Goal: Transaction & Acquisition: Book appointment/travel/reservation

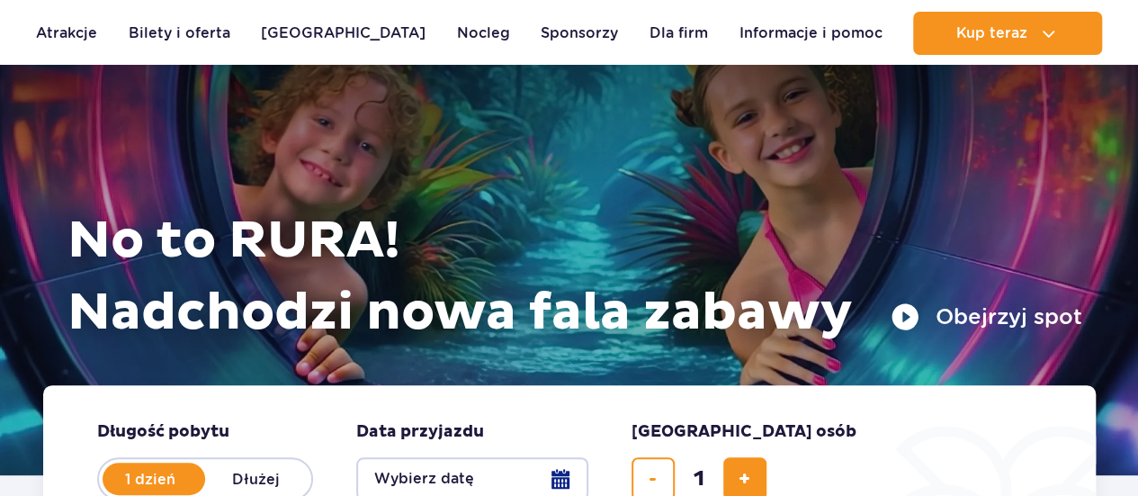
scroll to position [90, 0]
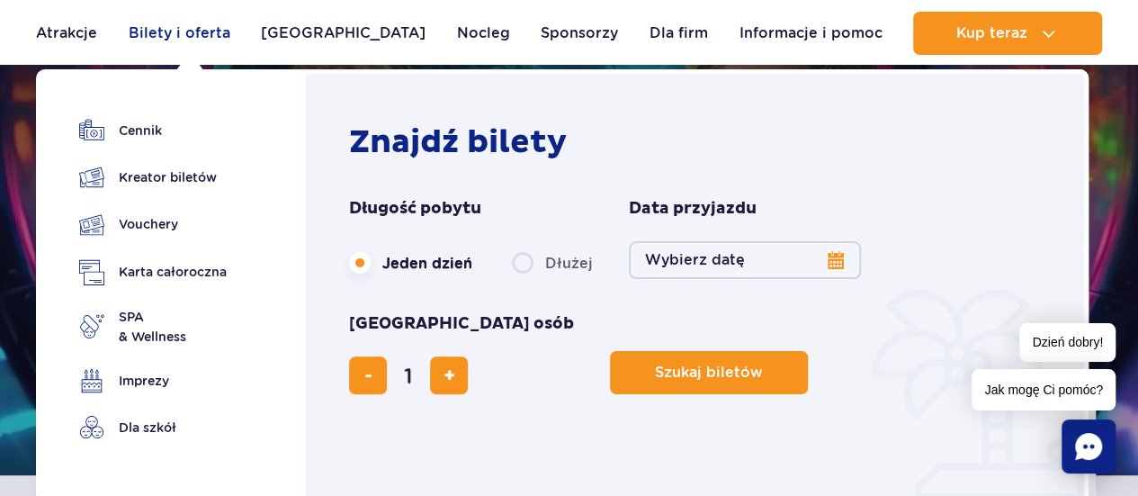
click at [168, 29] on link "Bilety i oferta" at bounding box center [180, 33] width 102 height 43
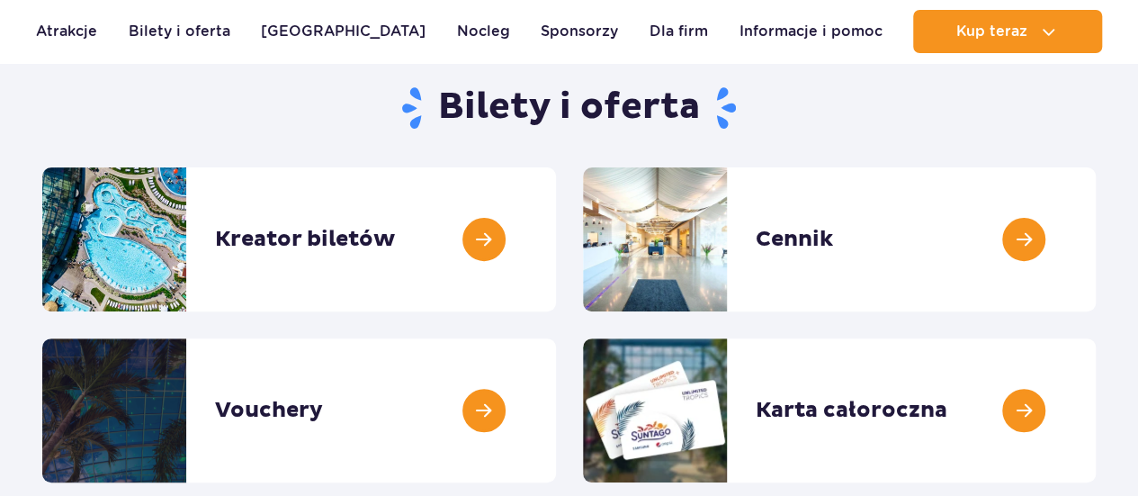
scroll to position [180, 0]
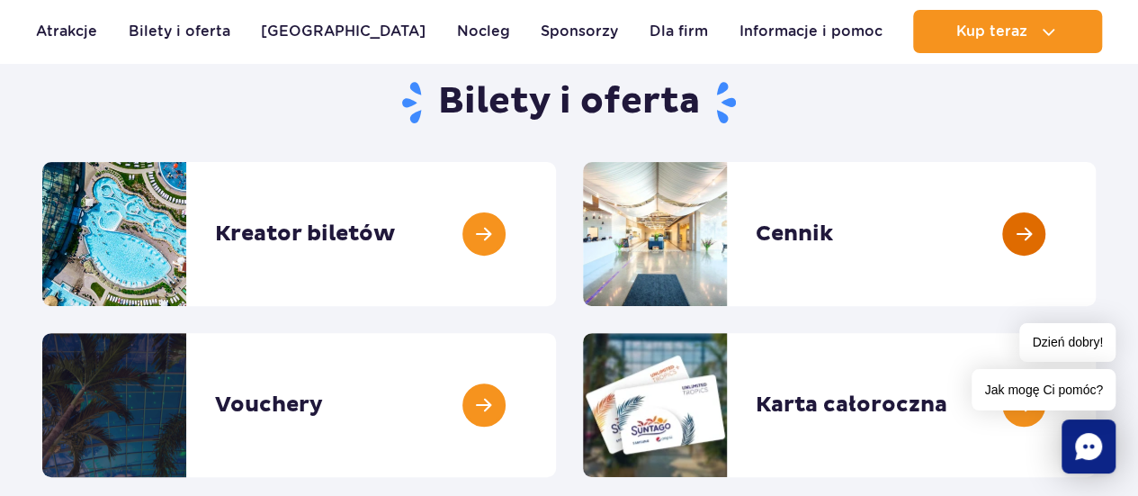
click at [1096, 233] on link at bounding box center [1096, 234] width 0 height 144
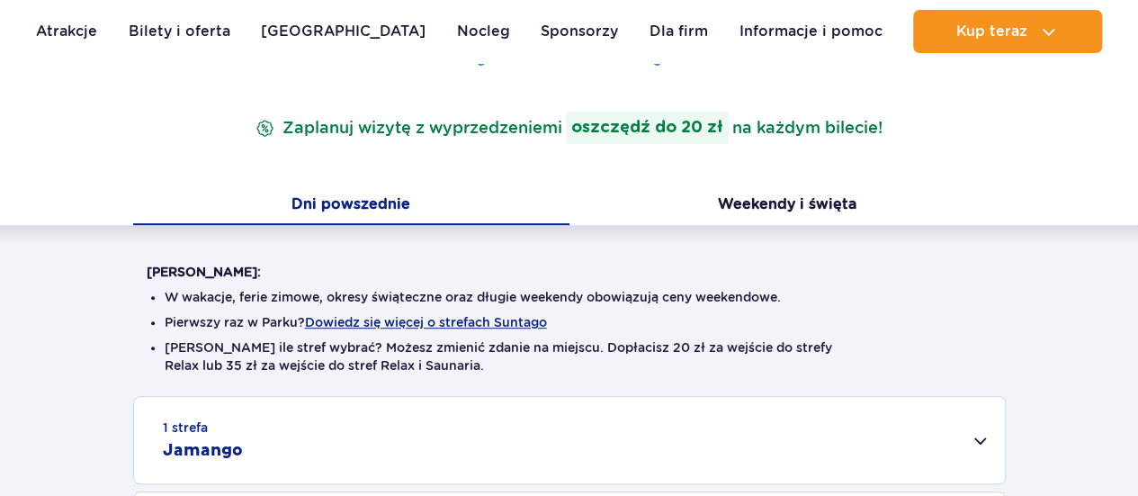
scroll to position [540, 0]
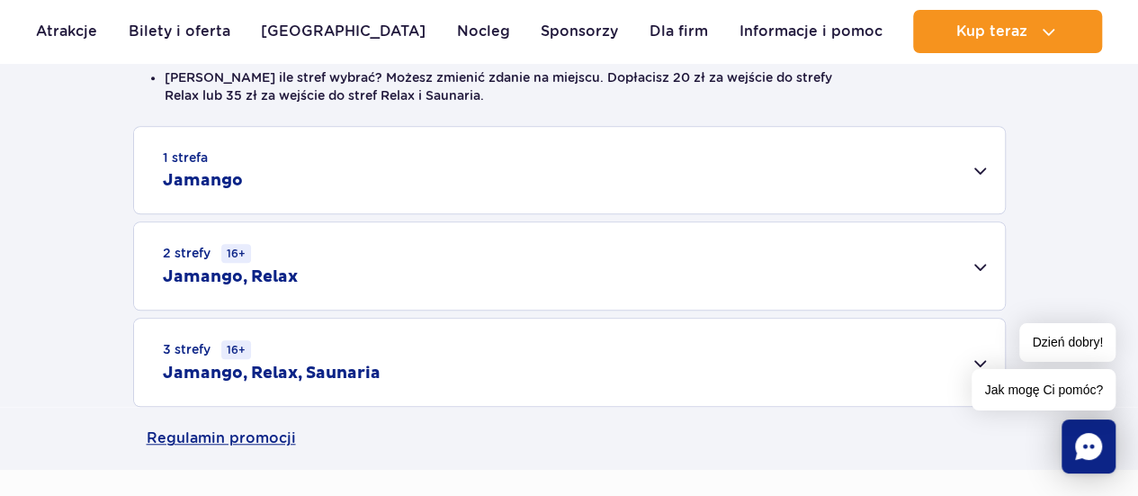
click at [979, 271] on div "2 strefy 16+ Jamango, Relax" at bounding box center [569, 265] width 871 height 87
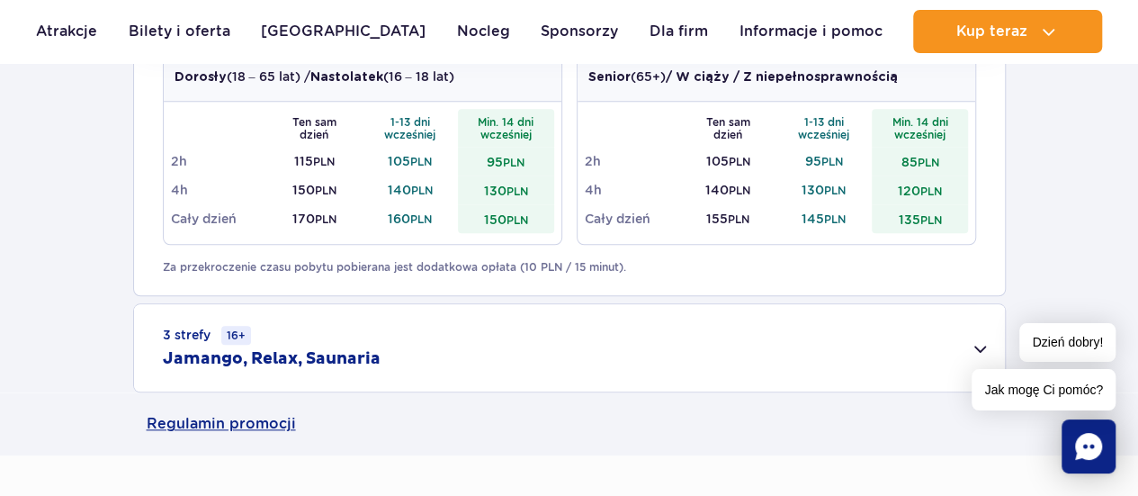
scroll to position [900, 0]
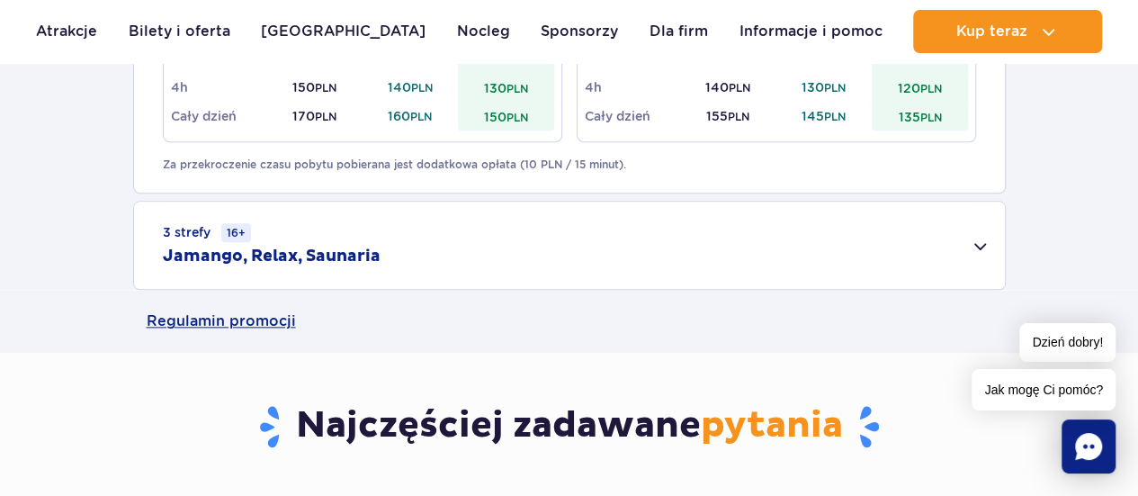
click at [970, 260] on div "3 strefy 16+ Jamango, Relax, Saunaria" at bounding box center [569, 245] width 871 height 87
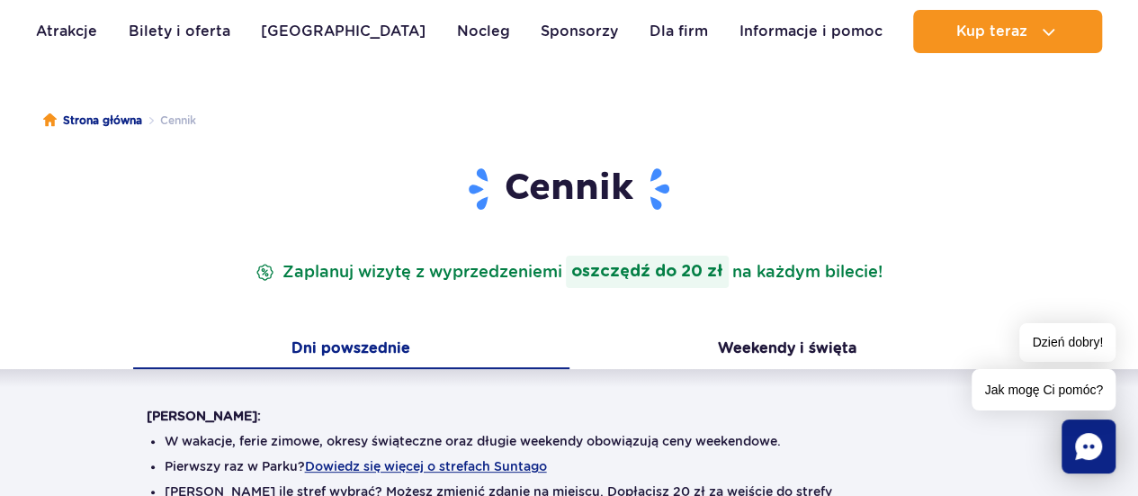
scroll to position [0, 0]
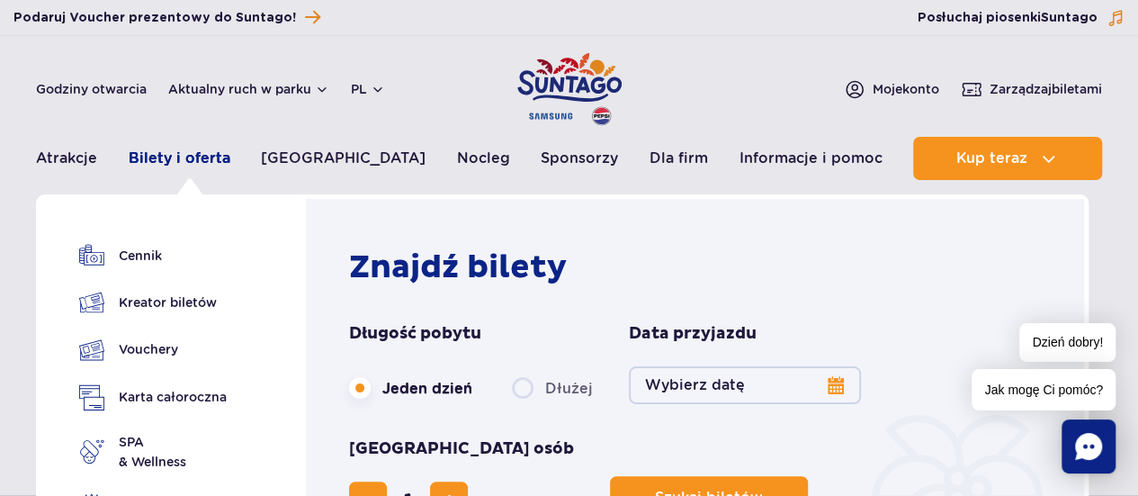
click at [160, 159] on link "Bilety i oferta" at bounding box center [180, 158] width 102 height 43
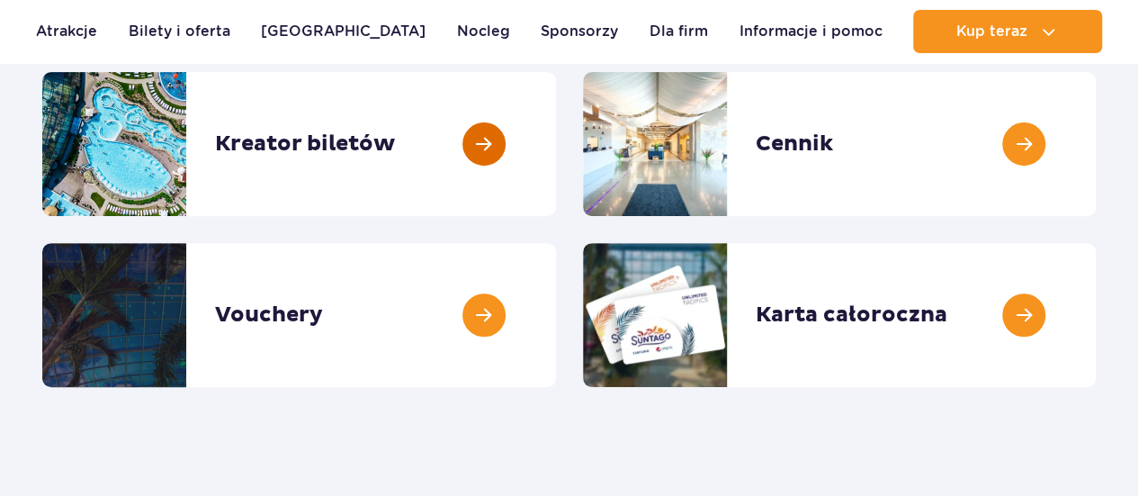
click at [556, 150] on link at bounding box center [556, 144] width 0 height 144
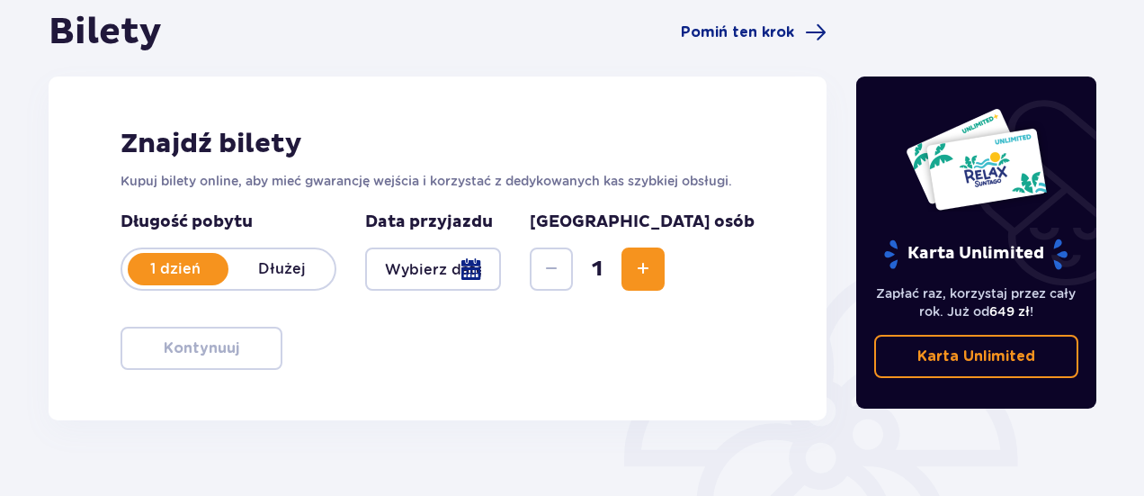
scroll to position [270, 0]
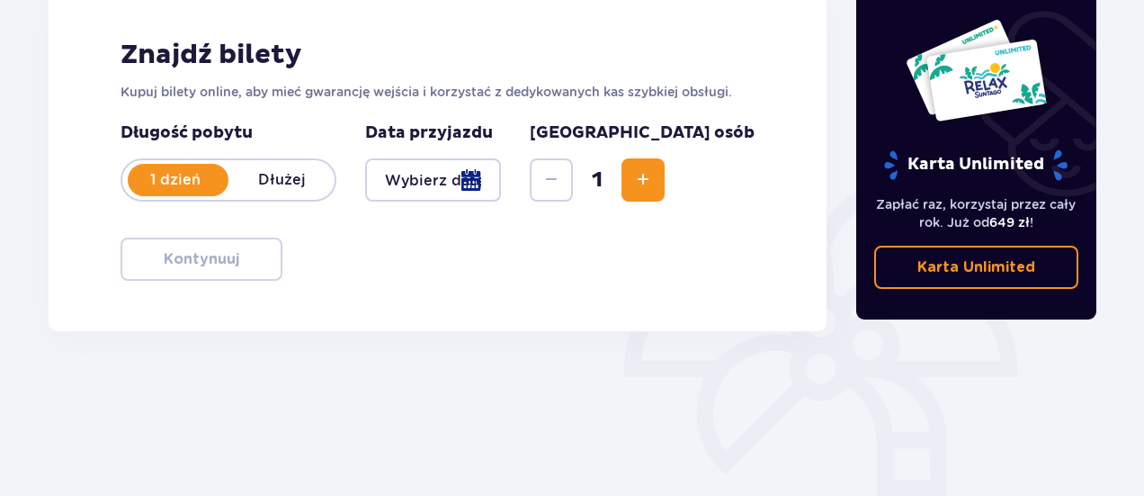
click at [167, 184] on p "1 dzień" at bounding box center [175, 180] width 106 height 20
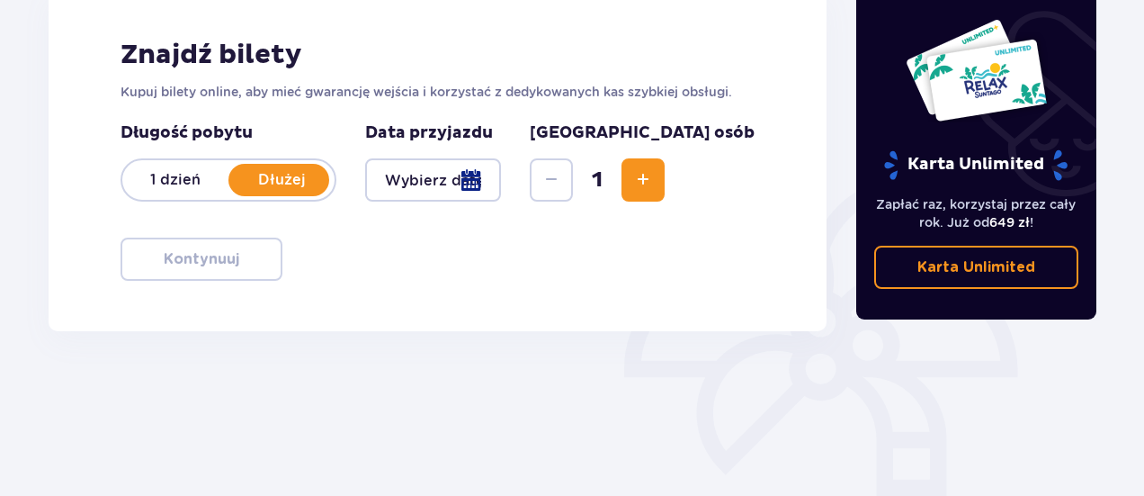
click at [182, 183] on p "1 dzień" at bounding box center [175, 180] width 106 height 20
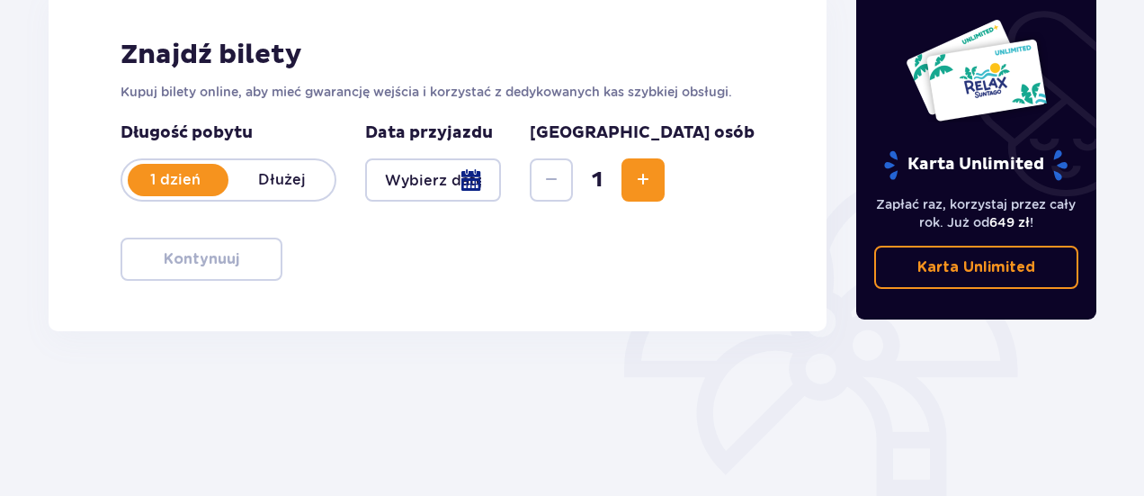
click at [501, 184] on div at bounding box center [433, 179] width 136 height 43
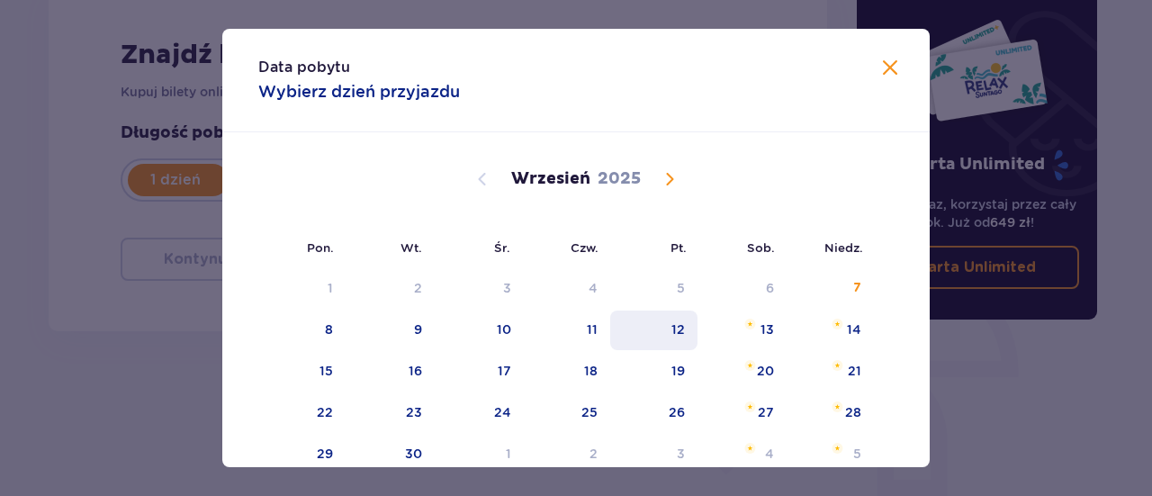
click at [668, 323] on div "12" at bounding box center [653, 330] width 87 height 40
type input "12.09.25"
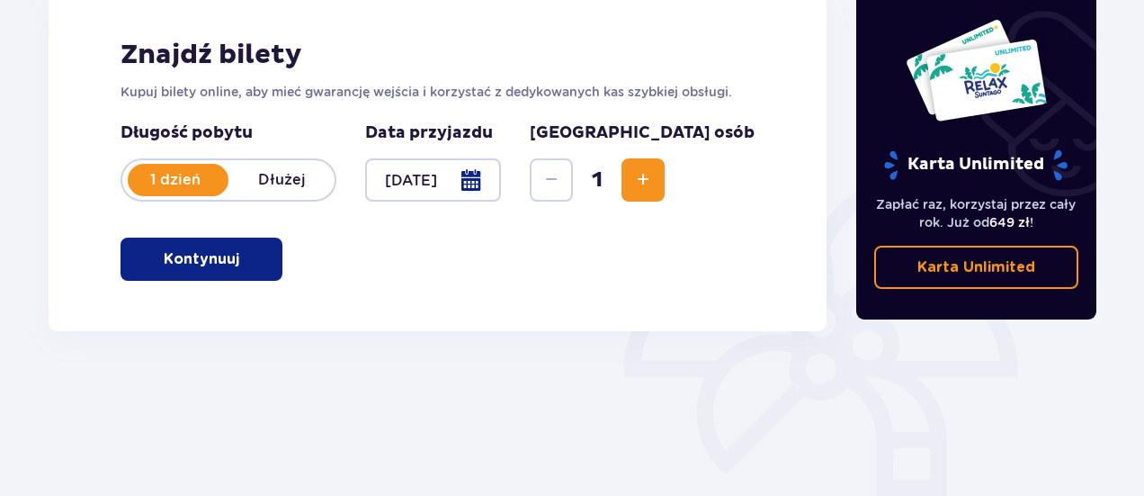
click at [174, 268] on p "Kontynuuj" at bounding box center [202, 259] width 76 height 20
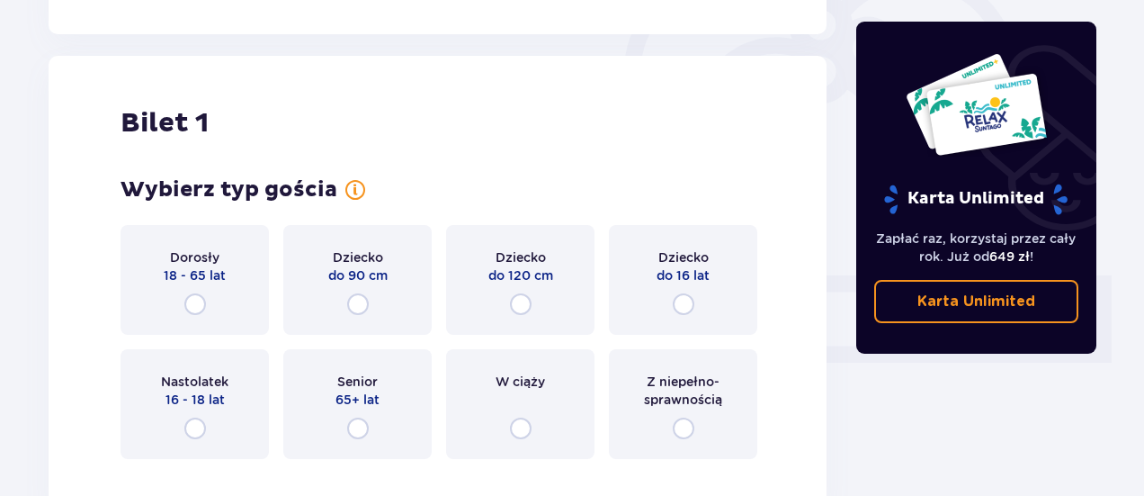
scroll to position [601, 0]
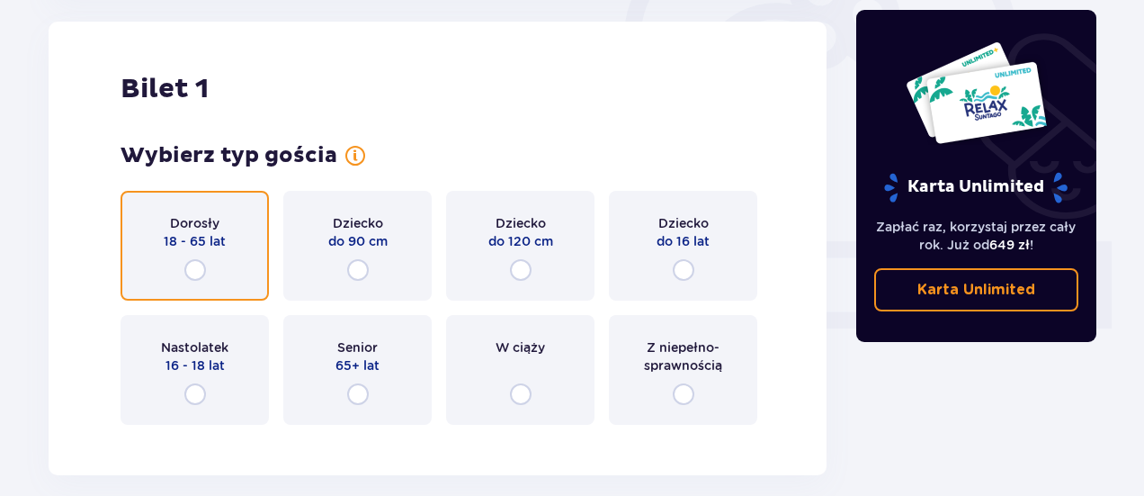
click at [196, 267] on input "radio" at bounding box center [195, 270] width 22 height 22
radio input "true"
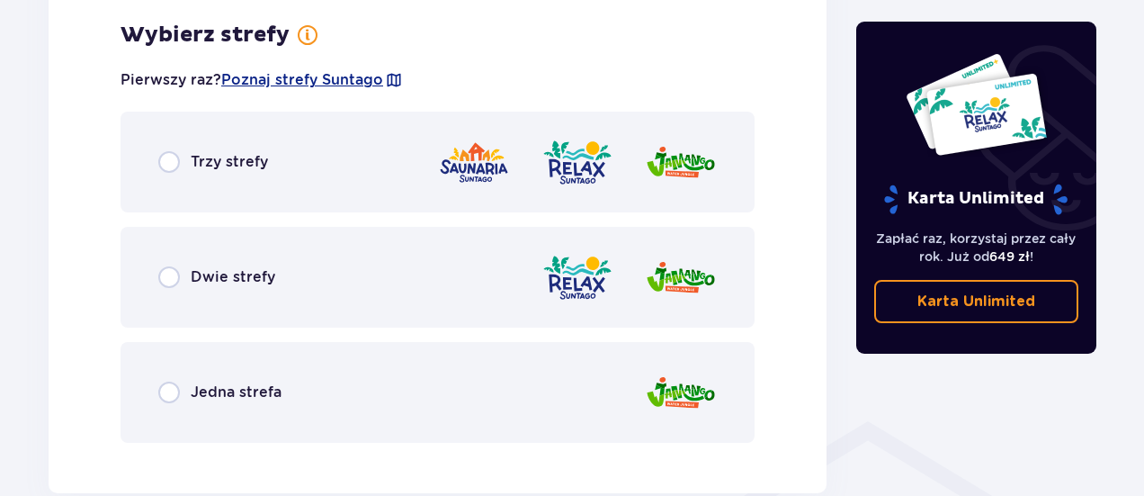
scroll to position [1130, 0]
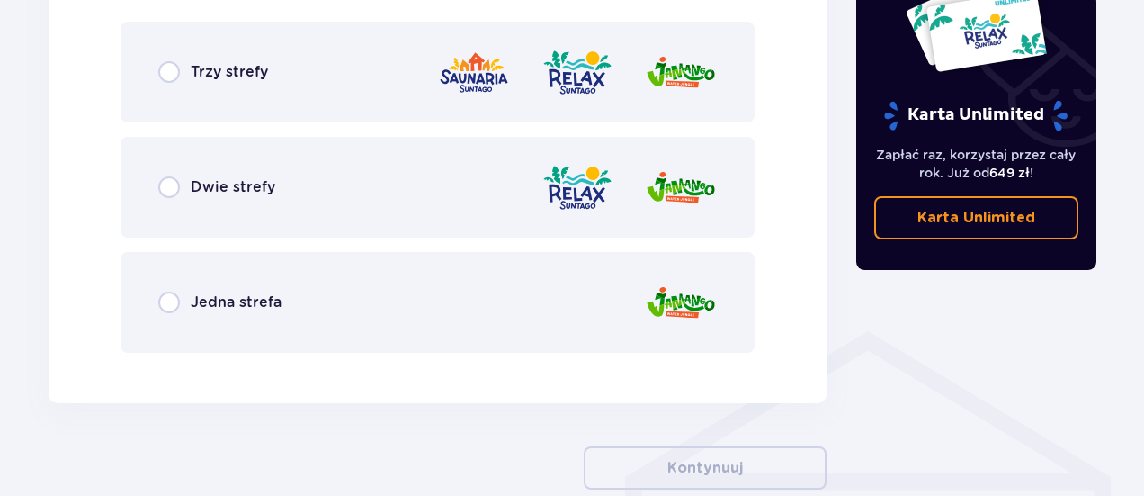
click at [455, 187] on div "Dwie strefy" at bounding box center [438, 187] width 634 height 101
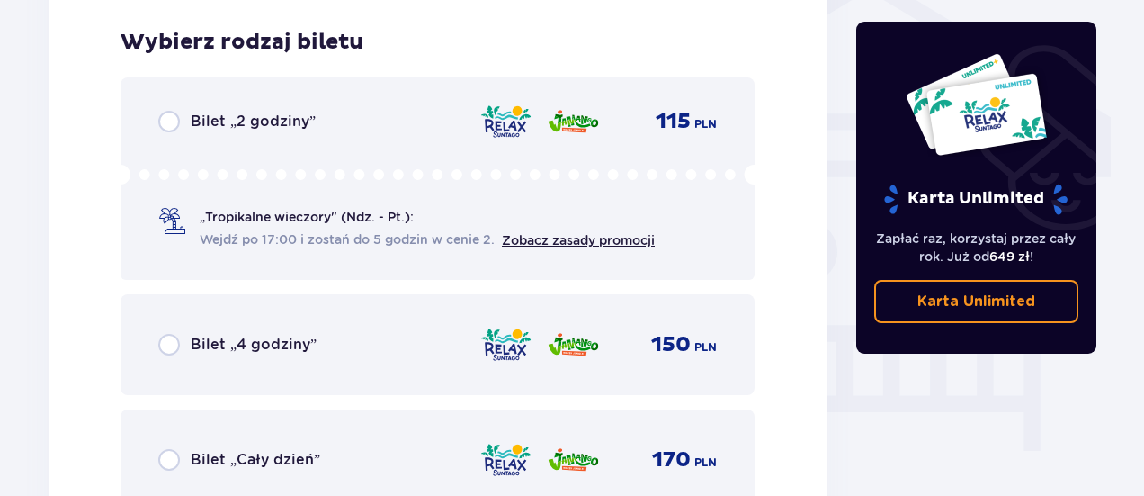
scroll to position [1497, 0]
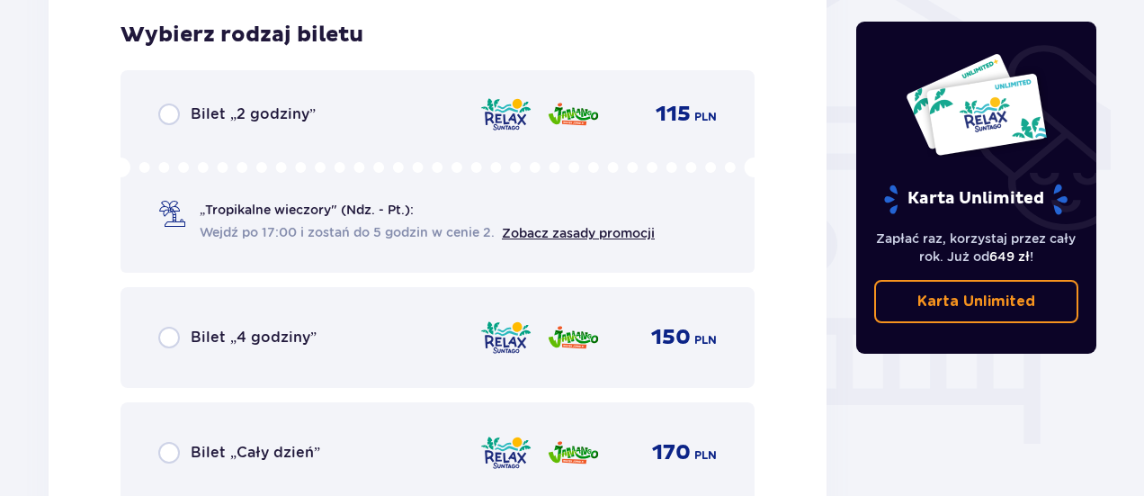
click at [425, 112] on div "Bilet „2 godziny” 115 PLN" at bounding box center [437, 114] width 559 height 22
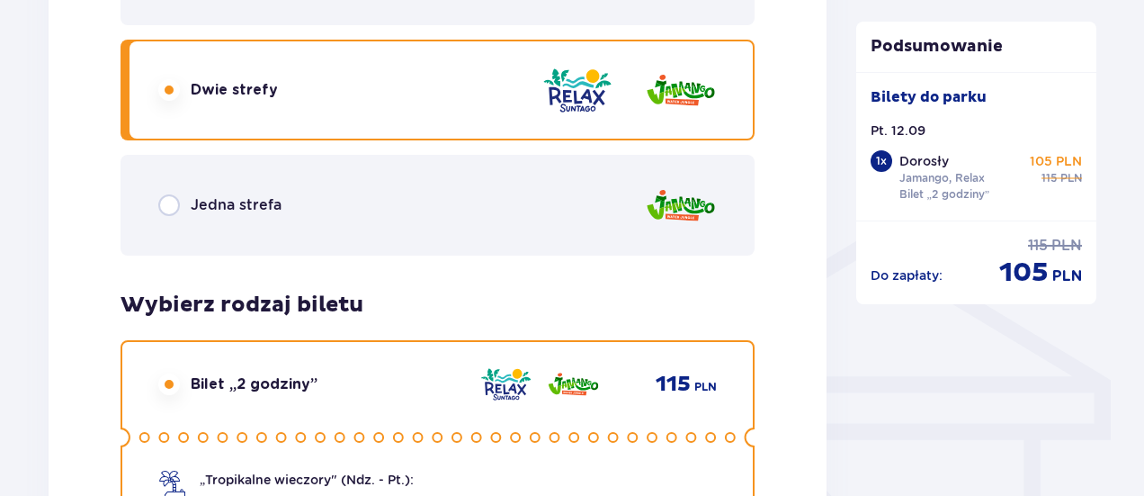
scroll to position [1123, 0]
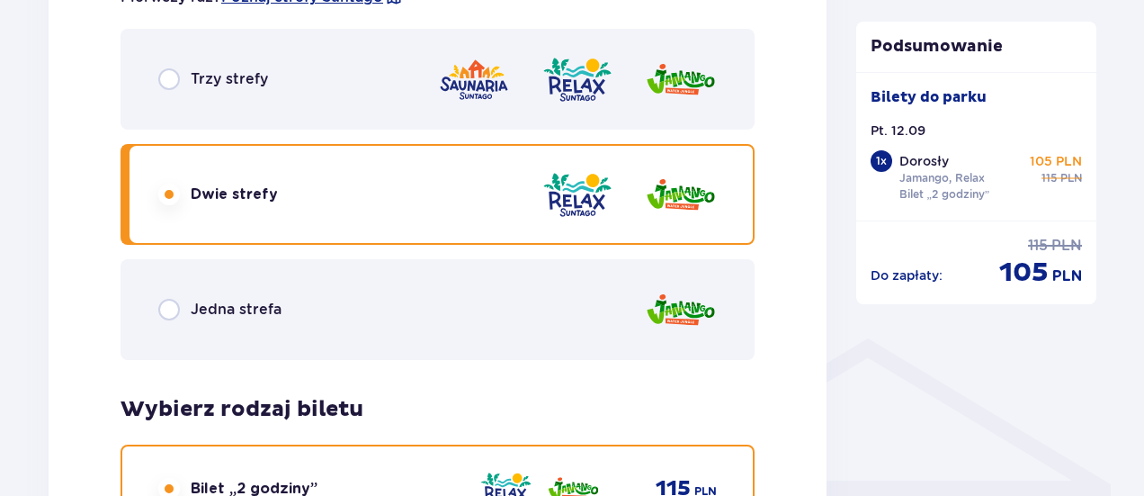
click at [383, 53] on div "Trzy strefy" at bounding box center [438, 79] width 634 height 101
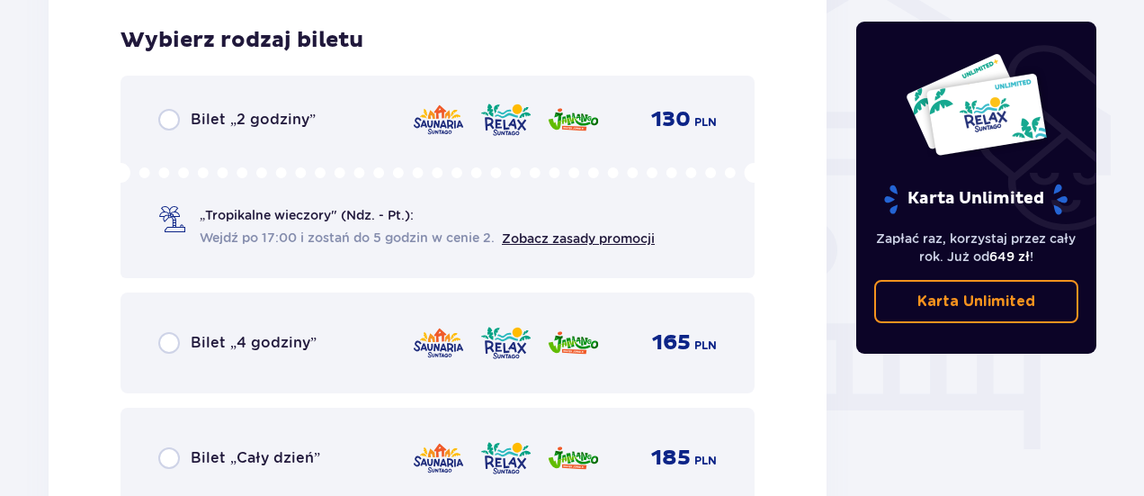
scroll to position [1497, 0]
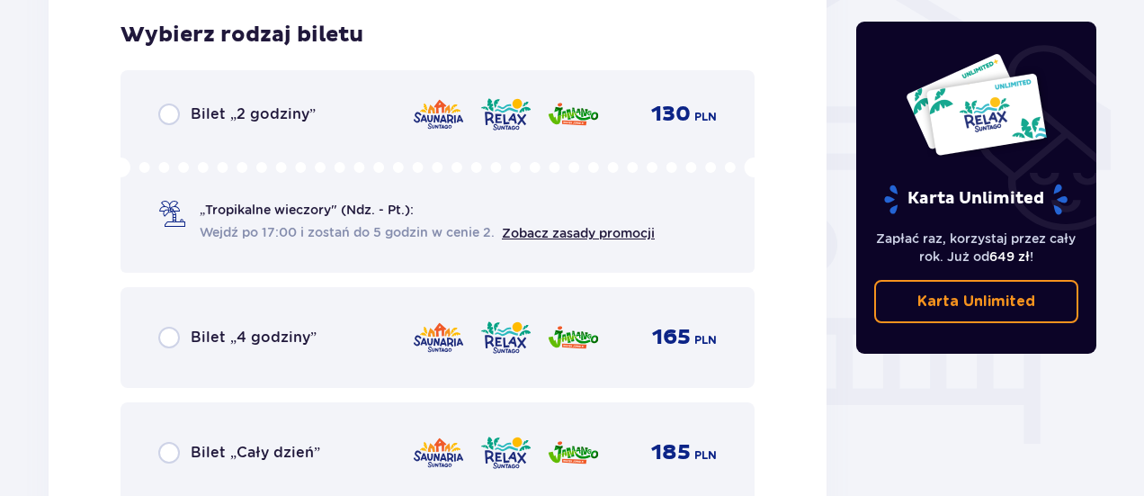
click at [367, 102] on div "Bilet „2 godziny” 130 PLN „Tropikalne wieczory" (Ndz. - Pt.): Wejdź po 17:00 i …" at bounding box center [438, 171] width 634 height 202
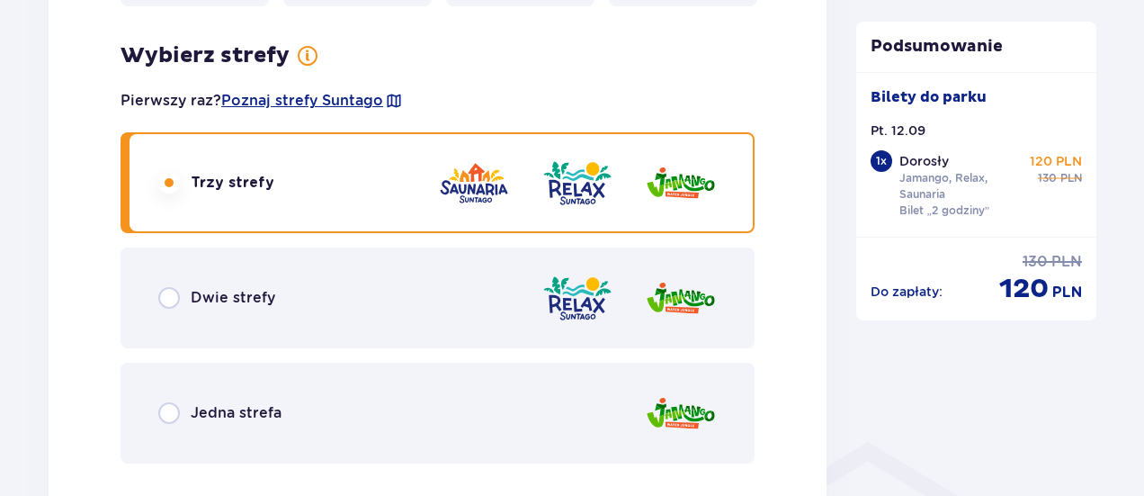
scroll to position [1123, 0]
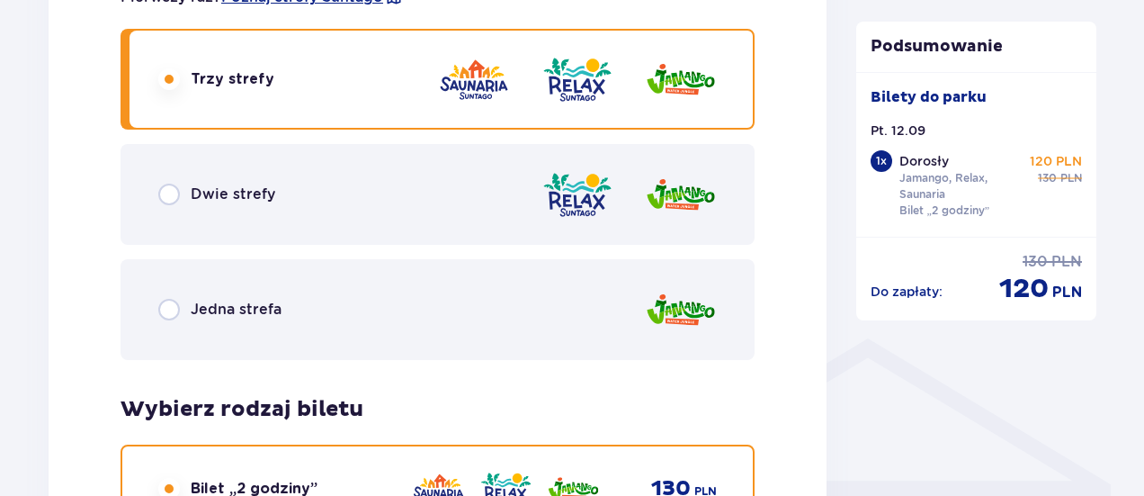
click at [479, 199] on div "Dwie strefy" at bounding box center [438, 194] width 634 height 101
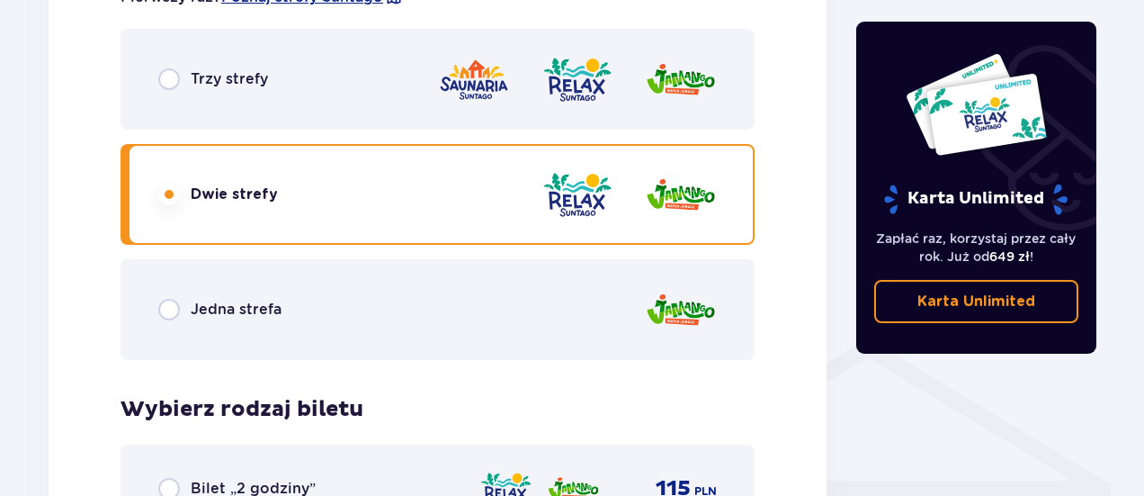
click at [621, 56] on div at bounding box center [577, 79] width 279 height 51
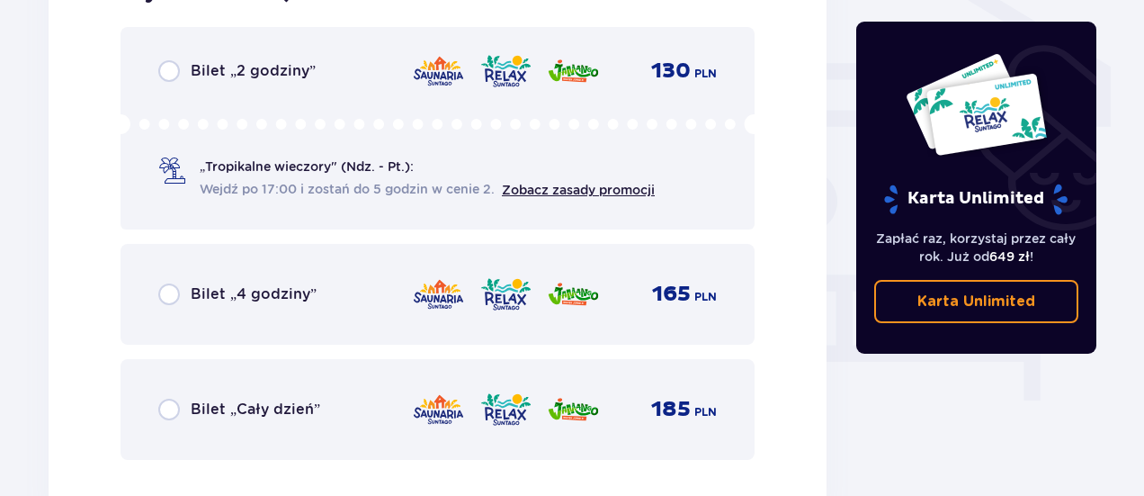
scroll to position [1573, 0]
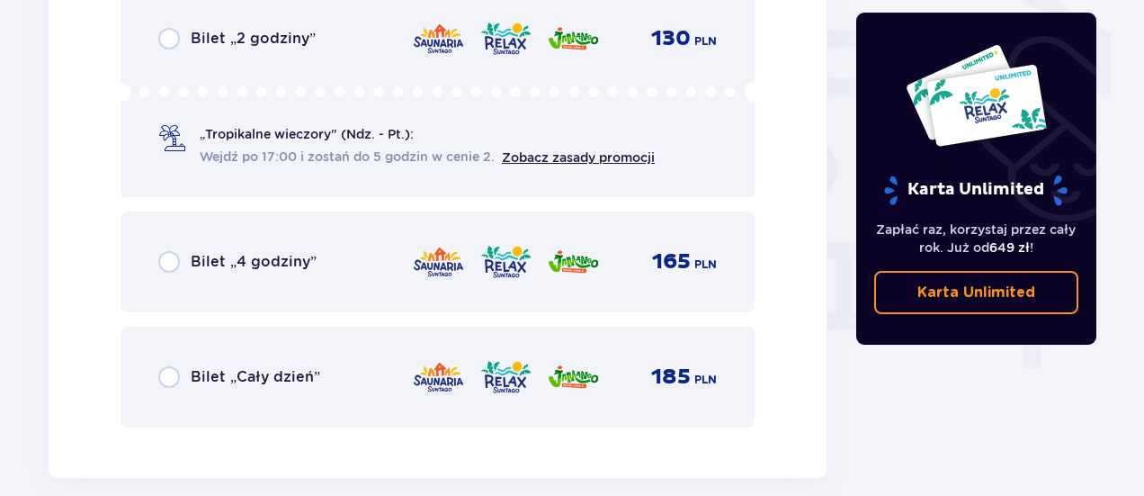
click at [575, 32] on img at bounding box center [573, 39] width 53 height 38
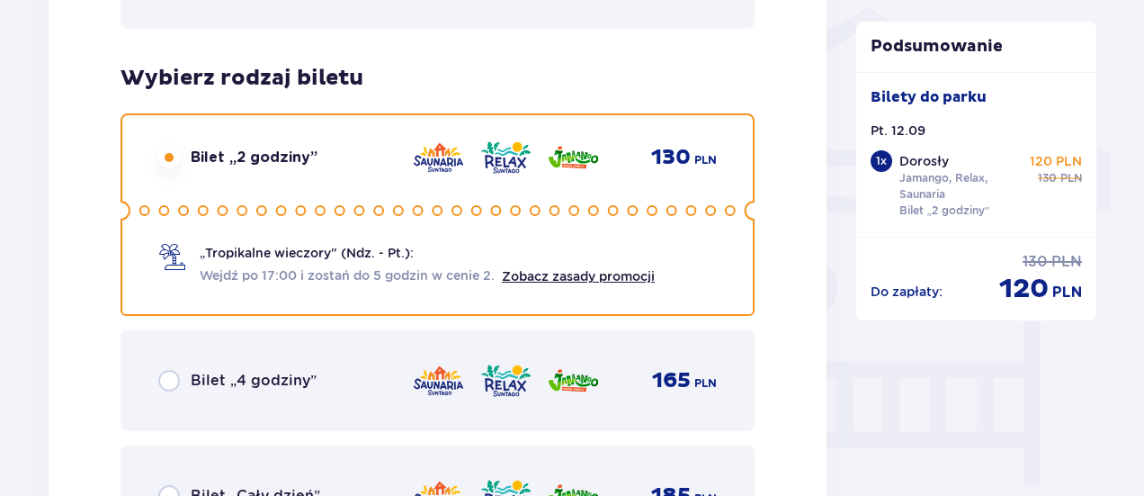
scroll to position [1483, 0]
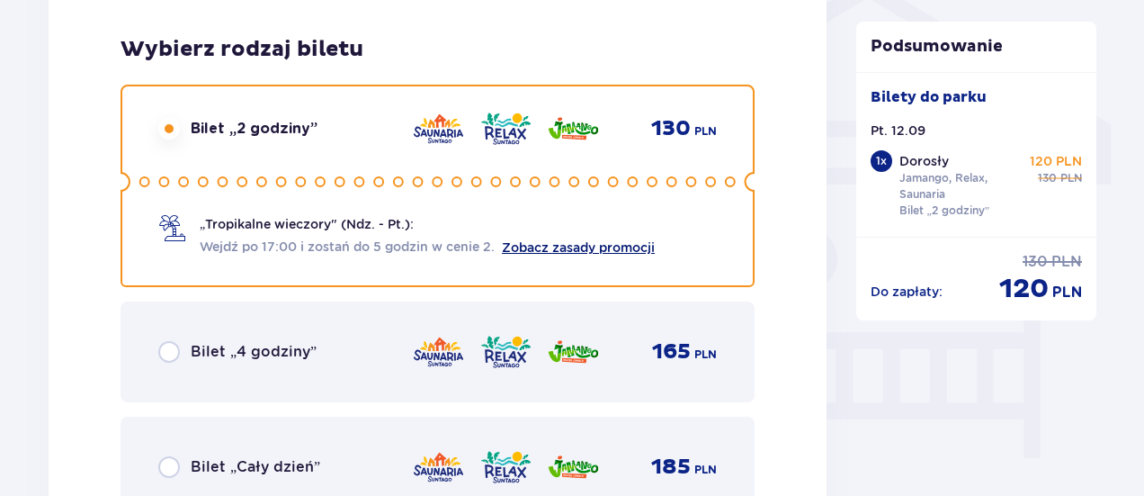
click at [606, 247] on link "Zobacz zasady promocji" at bounding box center [578, 247] width 153 height 14
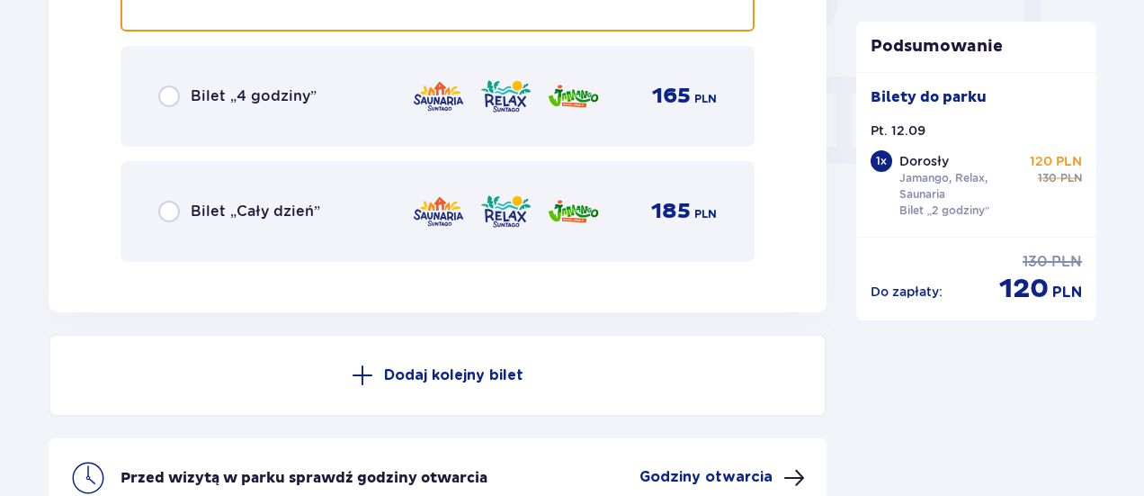
scroll to position [1843, 0]
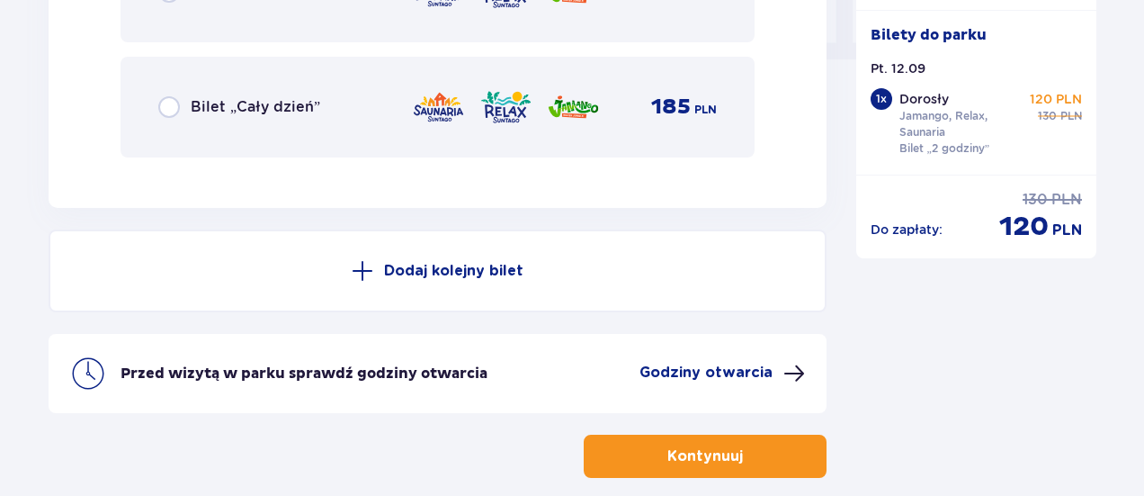
click at [1064, 113] on p "PLN" at bounding box center [1072, 116] width 22 height 16
click at [1037, 199] on div "130 PLN" at bounding box center [1052, 200] width 59 height 20
click at [1044, 197] on p "130" at bounding box center [1035, 200] width 25 height 20
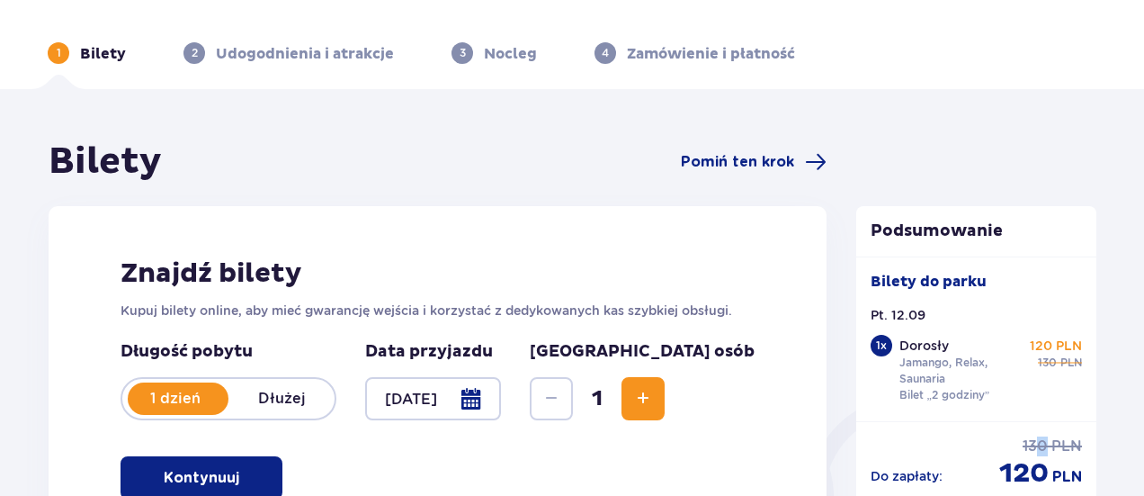
scroll to position [0, 0]
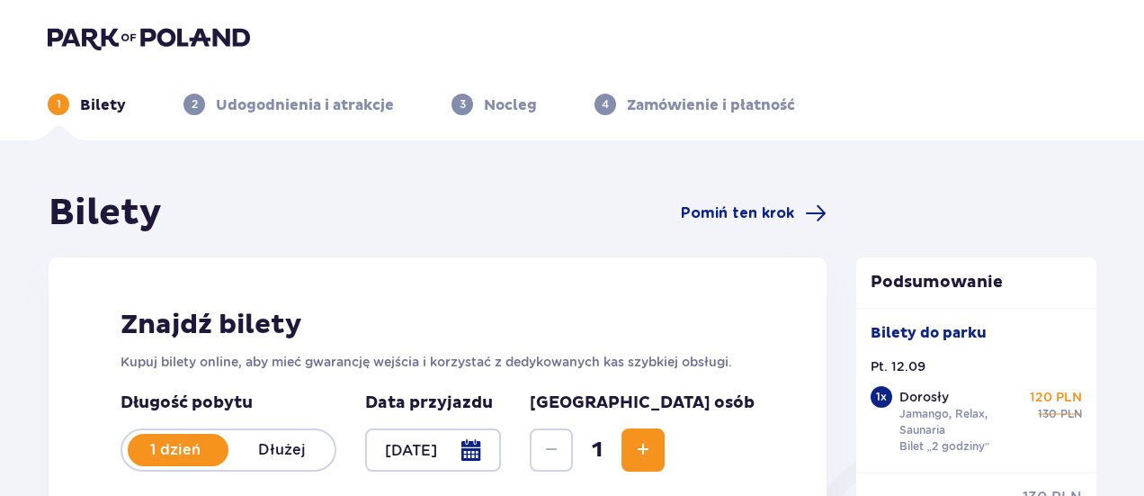
click at [336, 105] on p "Udogodnienia i atrakcje" at bounding box center [305, 105] width 178 height 20
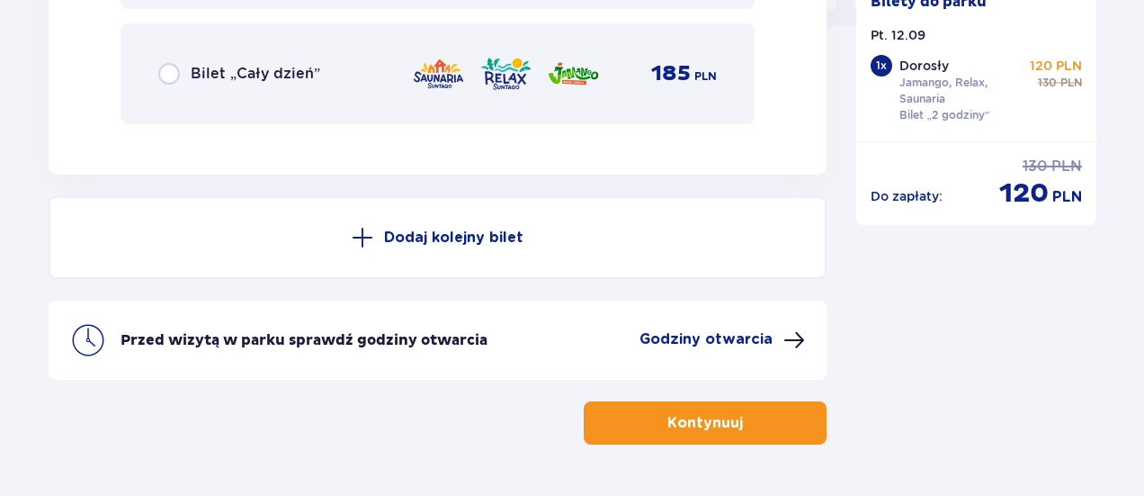
scroll to position [1933, 0]
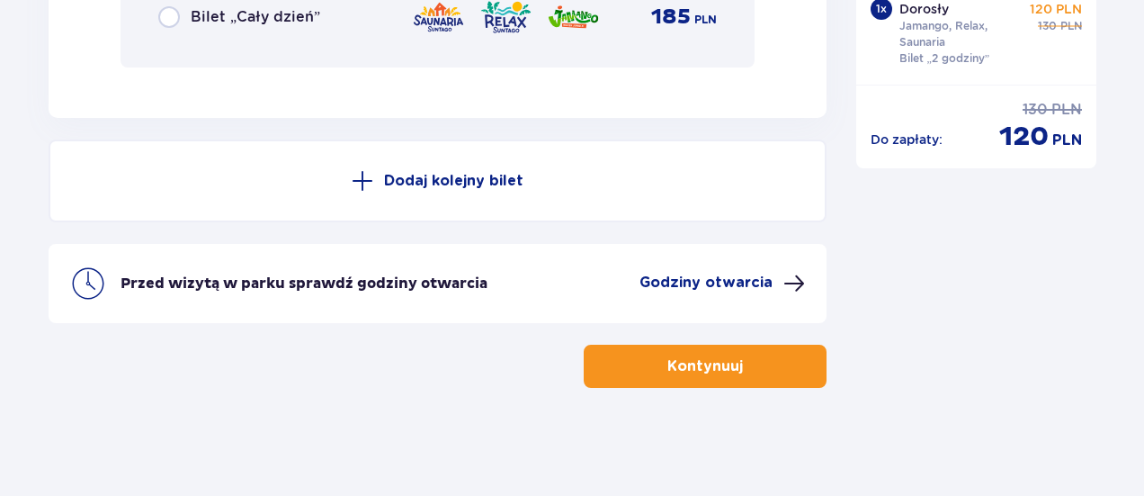
click at [727, 371] on button "Kontynuuj" at bounding box center [705, 366] width 243 height 43
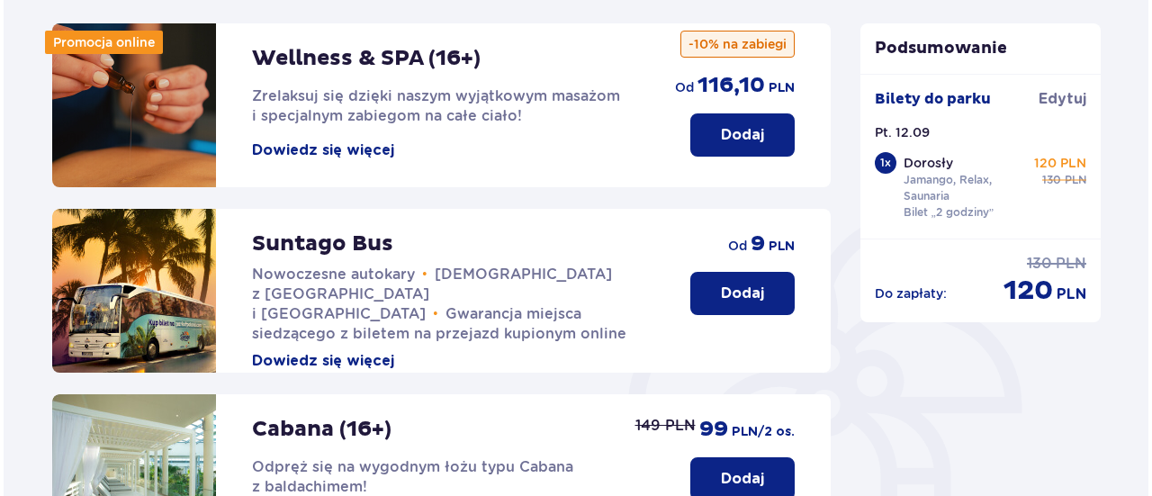
scroll to position [270, 0]
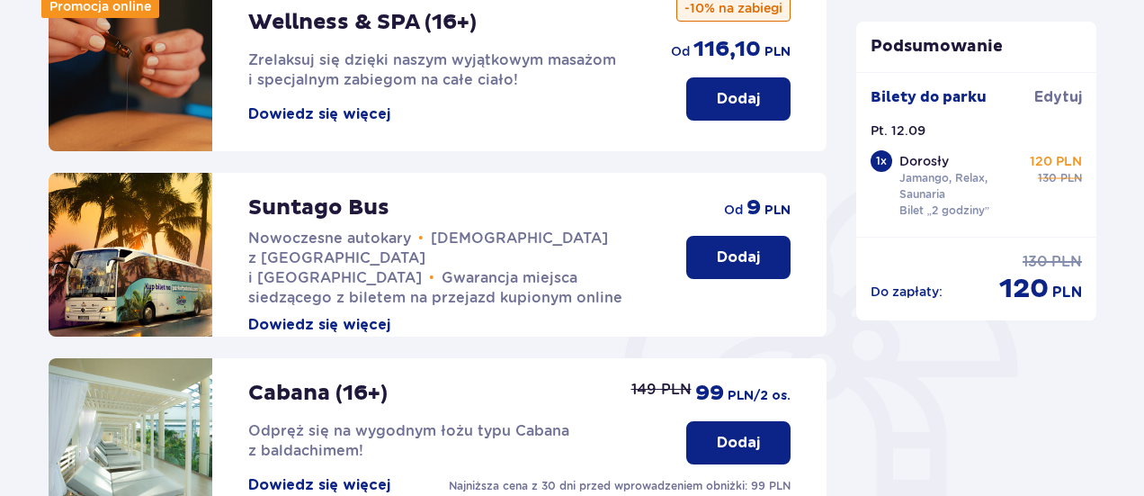
click at [341, 315] on button "Dowiedz się więcej" at bounding box center [319, 325] width 142 height 20
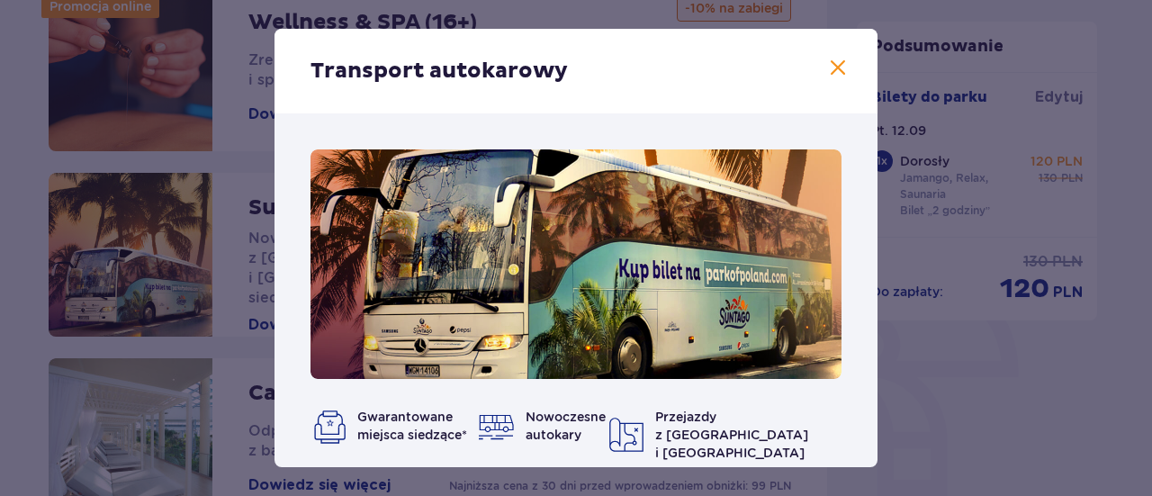
click at [828, 65] on span at bounding box center [838, 69] width 22 height 22
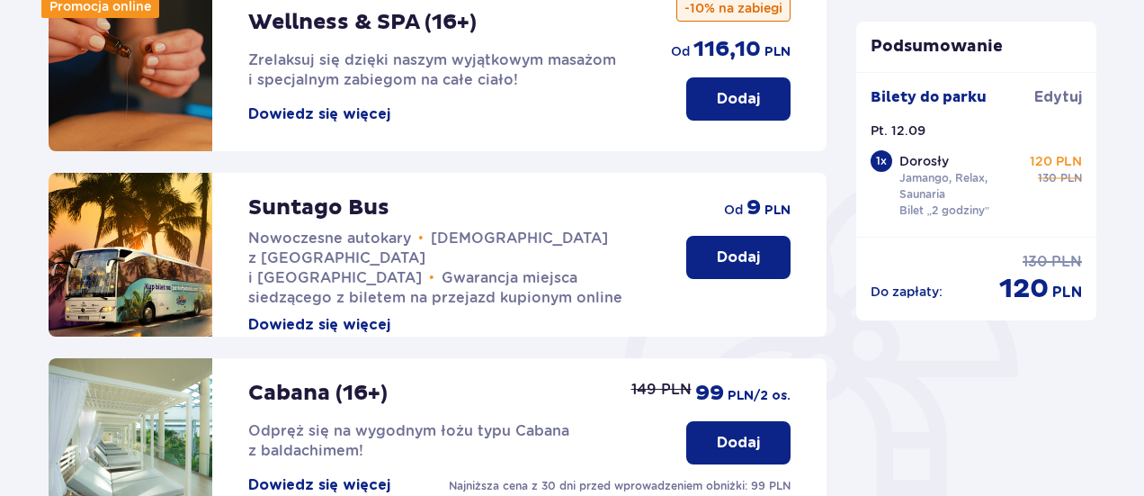
scroll to position [90, 0]
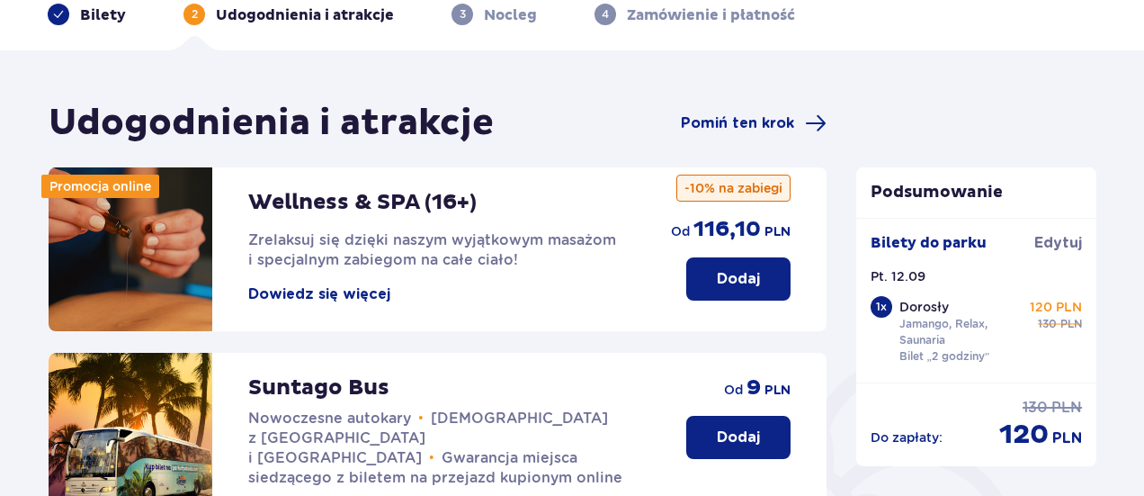
click at [735, 280] on p "Dodaj" at bounding box center [738, 279] width 43 height 20
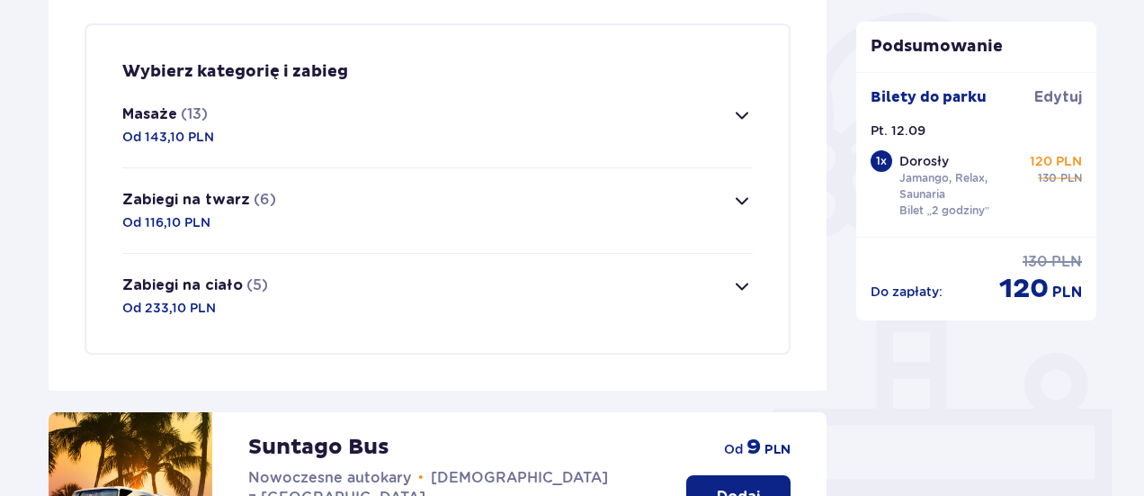
scroll to position [435, 0]
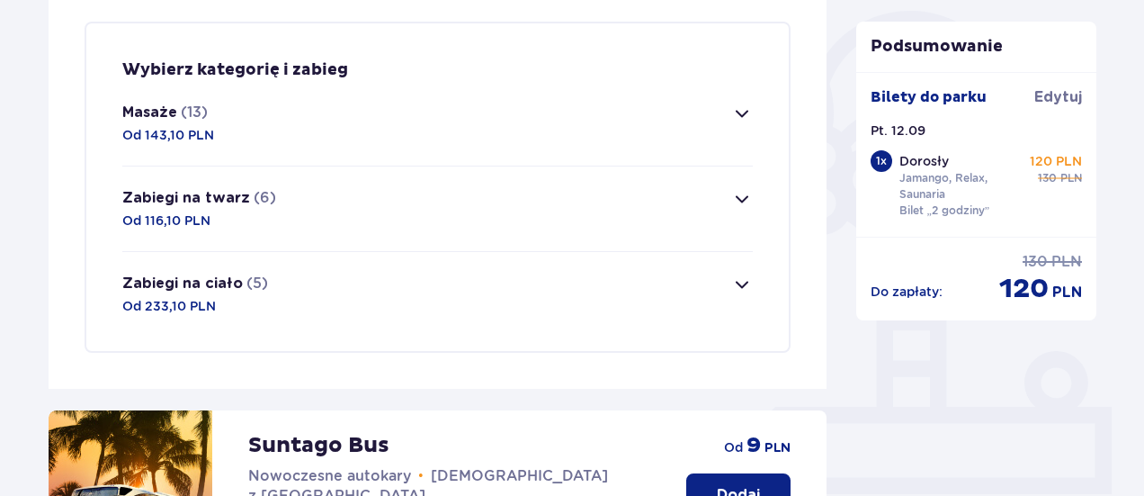
click at [763, 207] on div "Wybierz kategorię i zabieg Masaże (13) Od 143,10 PLN Masaż Suntago To nasz auto…" at bounding box center [438, 187] width 706 height 331
click at [729, 206] on button "Zabiegi na twarz (6) Od 116,10 PLN" at bounding box center [437, 208] width 631 height 85
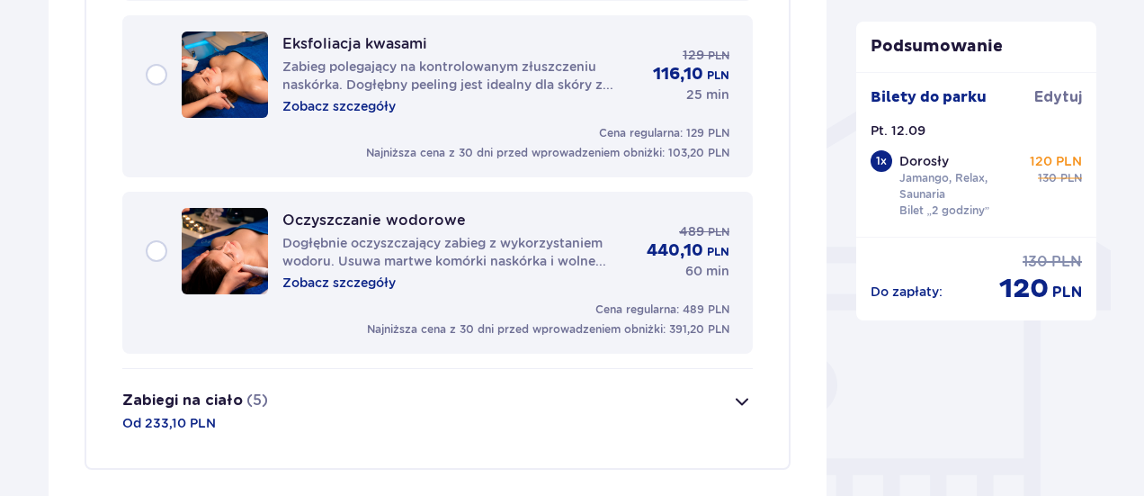
scroll to position [1321, 0]
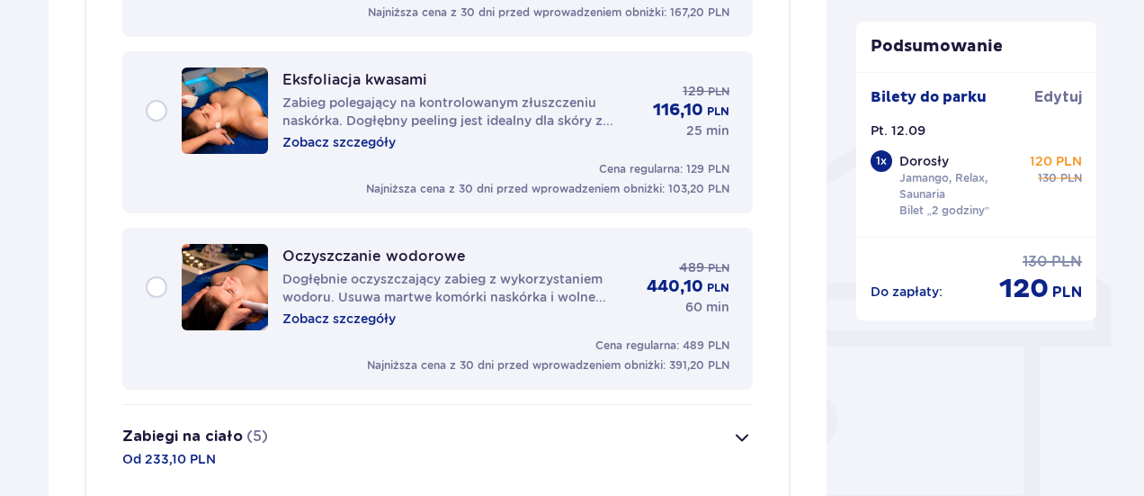
click at [158, 109] on div "Eksfoliacja kwasami Zabieg polegający na kontrolowanym złuszczeniu naskórka. Do…" at bounding box center [438, 110] width 584 height 86
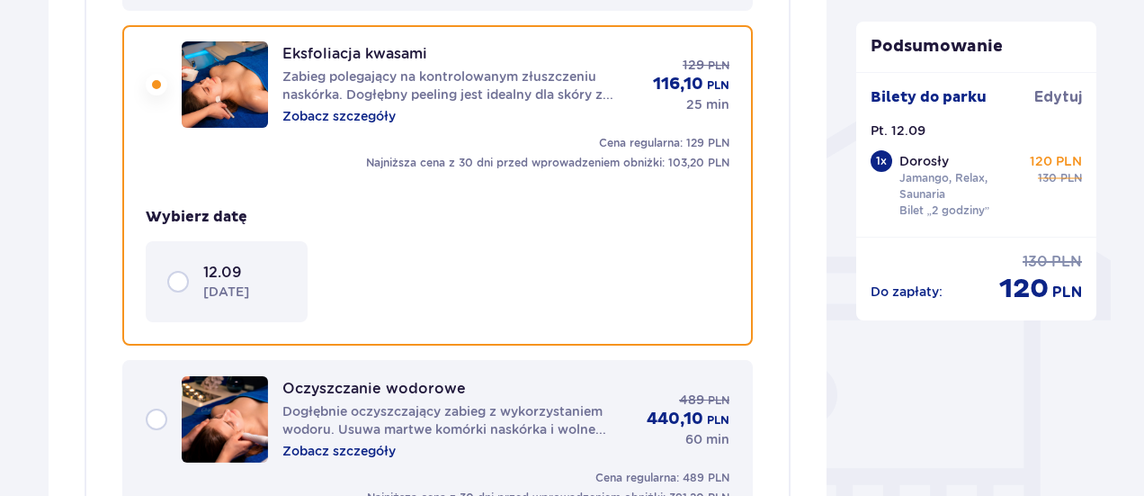
scroll to position [1350, 0]
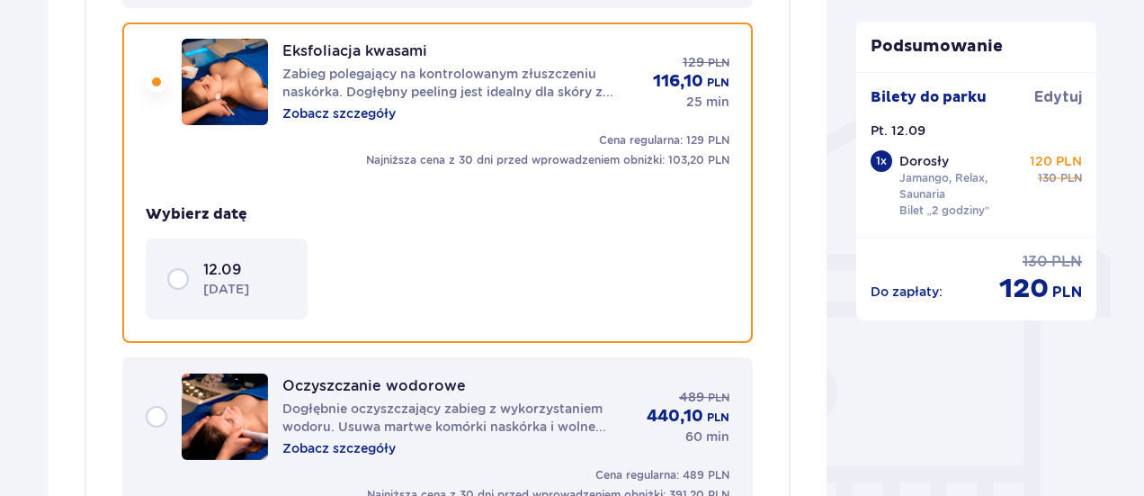
click at [175, 280] on div "12.09 piątek" at bounding box center [226, 279] width 119 height 38
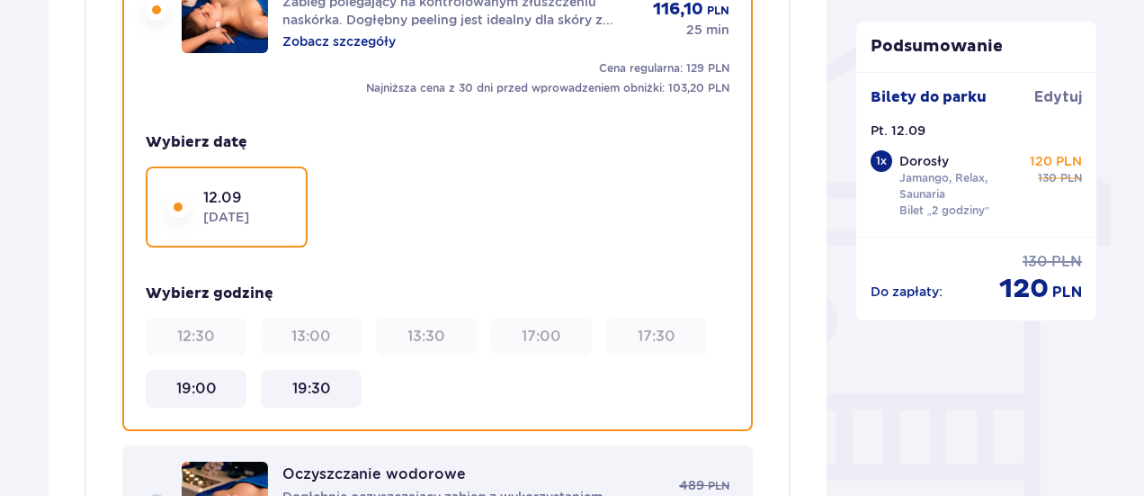
scroll to position [1530, 0]
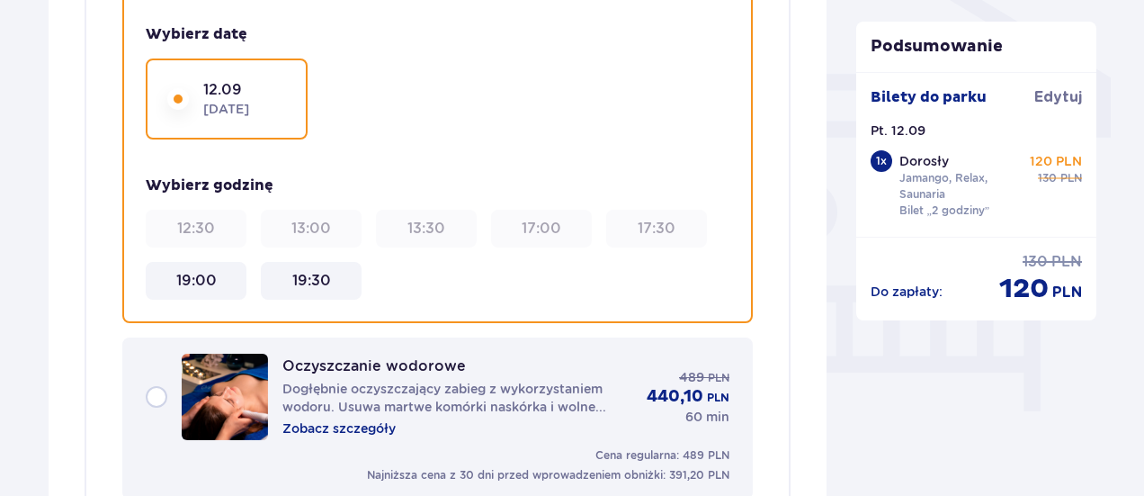
click at [206, 291] on div "19:00" at bounding box center [196, 281] width 101 height 38
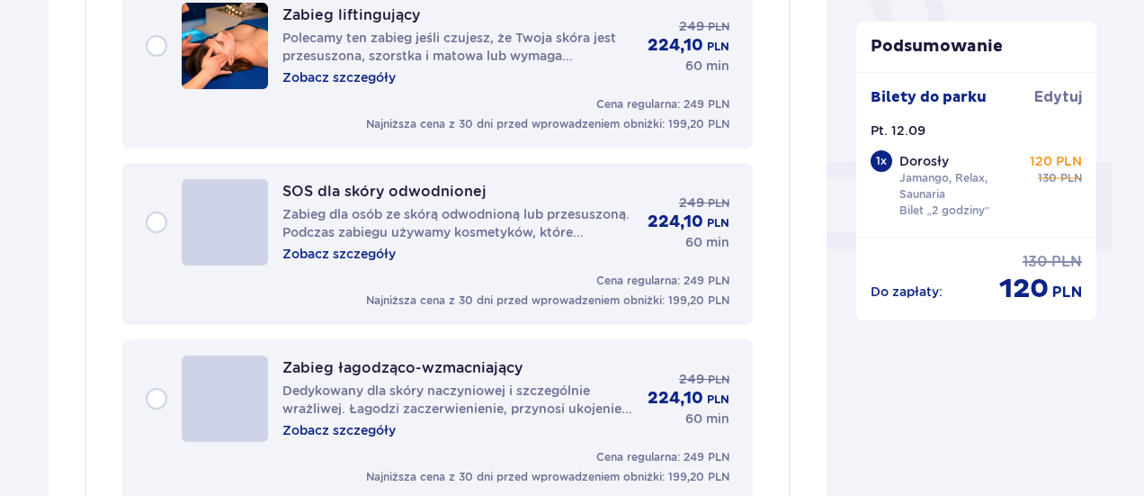
scroll to position [630, 0]
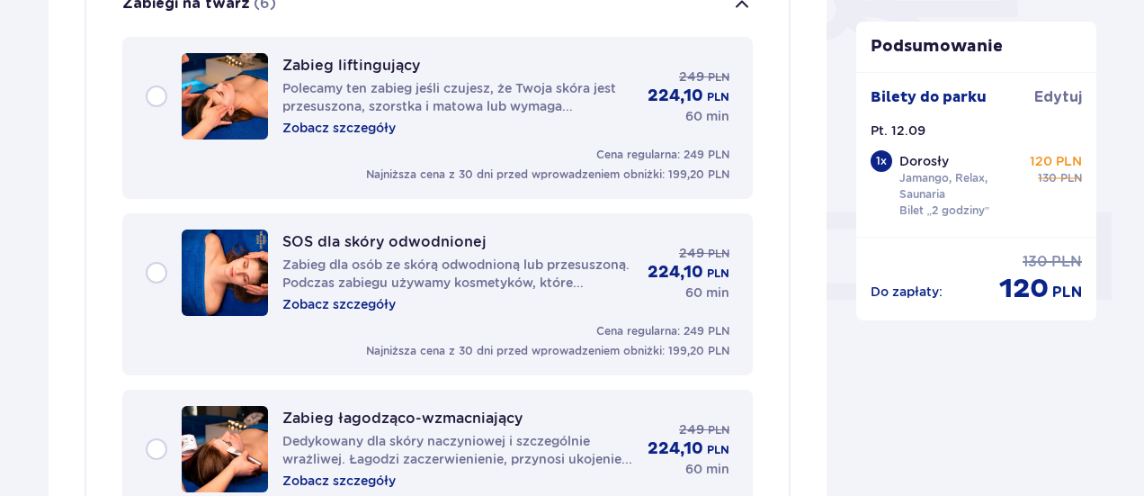
click at [157, 102] on div "Zabieg liftingujący Polecamy ten zabieg jeśli czujesz, że Twoja skóra jest prze…" at bounding box center [438, 96] width 584 height 86
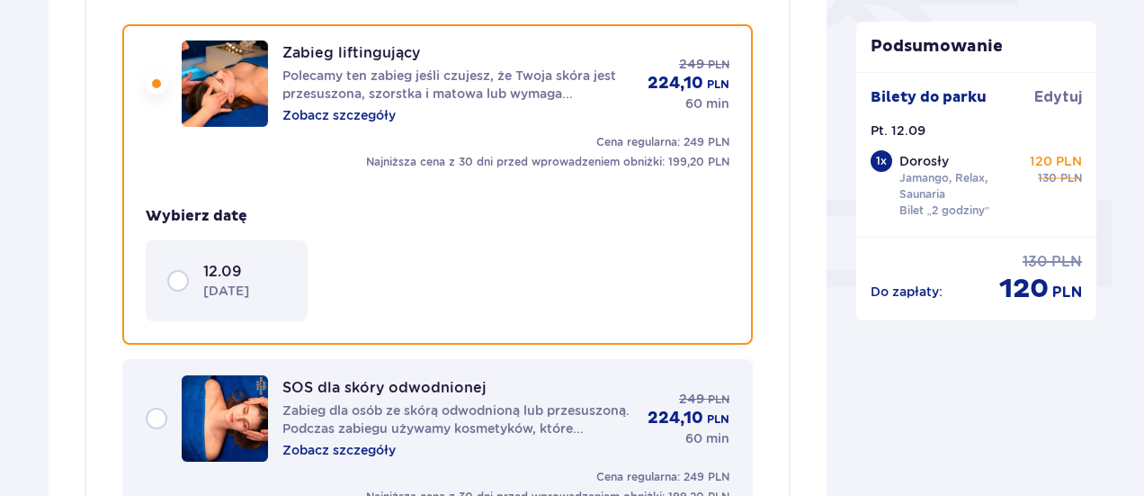
scroll to position [644, 0]
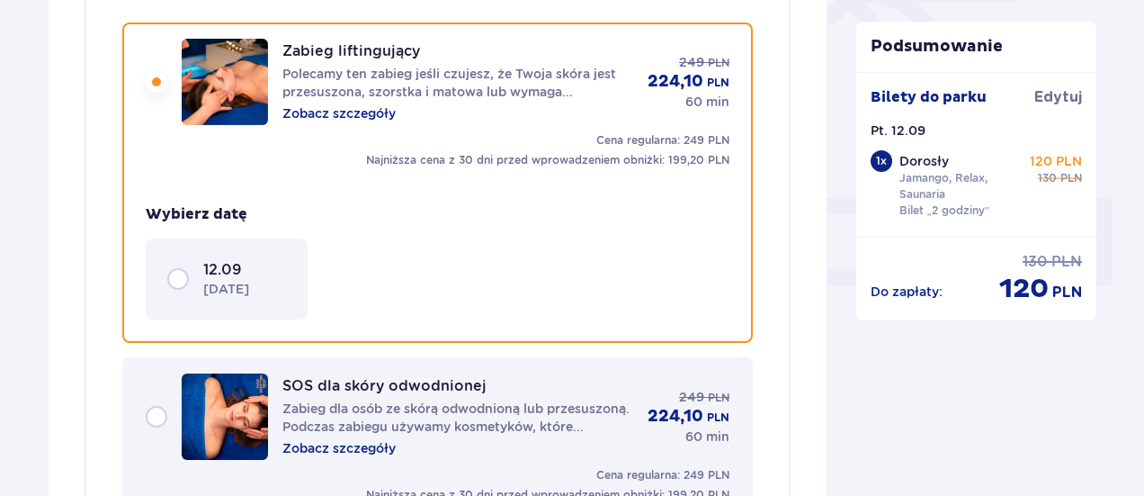
click at [210, 284] on p "piątek" at bounding box center [226, 289] width 46 height 18
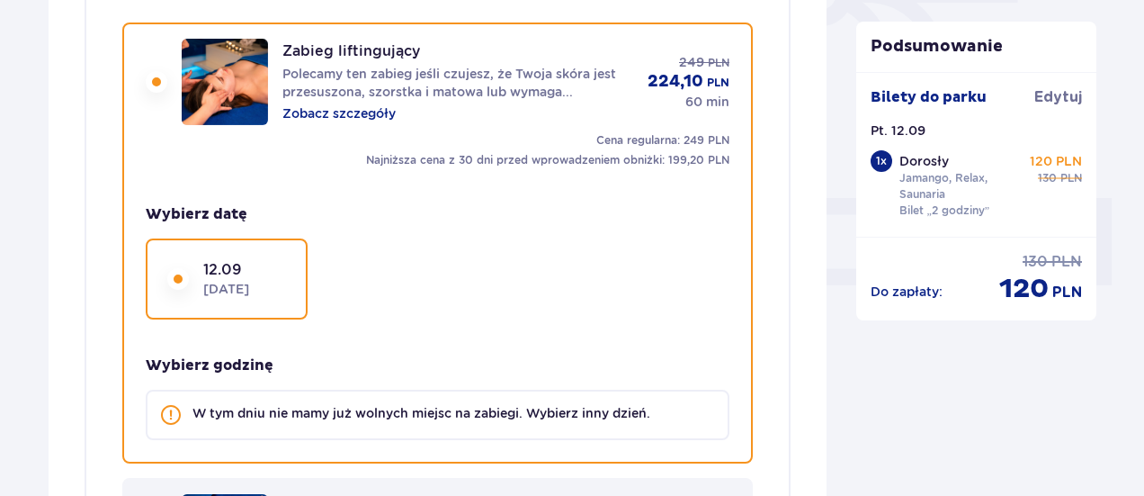
click at [158, 53] on div "Zabieg liftingujący Polecamy ten zabieg jeśli czujesz, że Twoja skóra jest prze…" at bounding box center [438, 82] width 584 height 86
click at [155, 75] on div "Zabieg liftingujący Polecamy ten zabieg jeśli czujesz, że Twoja skóra jest prze…" at bounding box center [438, 82] width 584 height 86
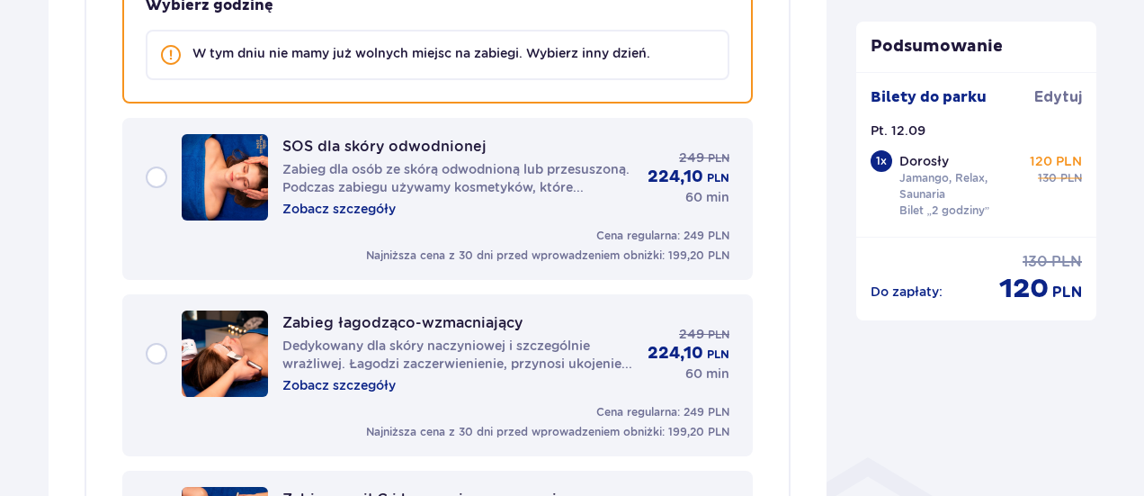
click at [185, 197] on img at bounding box center [225, 177] width 86 height 86
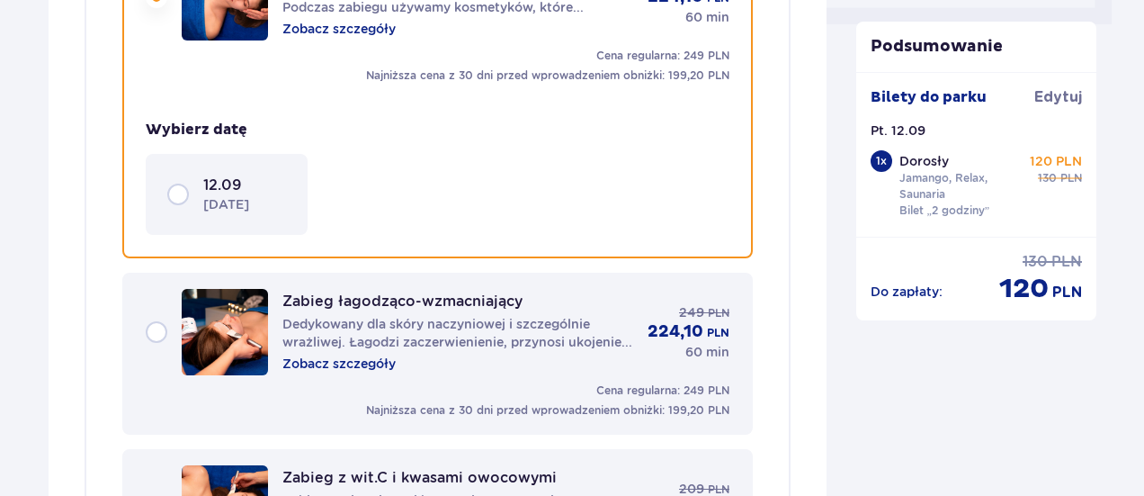
scroll to position [911, 0]
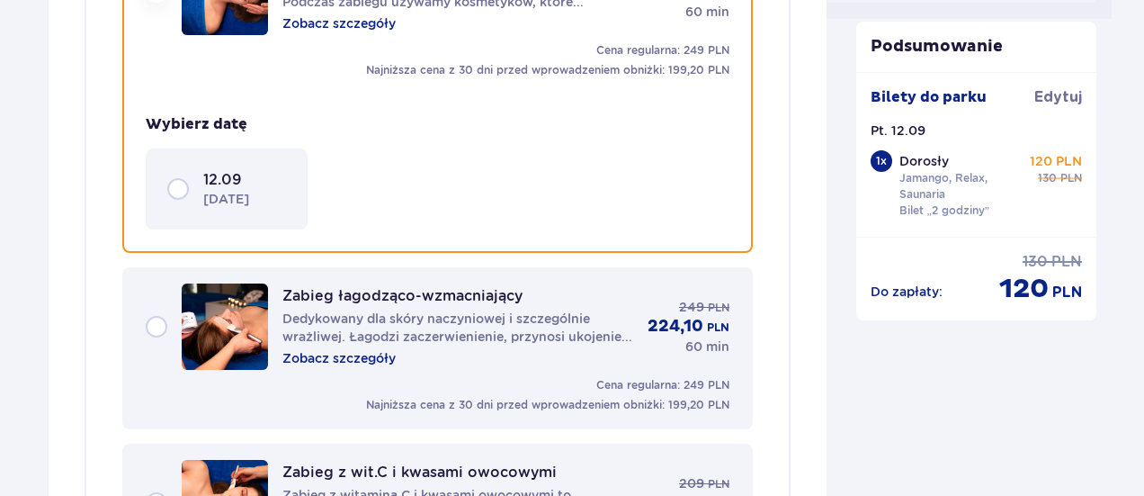
click at [151, 318] on div "Zabieg łagodząco-wzmacniający Dedykowany dla skóry naczyniowej i szczególnie wr…" at bounding box center [438, 326] width 584 height 86
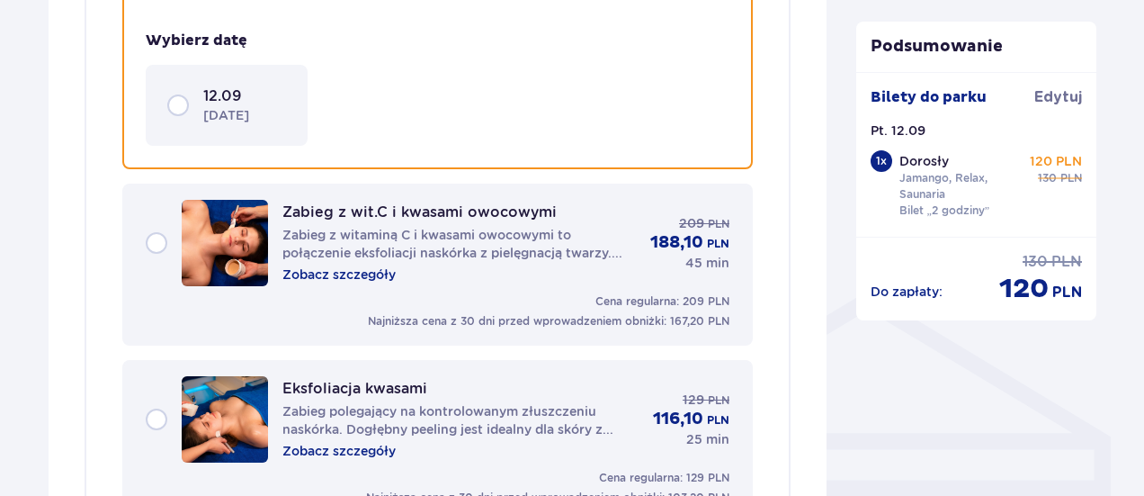
scroll to position [1177, 0]
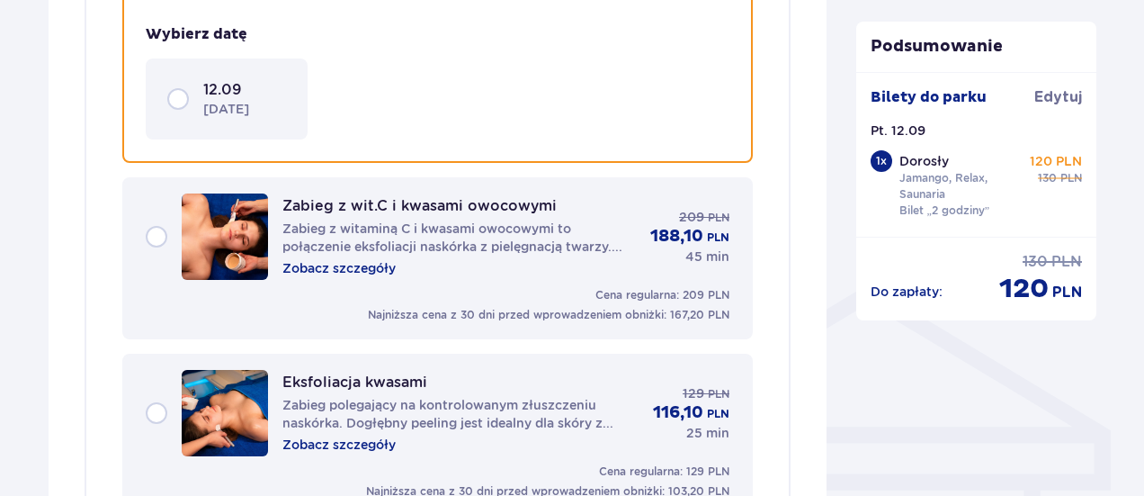
click at [220, 110] on p "piątek" at bounding box center [226, 109] width 46 height 18
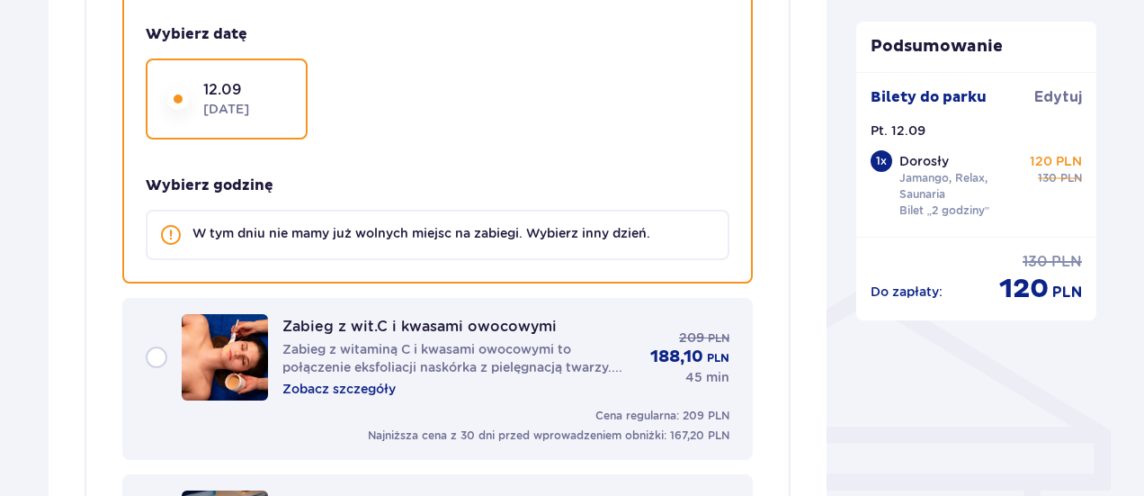
click at [198, 344] on img at bounding box center [225, 357] width 86 height 86
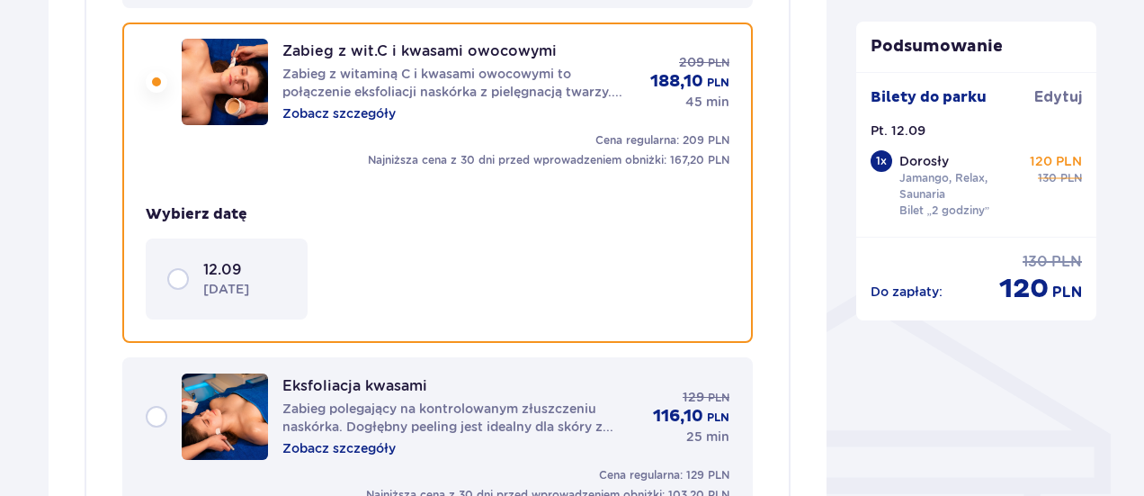
click at [168, 399] on div "Eksfoliacja kwasami Zabieg polegający na kontrolowanym złuszczeniu naskórka. Do…" at bounding box center [438, 416] width 584 height 86
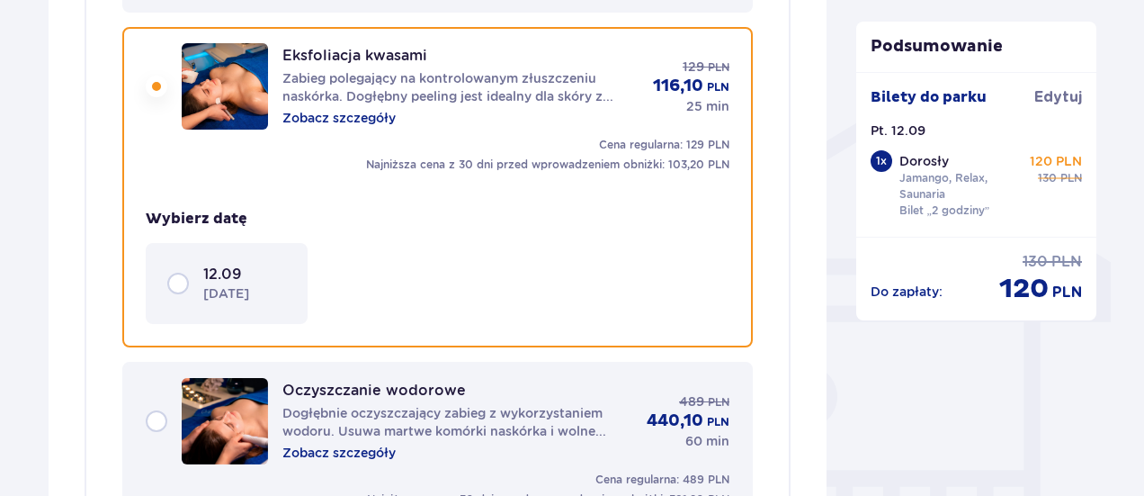
scroll to position [1350, 0]
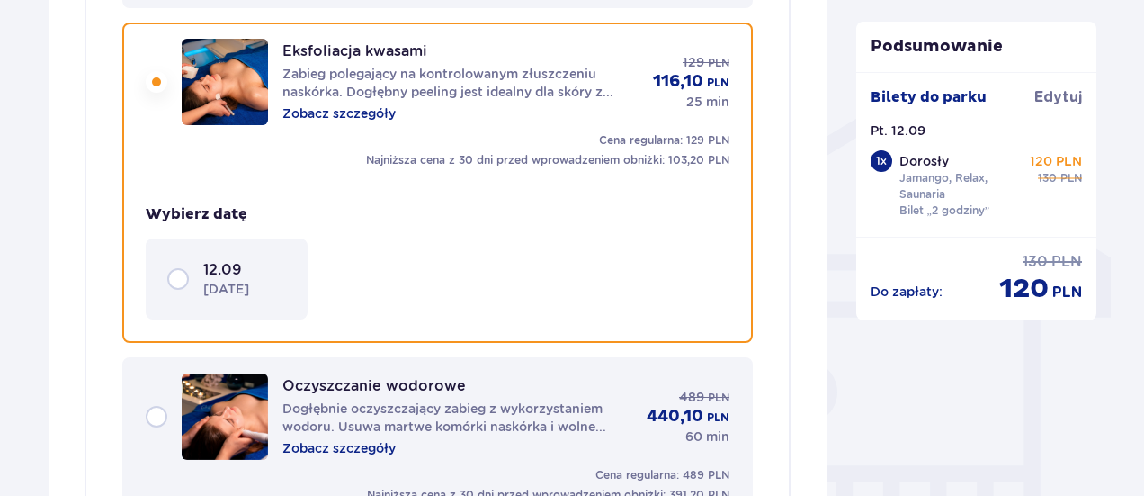
click at [216, 287] on p "piątek" at bounding box center [226, 289] width 46 height 18
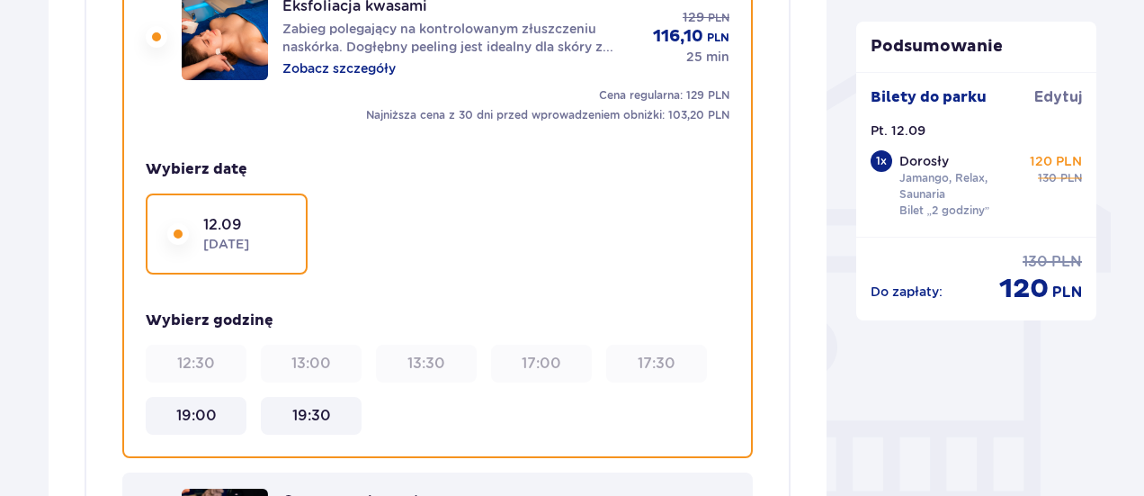
scroll to position [1620, 0]
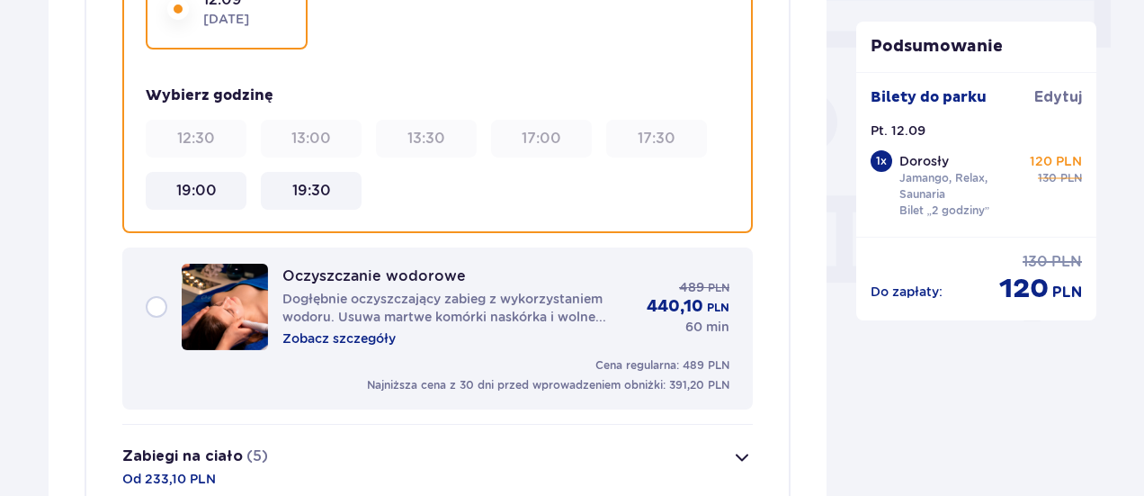
click at [175, 308] on div "Oczyszczanie wodorowe Dogłębnie oczyszczający zabieg z wykorzystaniem wodoru. U…" at bounding box center [438, 307] width 584 height 86
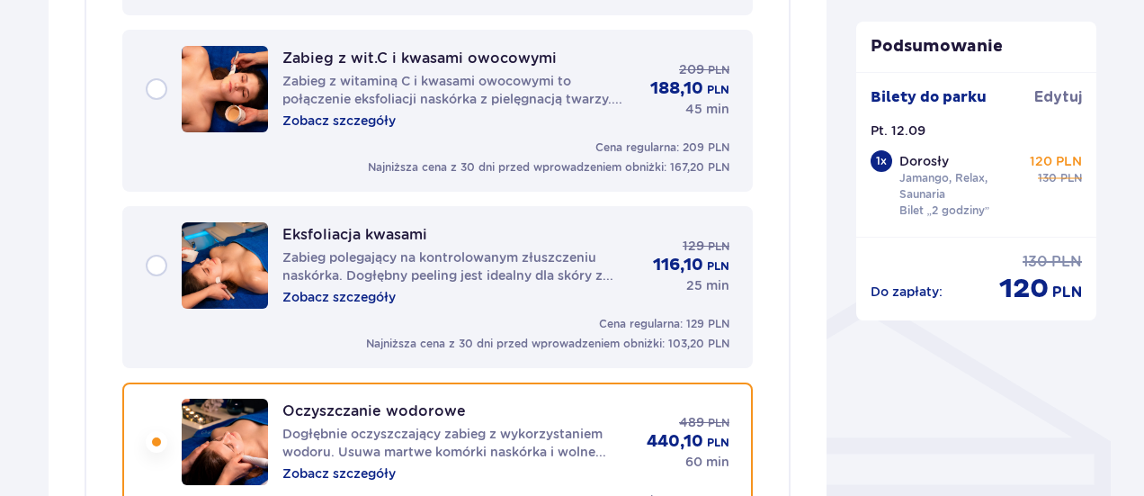
click at [335, 244] on div "Eksfoliacja kwasami Zabieg polegający na kontrolowanym złuszczeniu naskórka. Do…" at bounding box center [461, 265] width 356 height 81
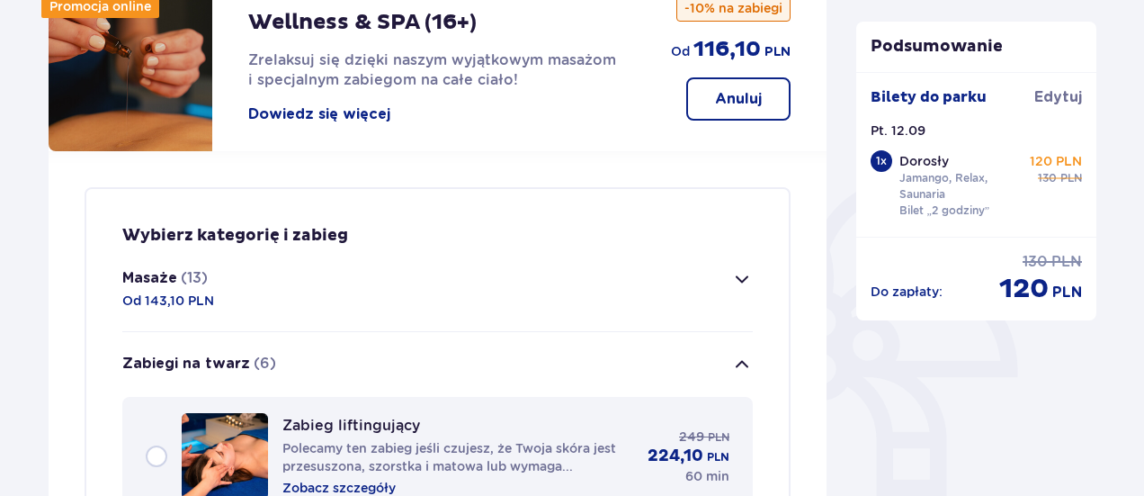
scroll to position [180, 0]
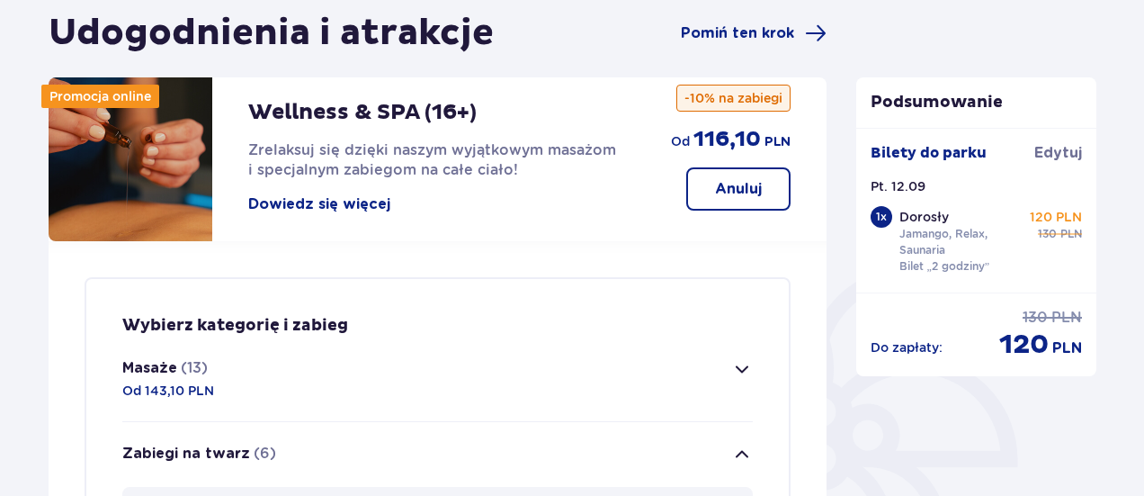
click at [715, 391] on button "Masaże (13) Od 143,10 PLN" at bounding box center [437, 379] width 631 height 85
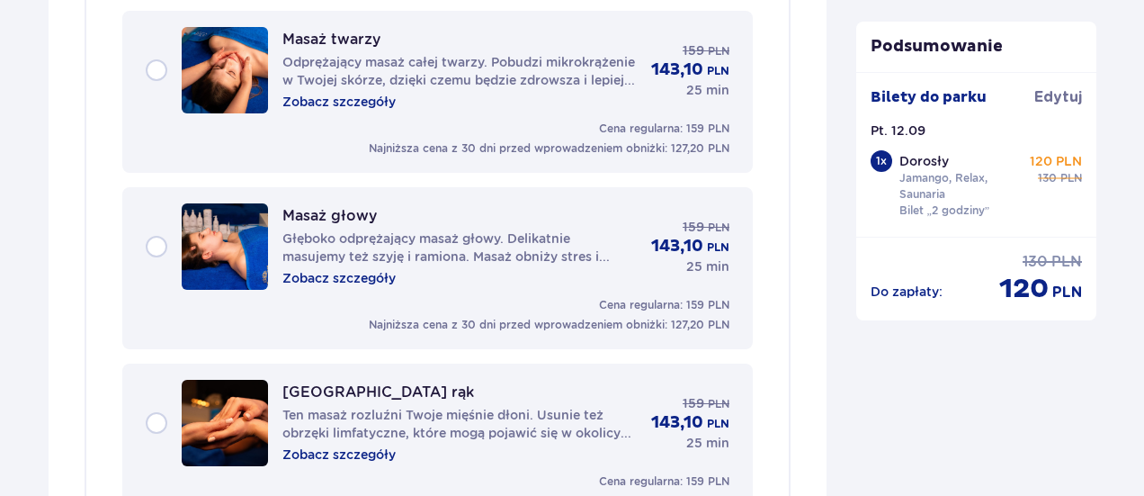
scroll to position [2046, 0]
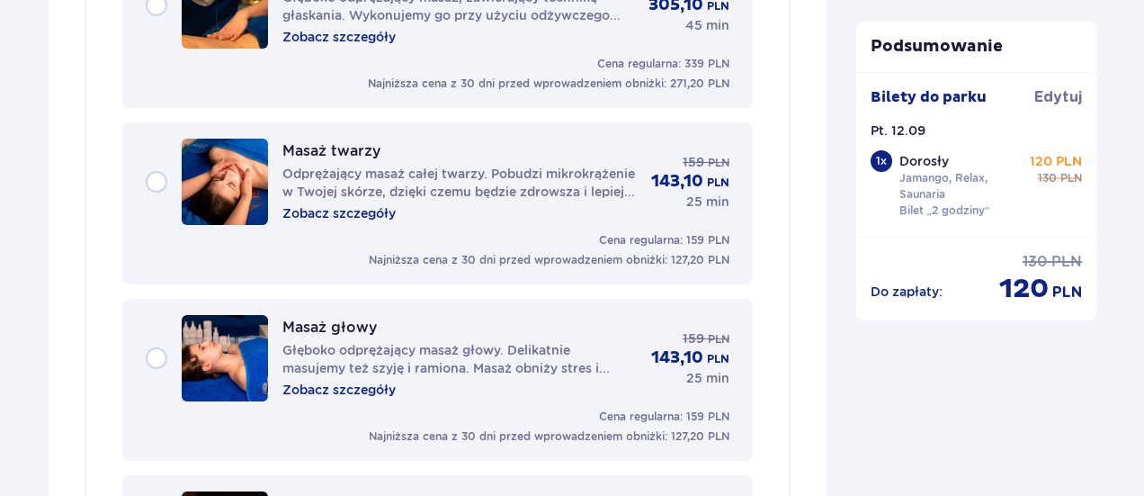
click at [558, 229] on div "Masaż twarzy Odprężający masaż całej twarzy. Pobudzi mikrokrążenie w Twojej skó…" at bounding box center [438, 204] width 584 height 130
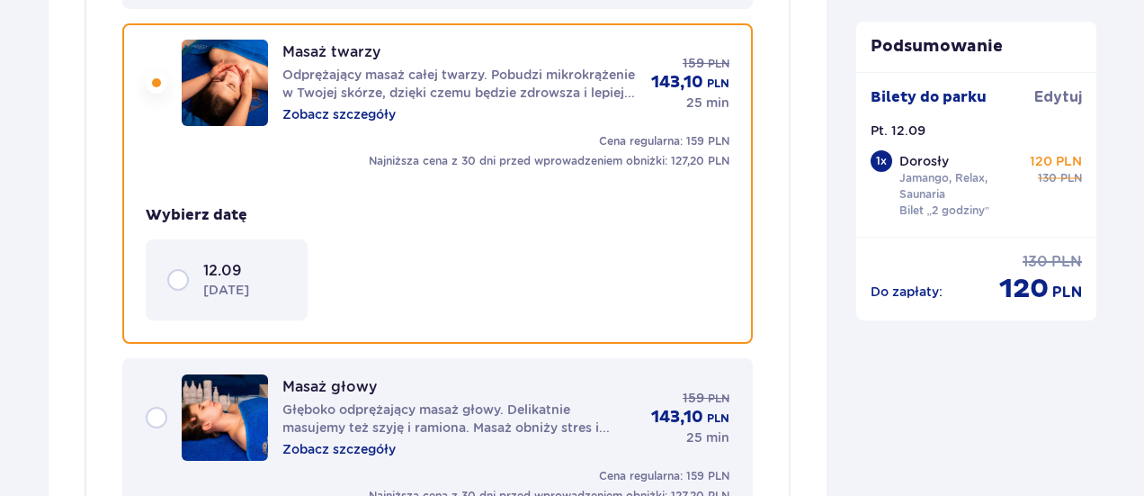
scroll to position [2147, 0]
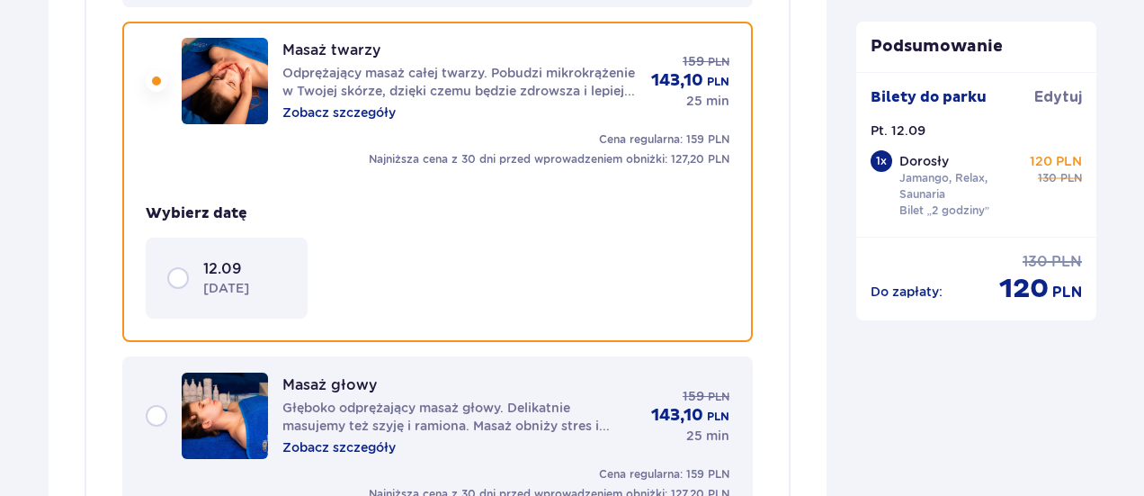
click at [193, 294] on div "12.09 piątek" at bounding box center [226, 278] width 119 height 38
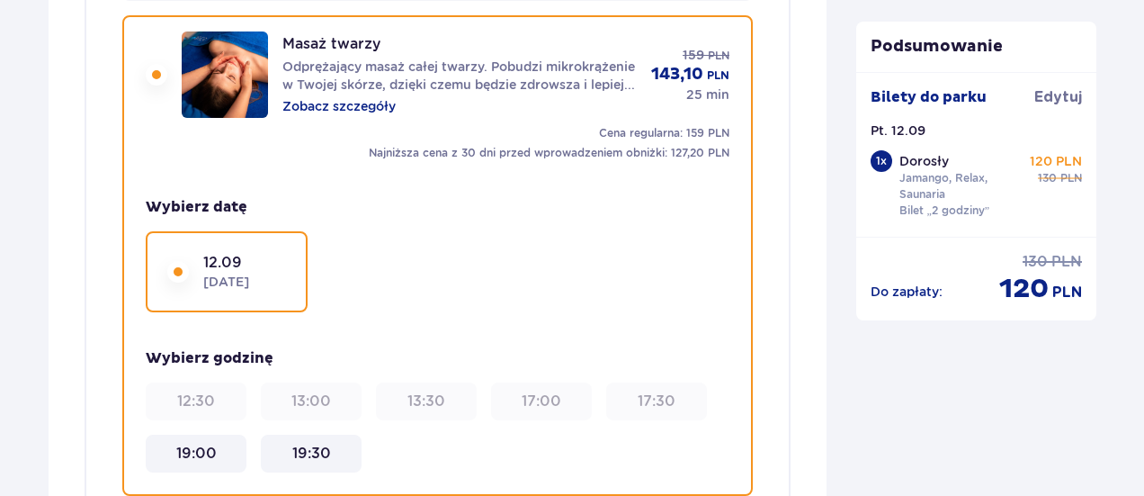
scroll to position [2237, 0]
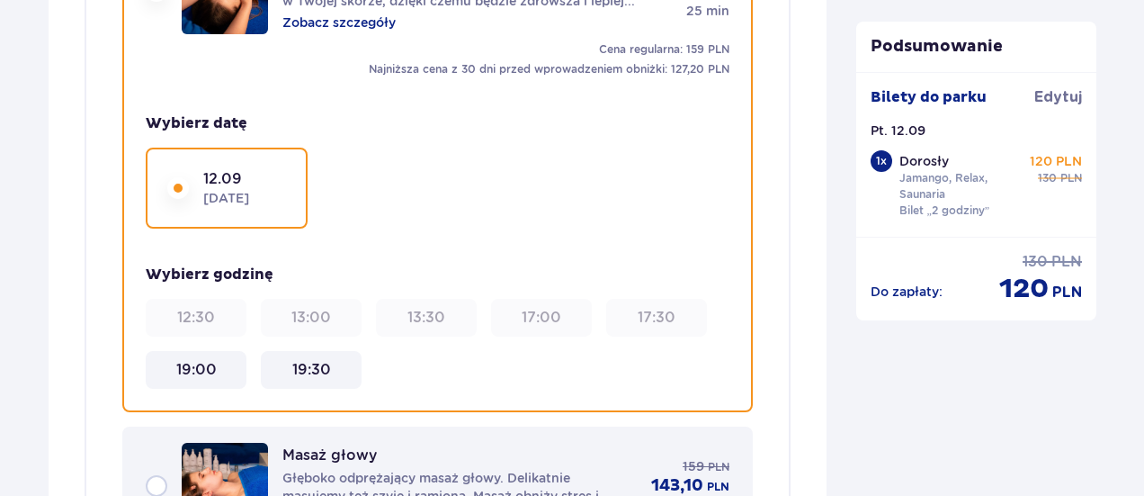
click at [226, 365] on div "19:00" at bounding box center [196, 370] width 86 height 20
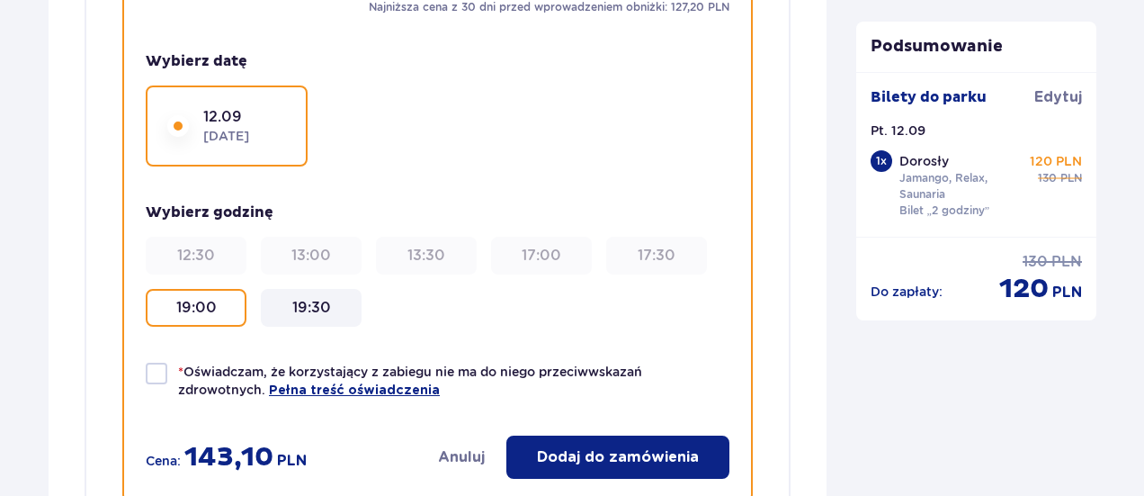
scroll to position [2327, 0]
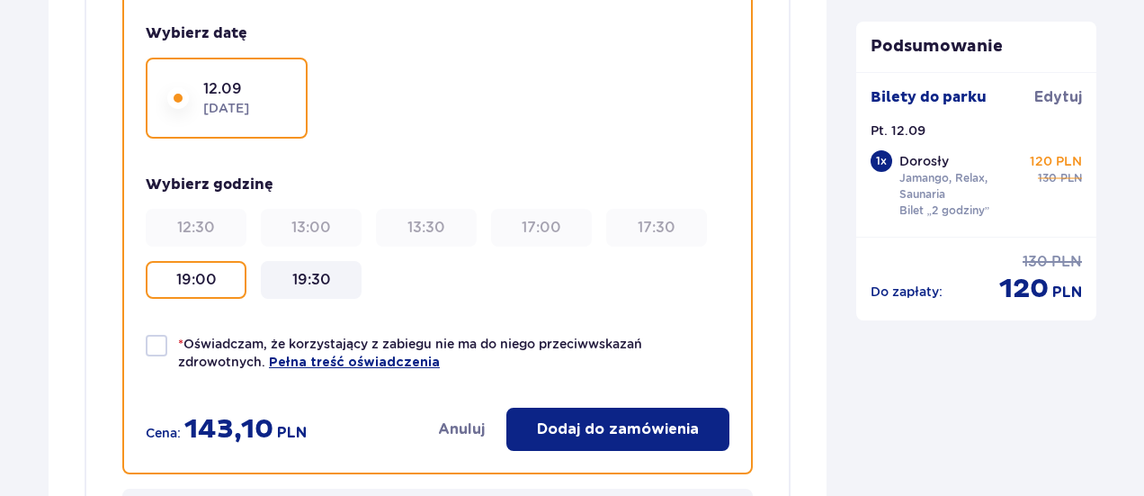
click at [164, 348] on div at bounding box center [157, 346] width 22 height 22
checkbox input "true"
click at [664, 438] on button "Dodaj do zamówienia" at bounding box center [618, 429] width 223 height 43
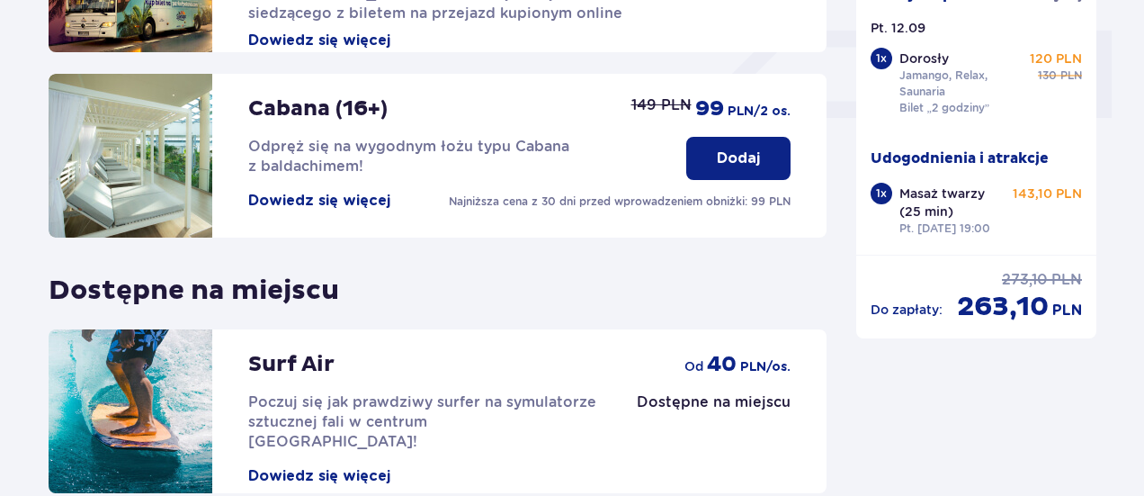
scroll to position [711, 0]
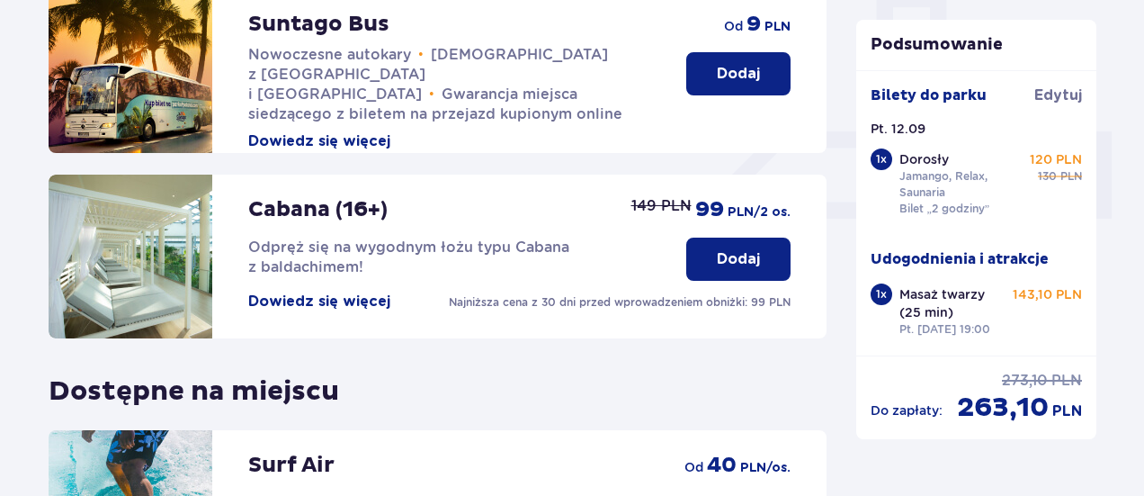
click at [734, 73] on p "Dodaj" at bounding box center [738, 74] width 43 height 20
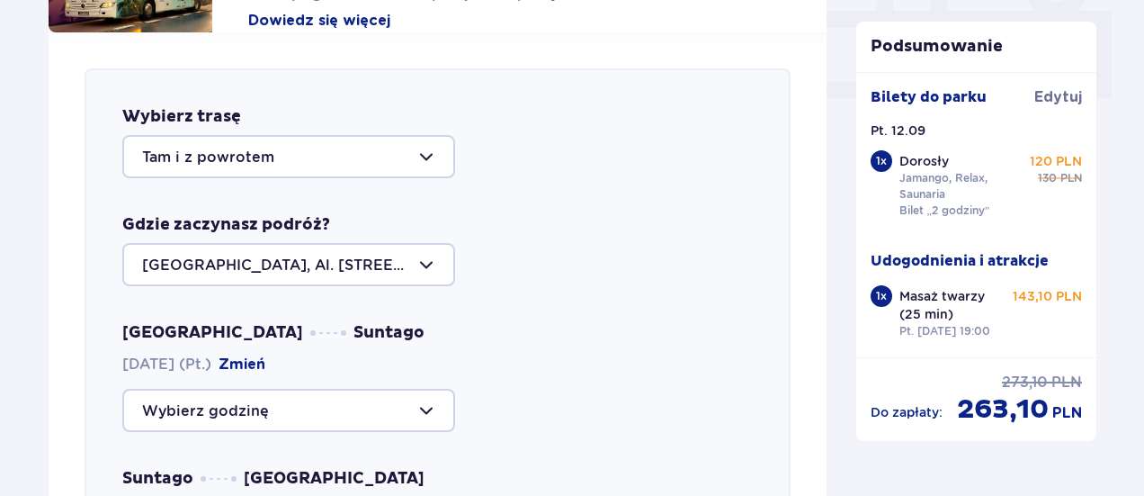
scroll to position [968, 0]
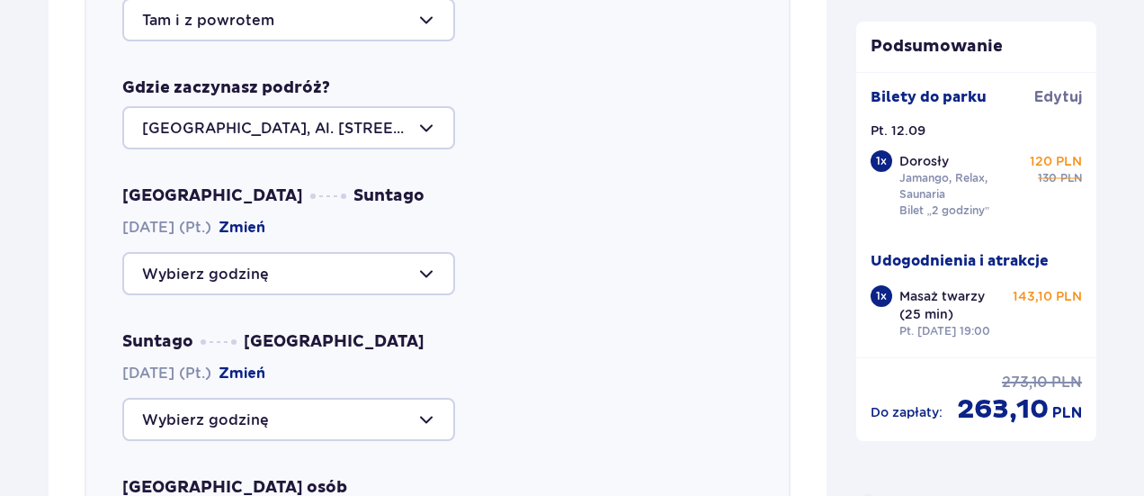
click at [434, 269] on div at bounding box center [288, 273] width 333 height 43
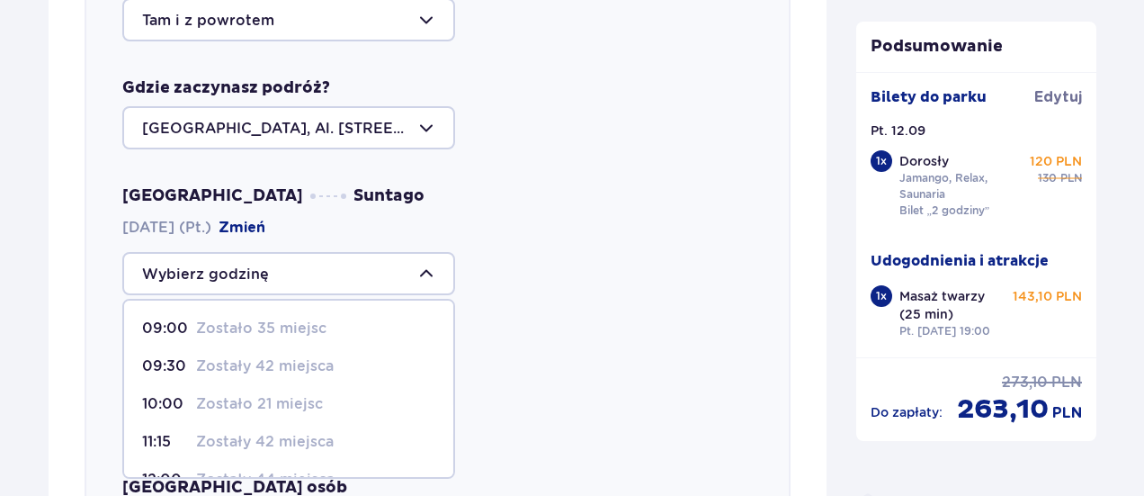
scroll to position [182, 0]
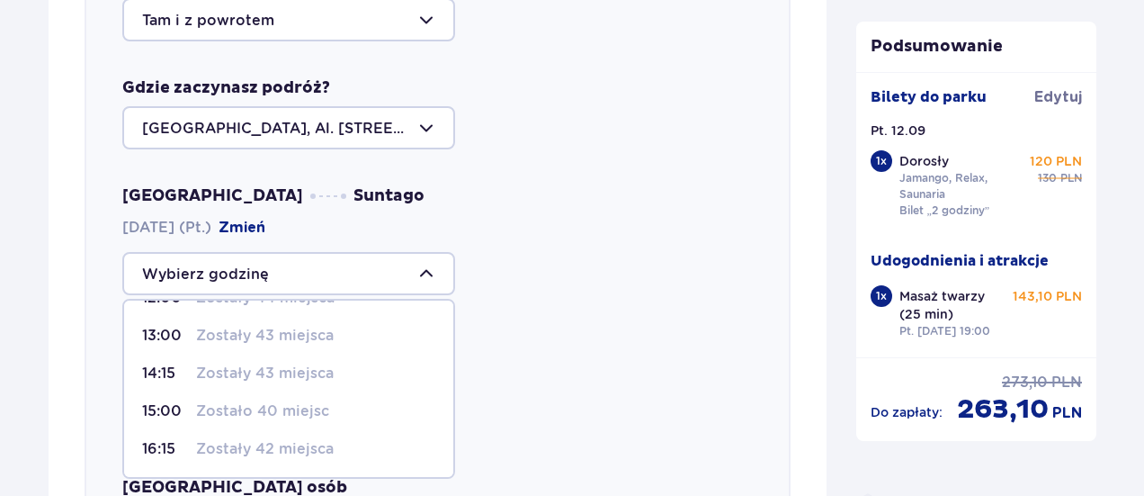
click at [341, 449] on div "16:15 Zostały 42 miejsca" at bounding box center [288, 449] width 293 height 20
type input "16:15"
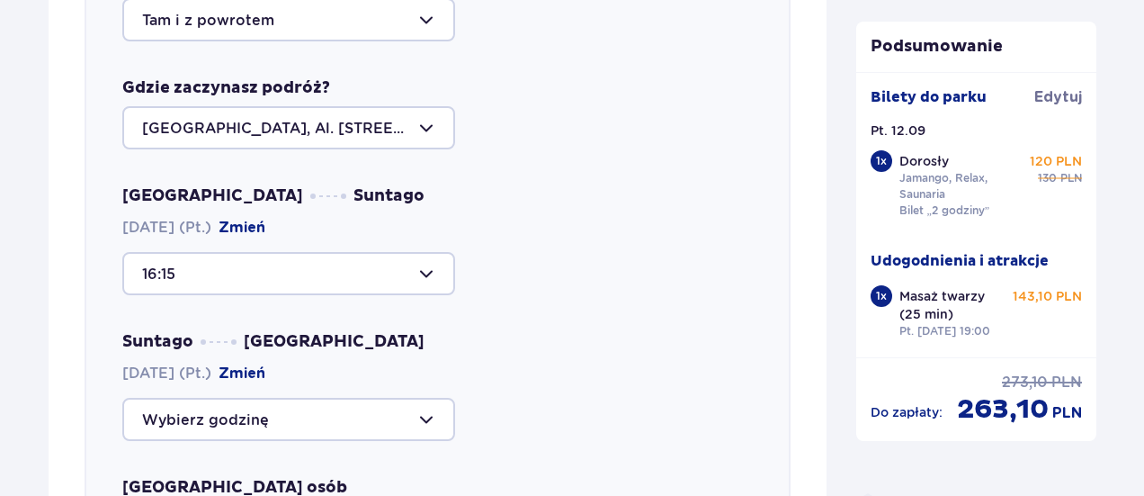
click at [389, 416] on div at bounding box center [288, 419] width 333 height 43
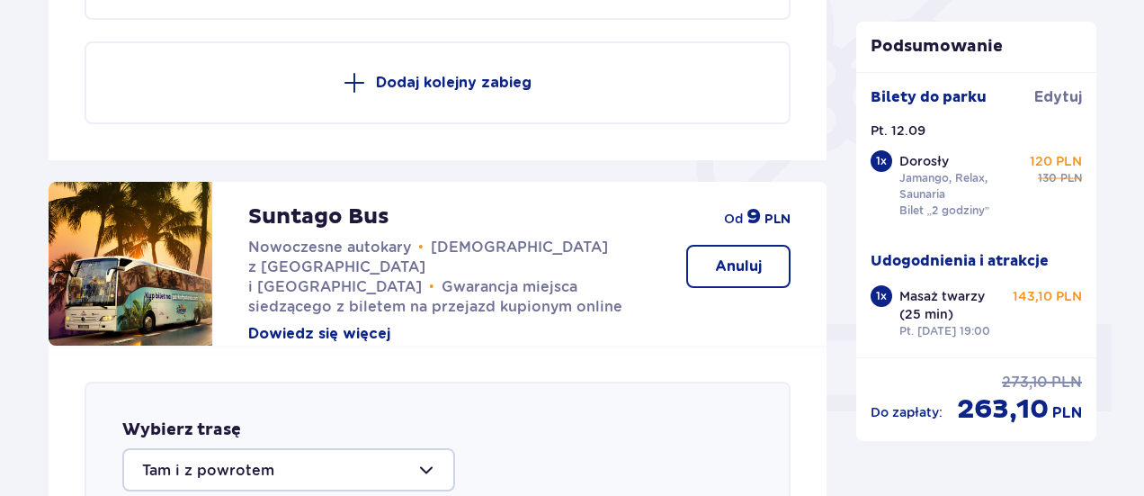
scroll to position [248, 0]
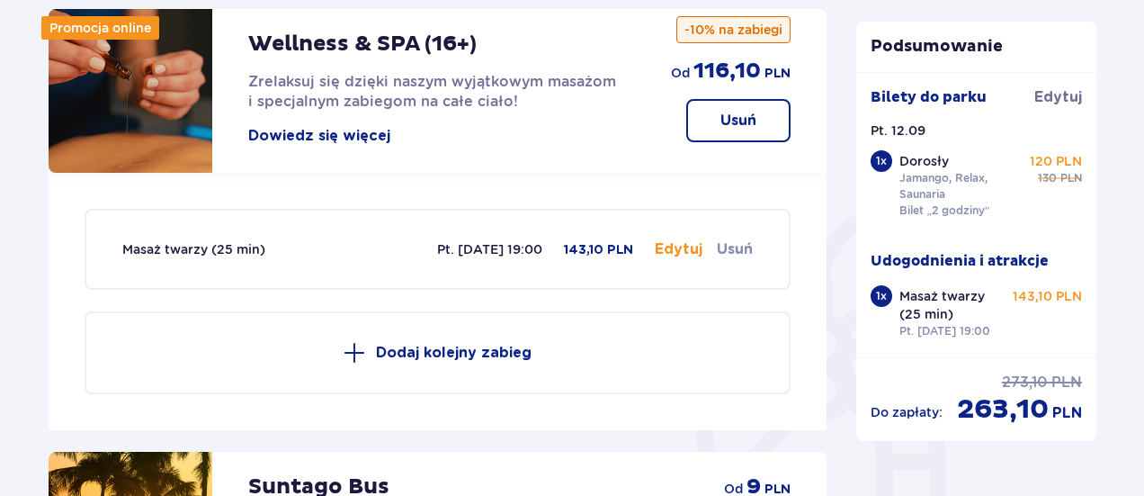
click at [511, 107] on span "Zrelaksuj się dzięki naszym wyjątkowym masażom i specjalnym zabiegom na całe ci…" at bounding box center [432, 91] width 368 height 37
click at [669, 245] on button "Edytuj" at bounding box center [679, 249] width 48 height 20
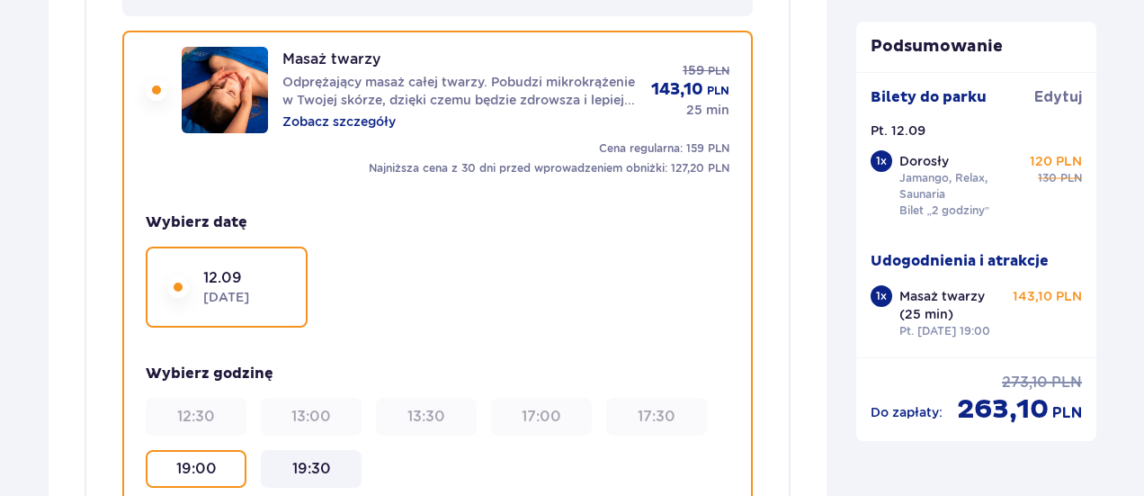
scroll to position [2219, 0]
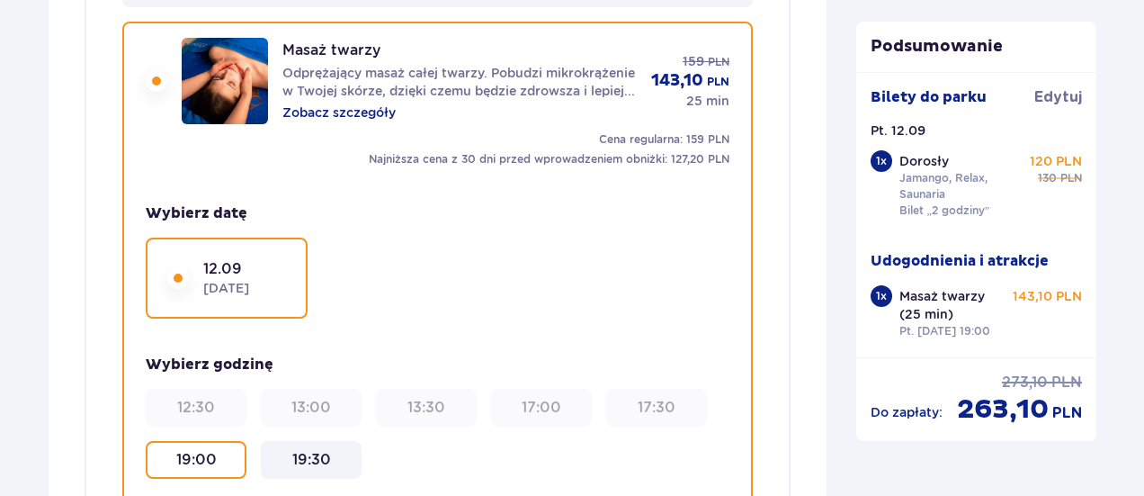
click at [317, 454] on 19\ "19:30" at bounding box center [311, 460] width 39 height 20
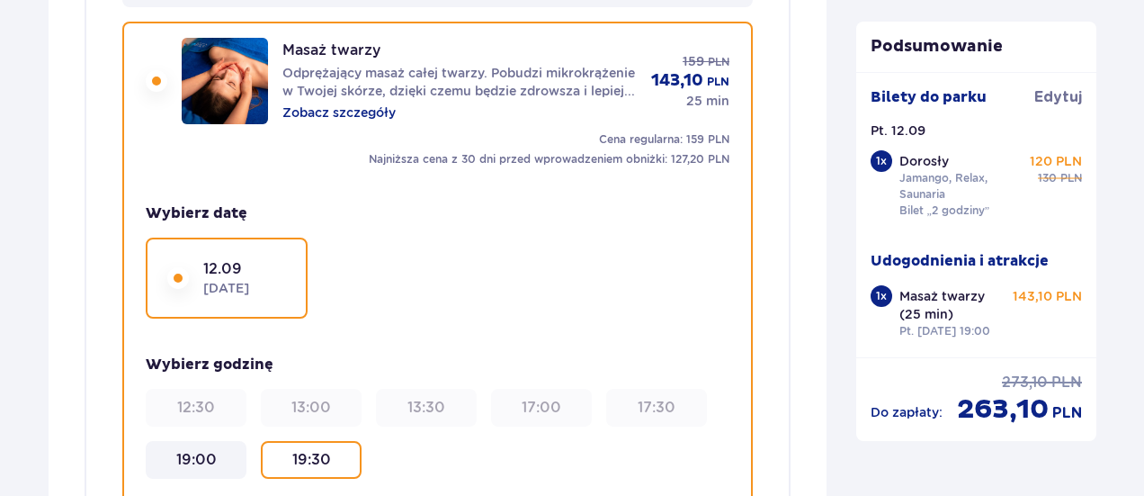
click at [227, 457] on div "19:00" at bounding box center [196, 460] width 86 height 20
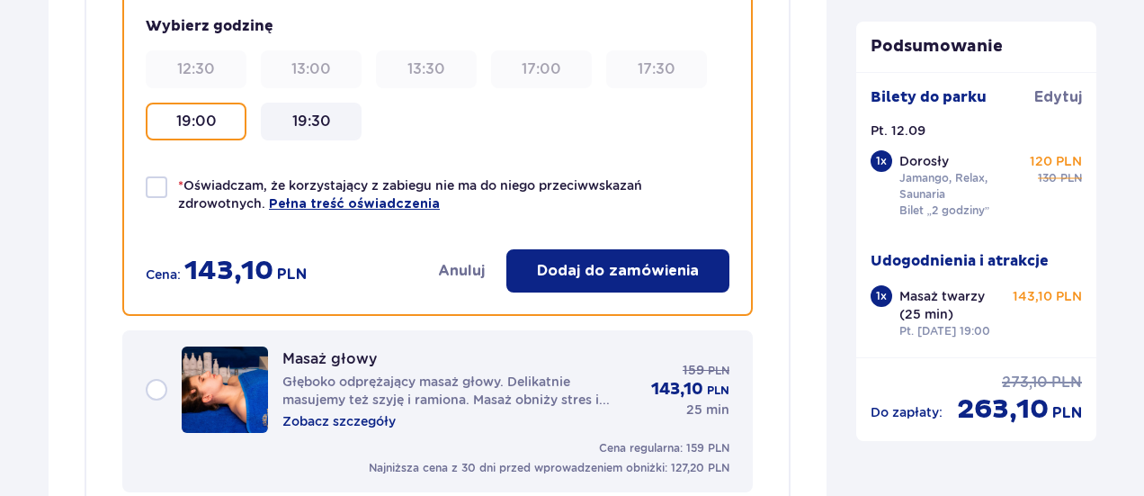
scroll to position [2579, 0]
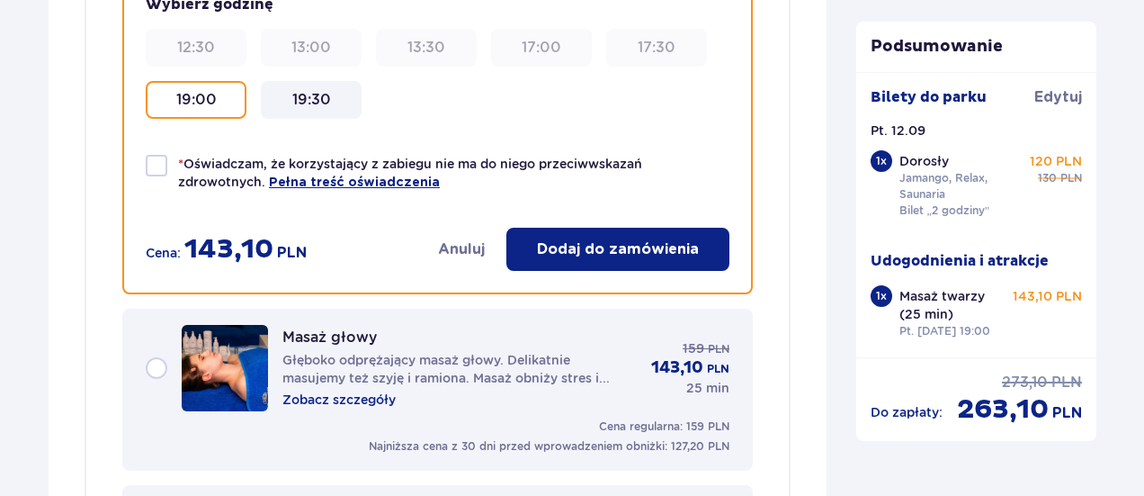
click at [652, 252] on p "Dodaj do zamówienia" at bounding box center [618, 249] width 162 height 20
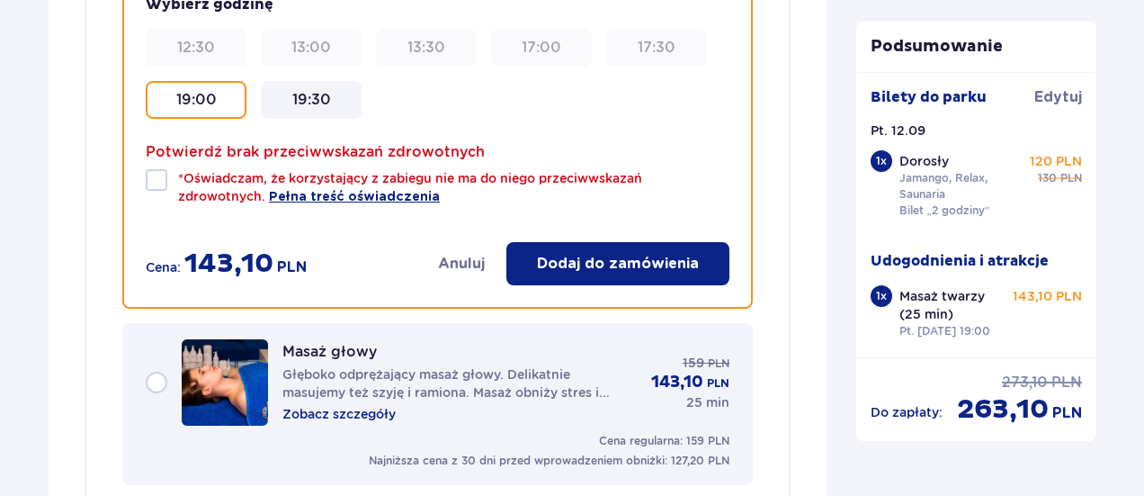
click at [150, 180] on div at bounding box center [157, 180] width 22 height 22
checkbox input "true"
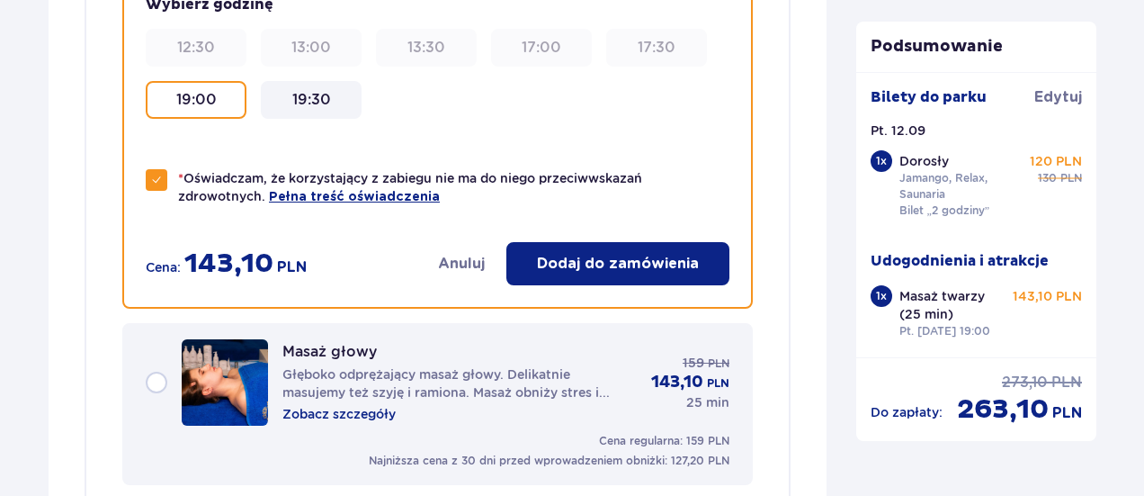
click at [703, 266] on button "Dodaj do zamówienia" at bounding box center [618, 263] width 223 height 43
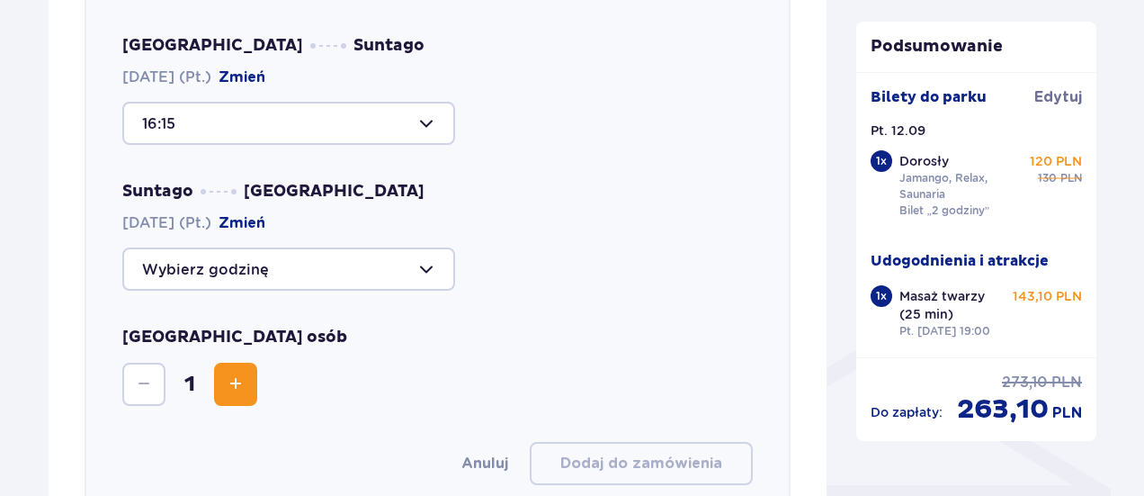
scroll to position [1155, 0]
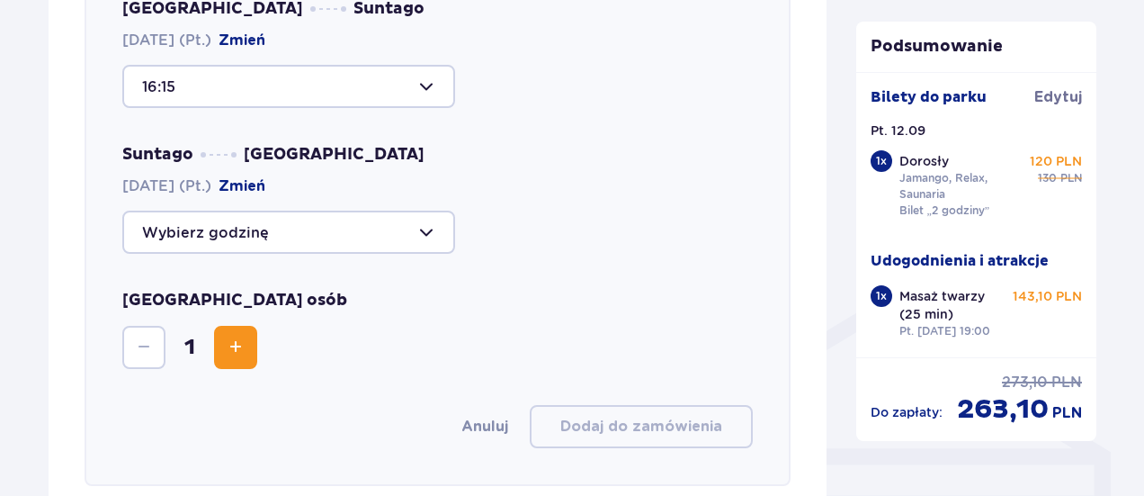
click at [444, 262] on div "Wybierz trasę Tam i z powrotem Gdzie zaczynasz podróż? Warszawa, Al. Jerozolims…" at bounding box center [438, 114] width 706 height 741
click at [425, 247] on div at bounding box center [288, 232] width 333 height 43
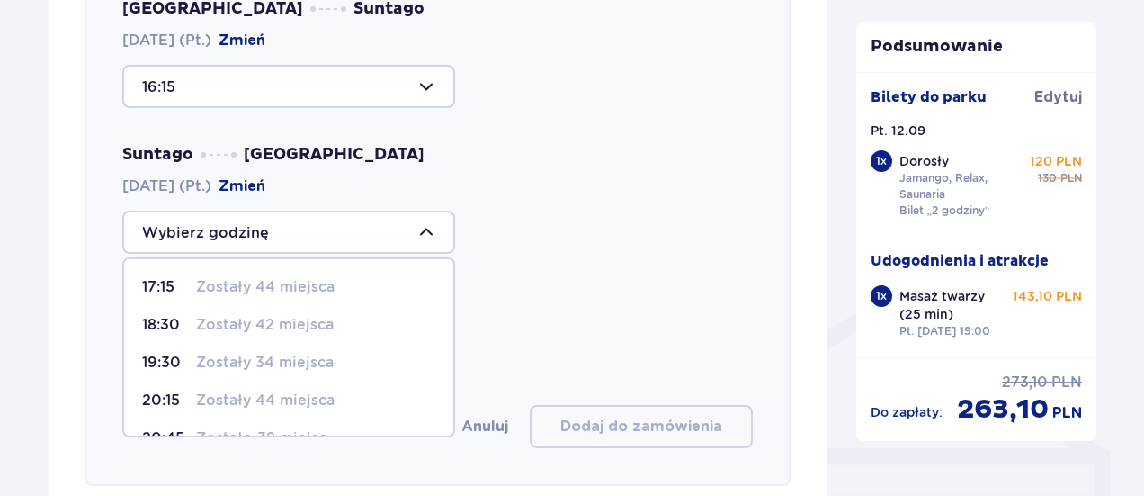
scroll to position [68, 0]
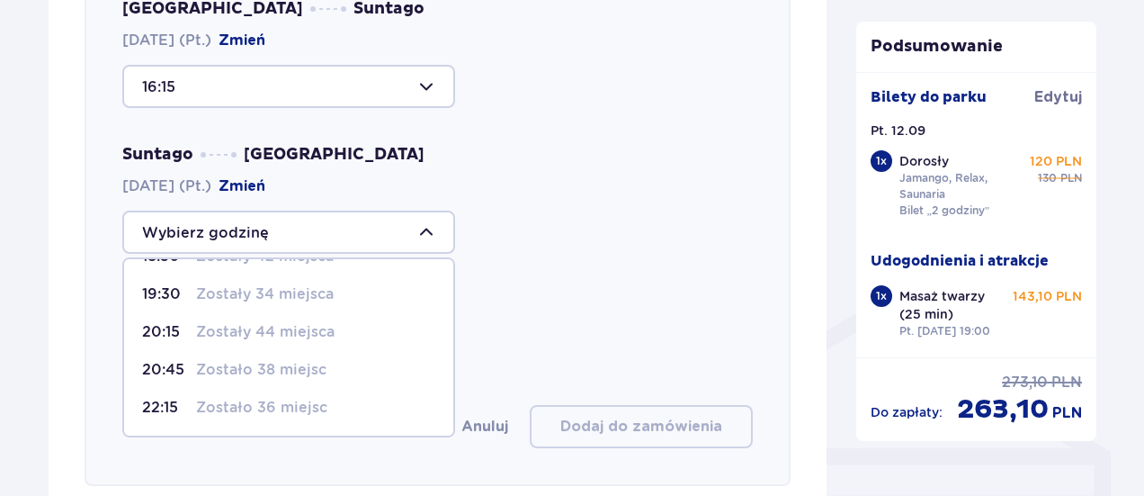
click at [348, 332] on div "20:15 Zostały 44 miejsca" at bounding box center [288, 332] width 293 height 20
type input "20:15"
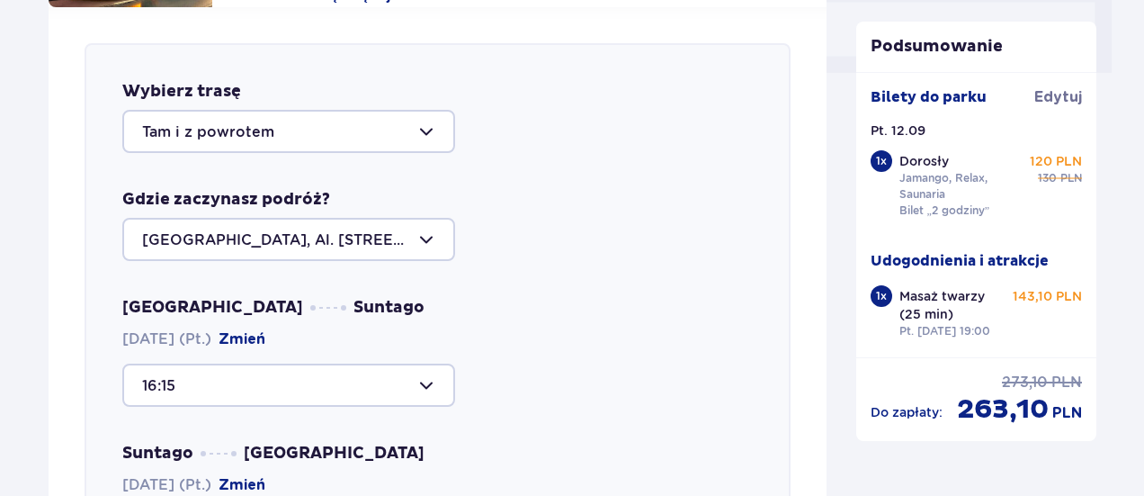
scroll to position [885, 0]
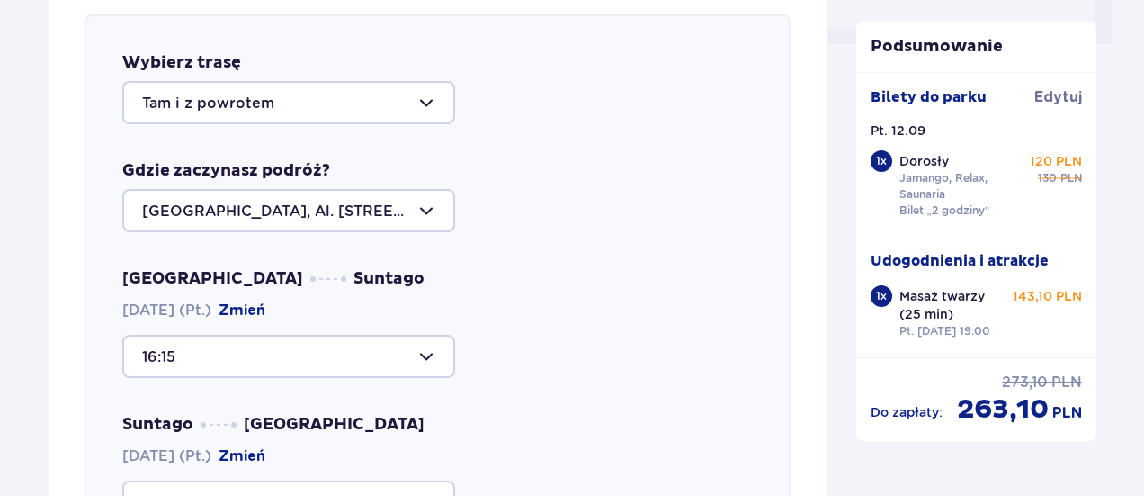
click at [429, 213] on div at bounding box center [288, 210] width 333 height 43
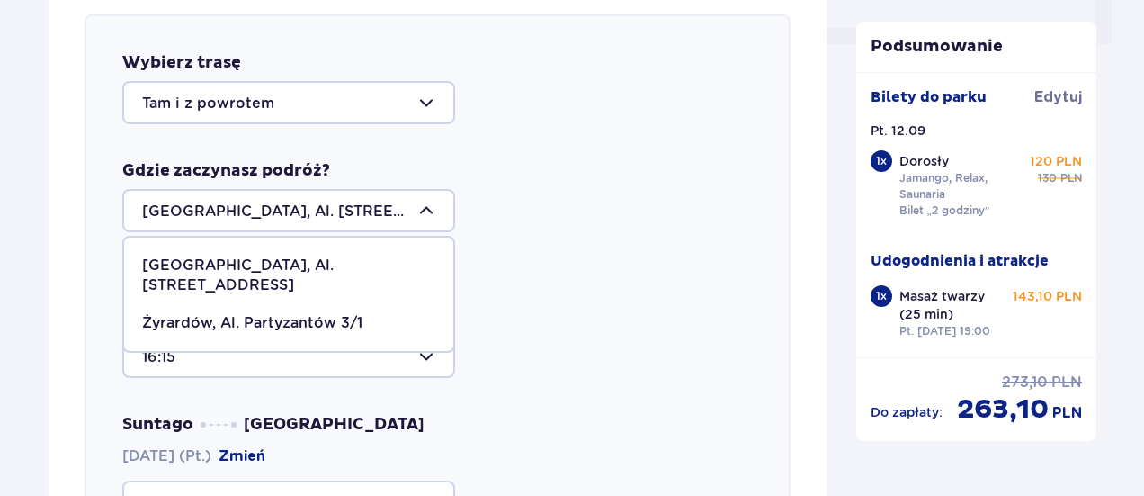
click at [386, 269] on div "Warszawa, Al. Jerozolimskie 56" at bounding box center [288, 276] width 293 height 40
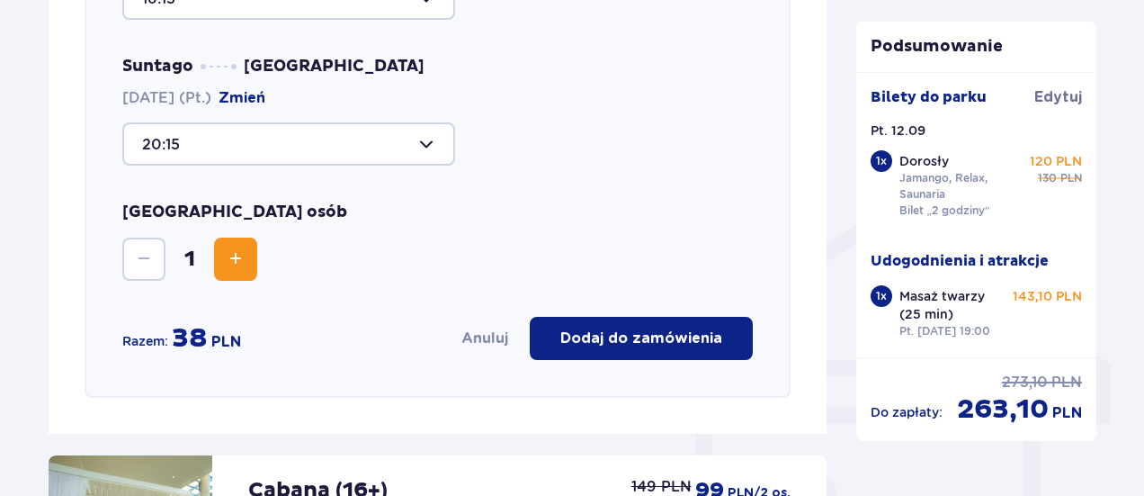
scroll to position [1245, 0]
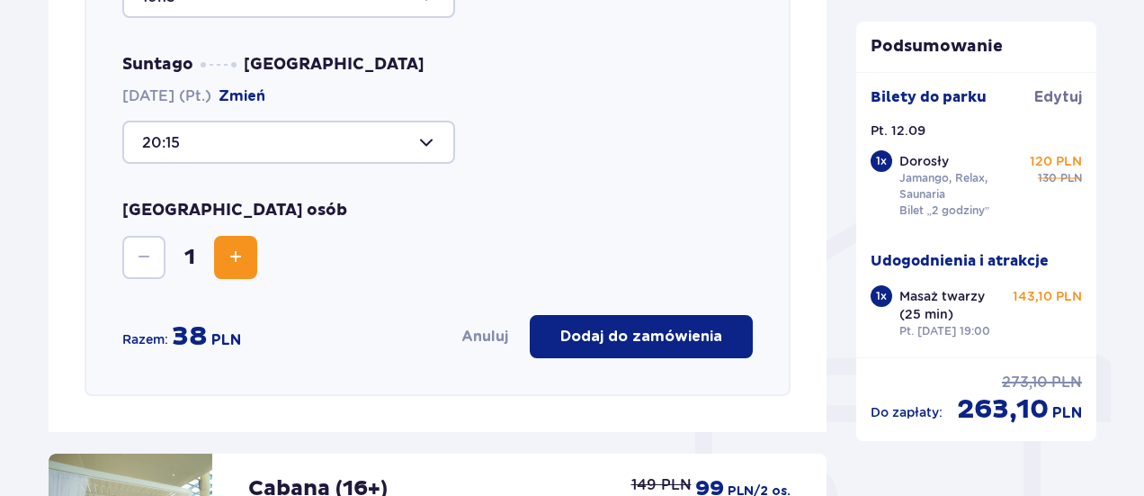
drag, startPoint x: 870, startPoint y: 10, endPoint x: 875, endPoint y: 21, distance: 11.7
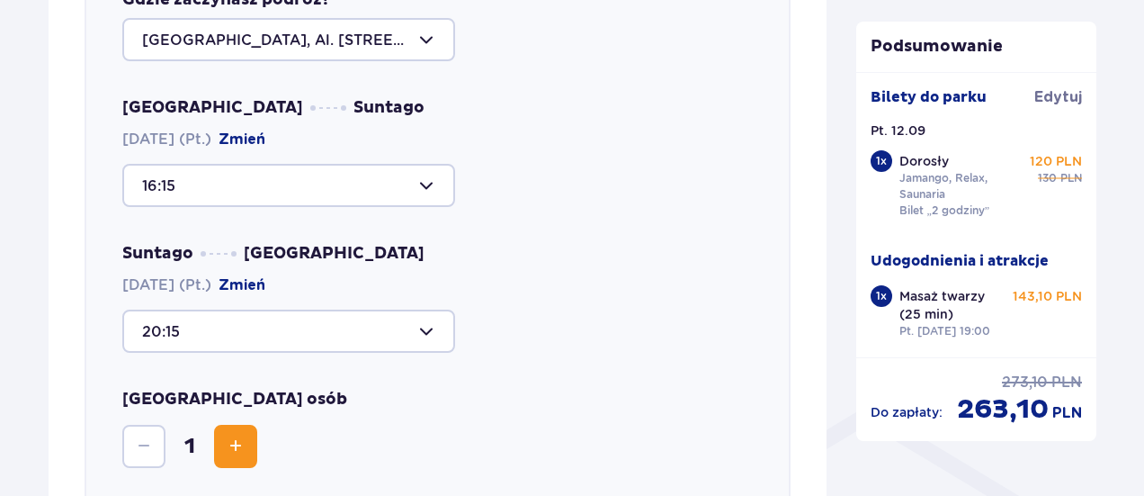
scroll to position [786, 0]
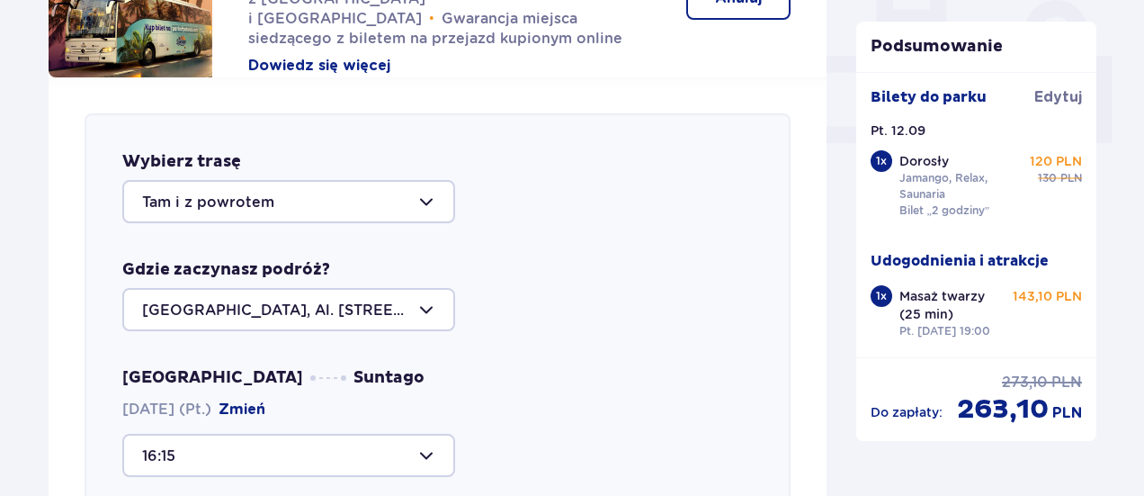
click at [389, 202] on div at bounding box center [288, 201] width 333 height 43
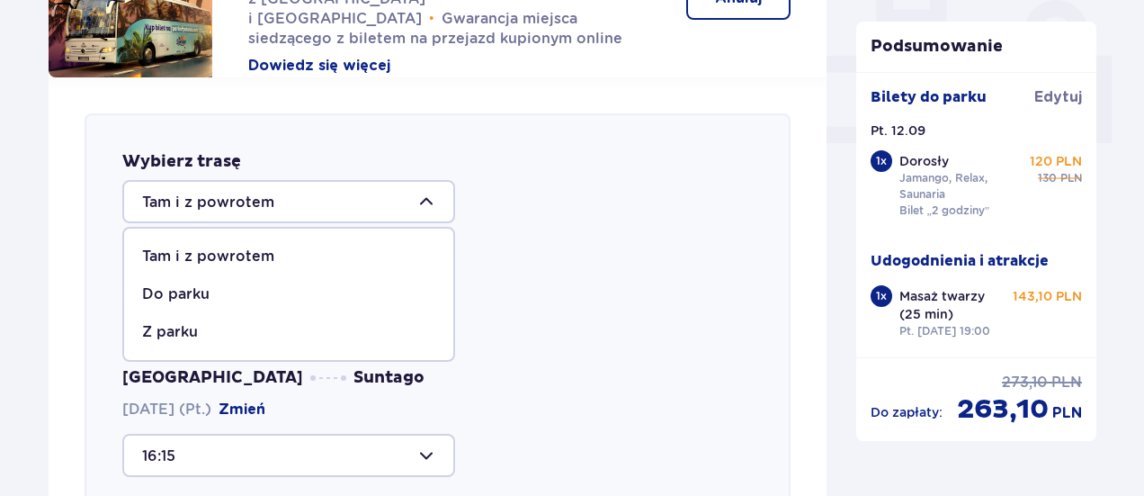
click at [261, 330] on div "Z parku" at bounding box center [288, 332] width 293 height 20
type input "Z parku"
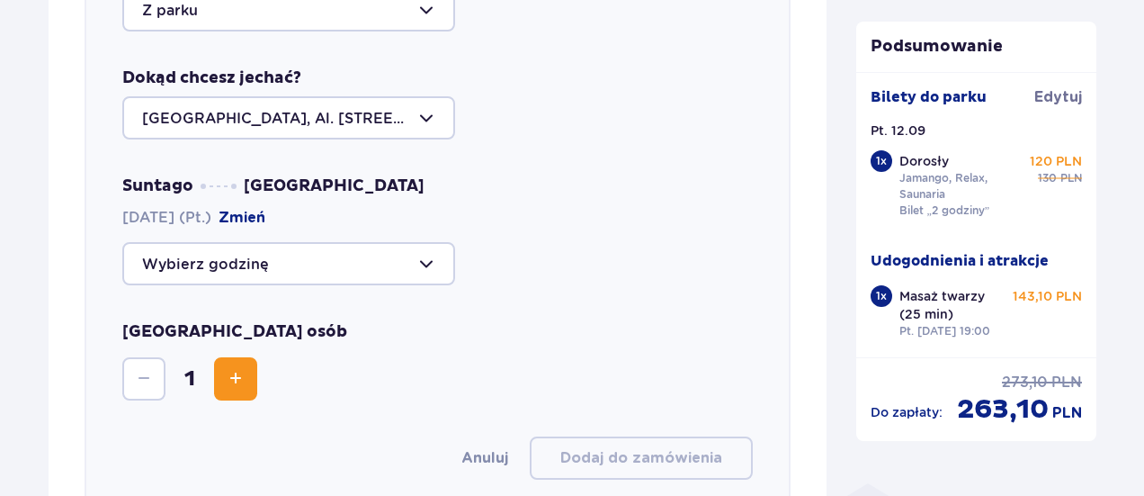
scroll to position [1056, 0]
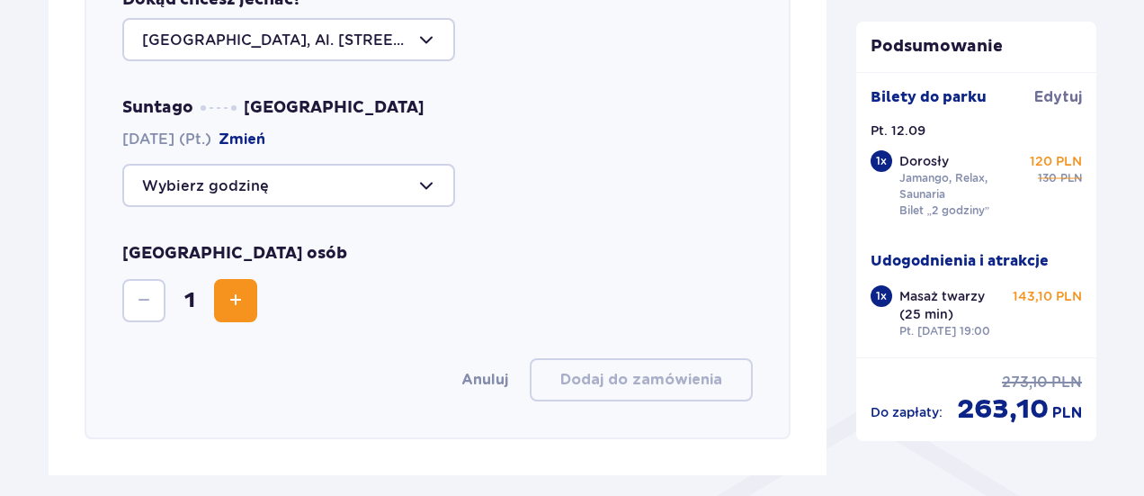
click at [402, 175] on div at bounding box center [288, 185] width 333 height 43
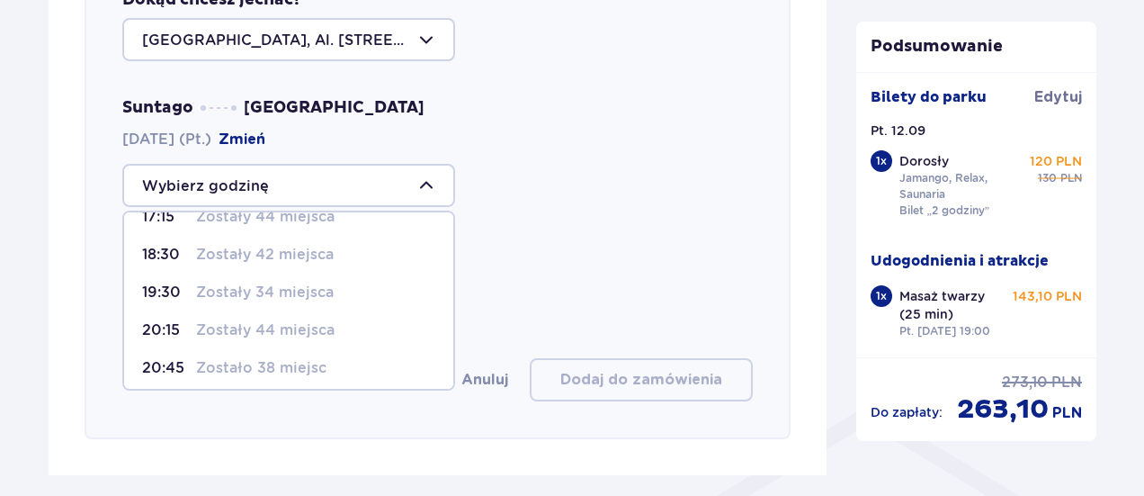
scroll to position [144, 0]
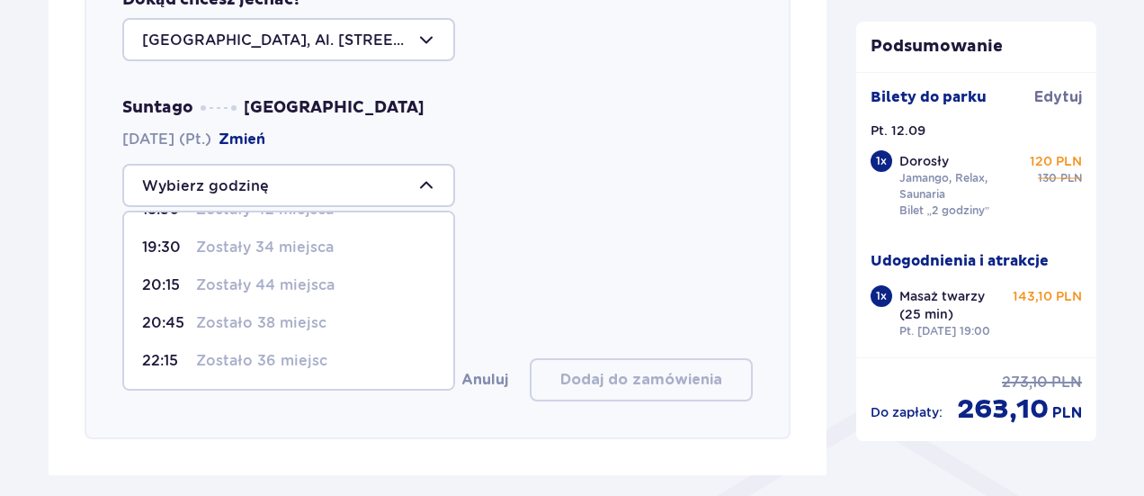
click at [335, 292] on div "20:15 Zostały 44 miejsca" at bounding box center [288, 285] width 293 height 20
type input "20:15"
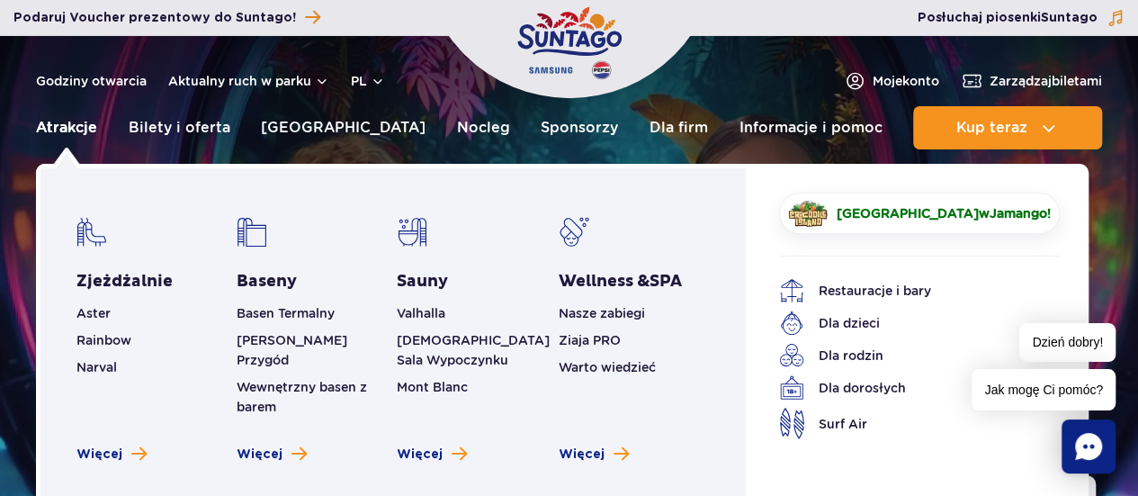
click at [85, 134] on link "Atrakcje" at bounding box center [66, 127] width 61 height 43
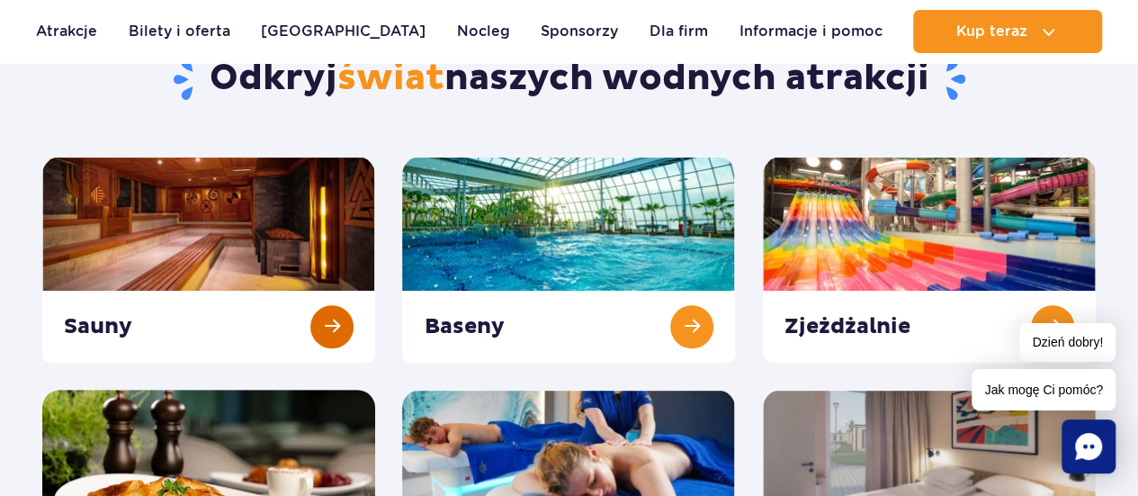
scroll to position [180, 0]
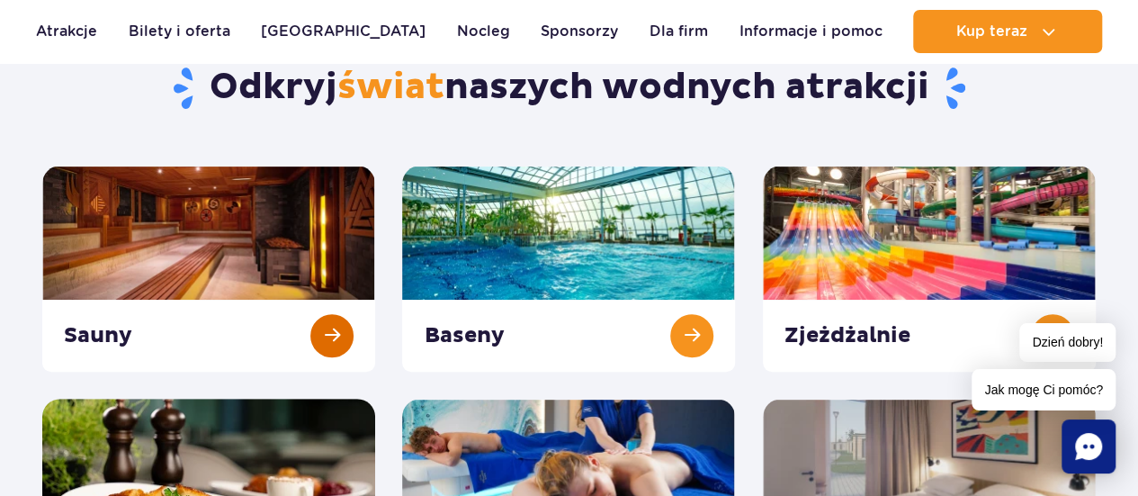
click at [319, 343] on link at bounding box center [208, 269] width 333 height 206
click at [688, 327] on link at bounding box center [568, 269] width 333 height 206
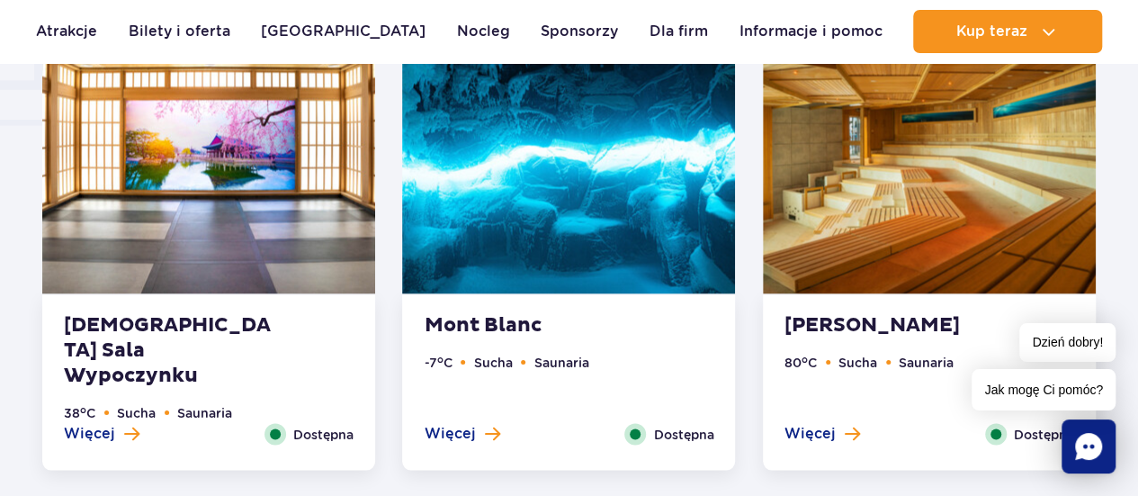
scroll to position [1620, 0]
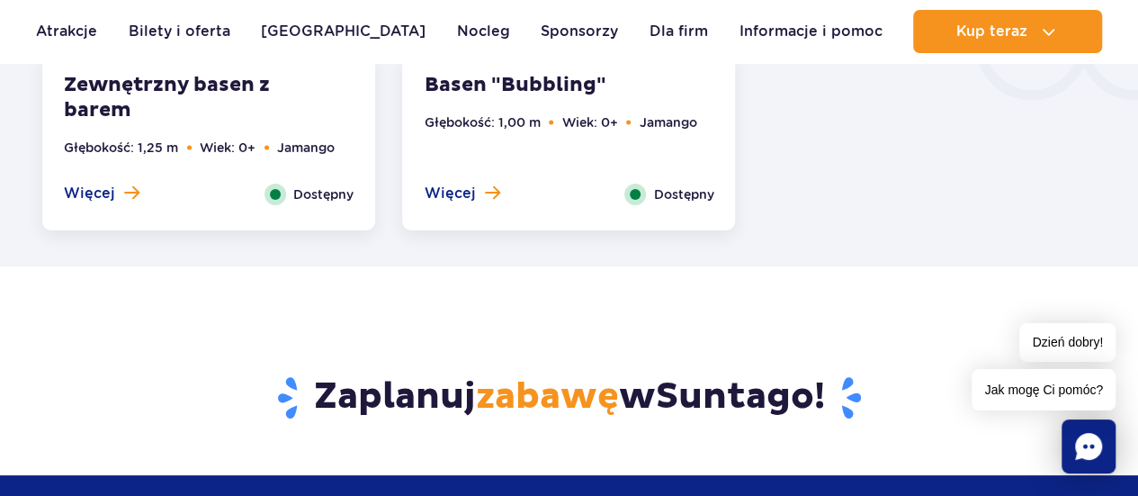
scroll to position [3329, 0]
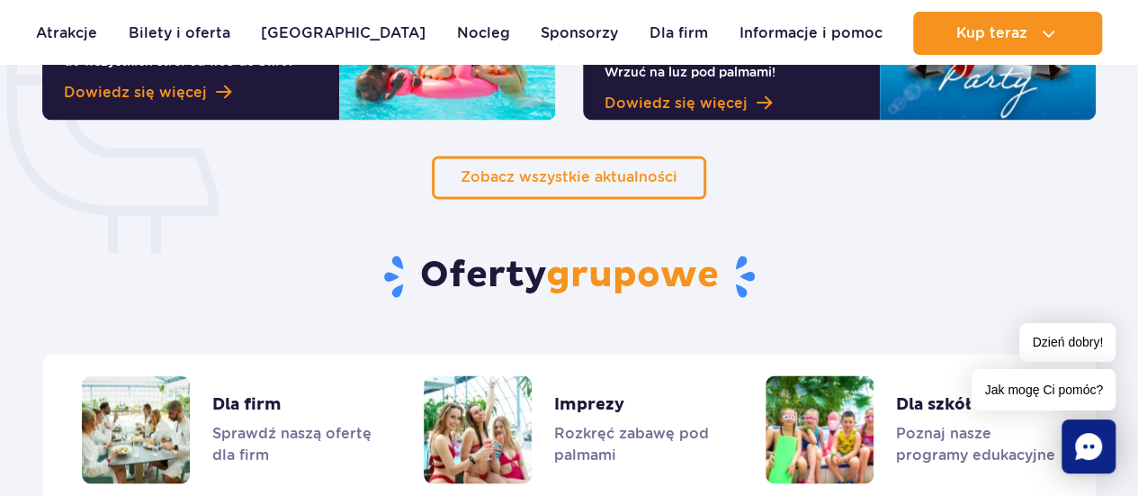
scroll to position [1440, 0]
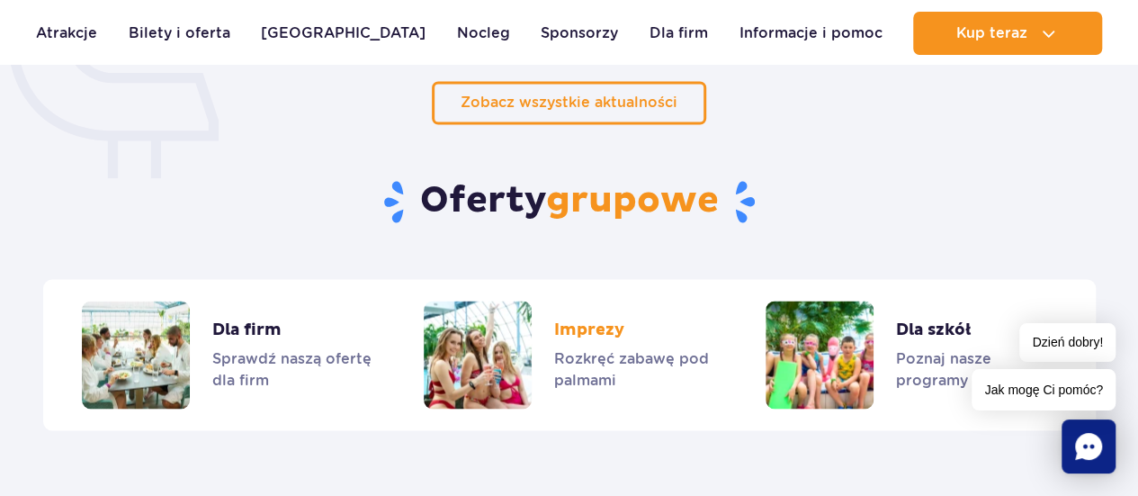
click at [583, 322] on link "Imprezy" at bounding box center [569, 355] width 290 height 108
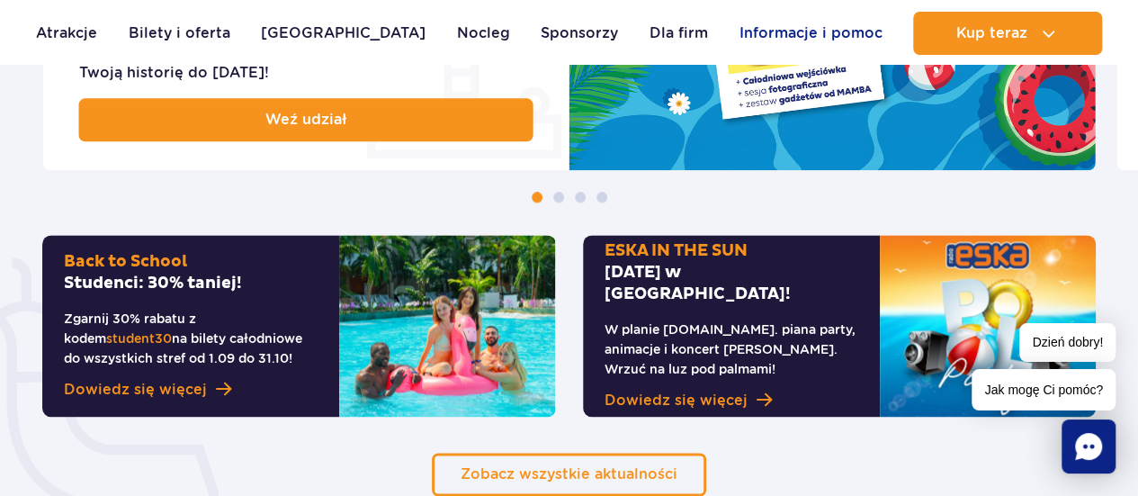
scroll to position [900, 0]
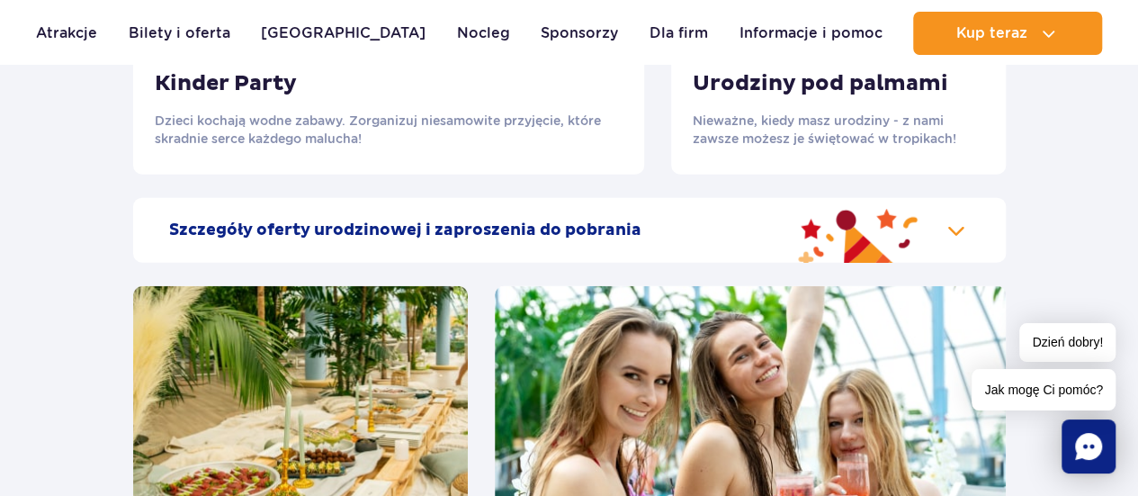
scroll to position [2249, 0]
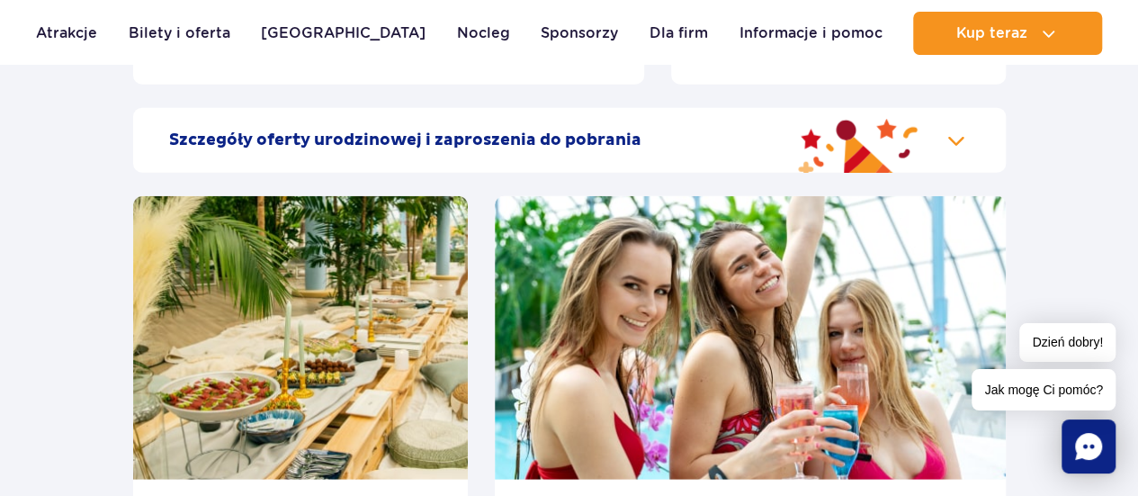
click at [552, 143] on h2 "Szczegóły oferty urodzinowej i zaproszenia do pobrania" at bounding box center [405, 141] width 472 height 22
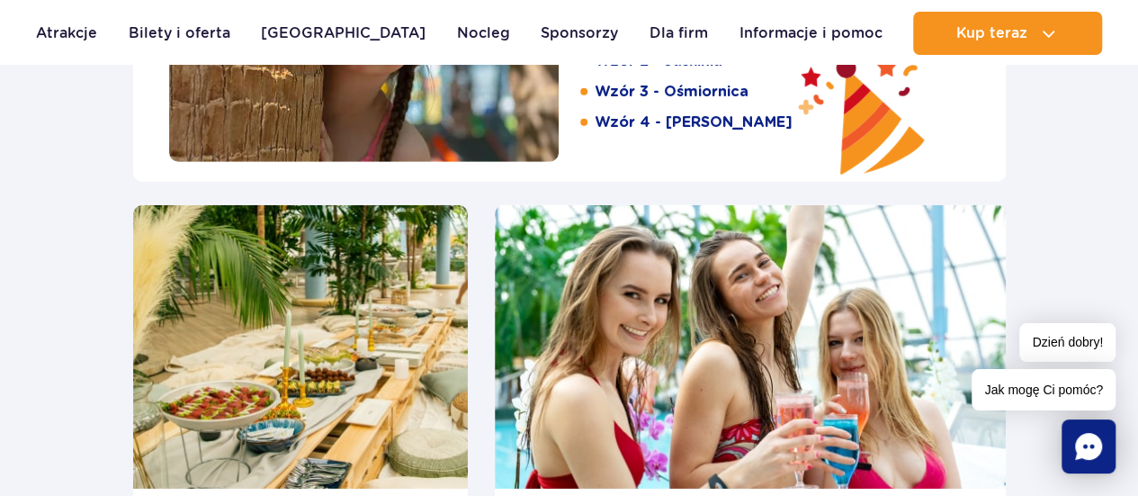
scroll to position [2789, 0]
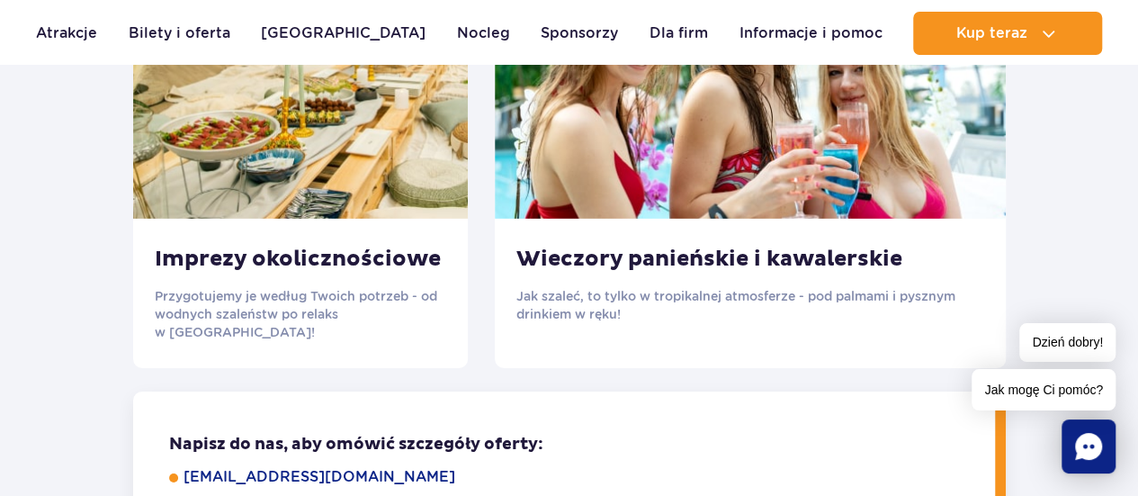
click at [716, 273] on h3 "Wieczory panieńskie i kawalerskie" at bounding box center [750, 259] width 468 height 27
click at [655, 267] on h3 "Wieczory panieńskie i kawalerskie" at bounding box center [750, 259] width 468 height 27
click at [608, 305] on p "Jak szaleć, to tylko w tropikalnej atmosferze - pod palmami i pysznym drinkiem …" at bounding box center [750, 305] width 468 height 36
click at [633, 234] on div "Wieczory panieńskie i kawalerskie Jak szaleć, to tylko w tropikalnej atmosferze…" at bounding box center [750, 284] width 511 height 131
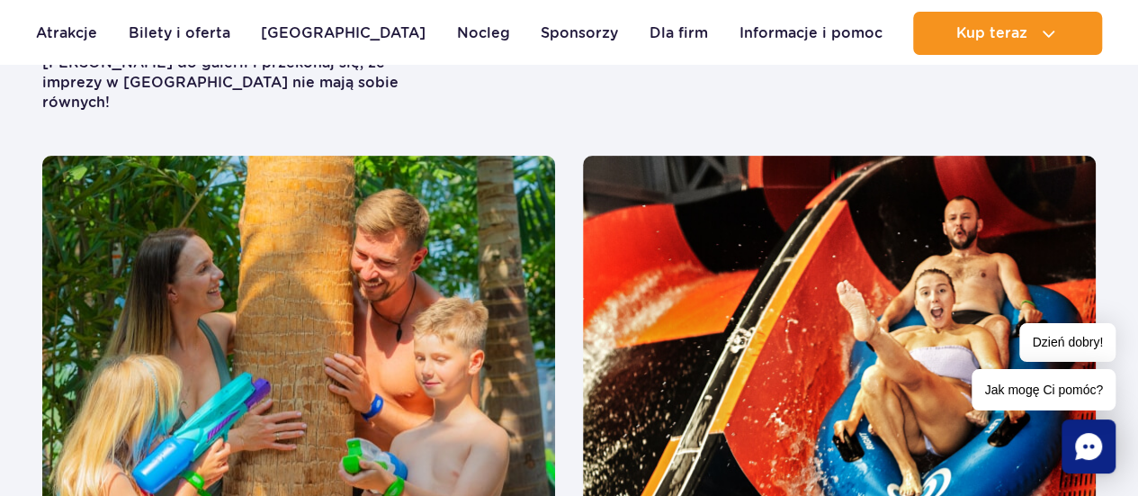
scroll to position [3869, 0]
